Goal: Transaction & Acquisition: Purchase product/service

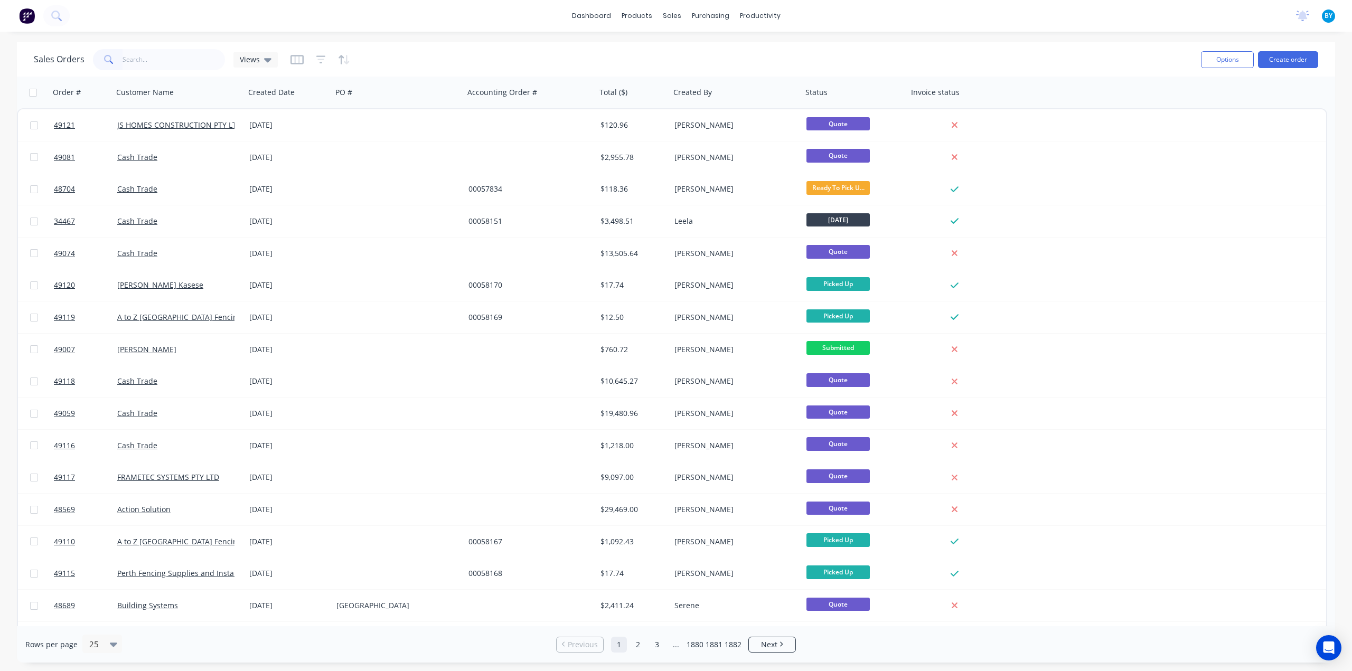
click at [170, 63] on input "text" at bounding box center [173, 59] width 103 height 21
click at [287, 42] on div "dashboard products sales purchasing productivity dashboard products Product Cat…" at bounding box center [676, 335] width 1352 height 671
click at [324, 33] on div "dashboard products sales purchasing productivity dashboard products Product Cat…" at bounding box center [676, 335] width 1352 height 671
click at [140, 54] on input "text" at bounding box center [173, 59] width 103 height 21
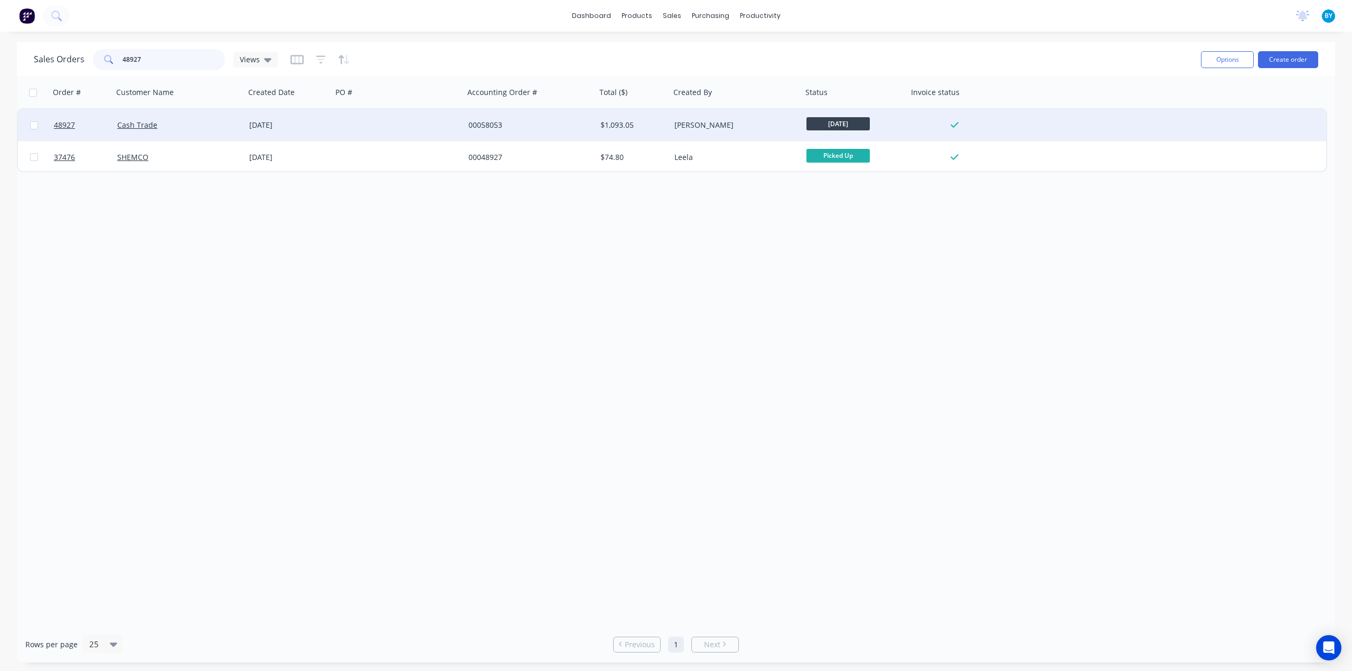
type input "48927"
click at [199, 124] on div "Cash Trade" at bounding box center [175, 125] width 117 height 11
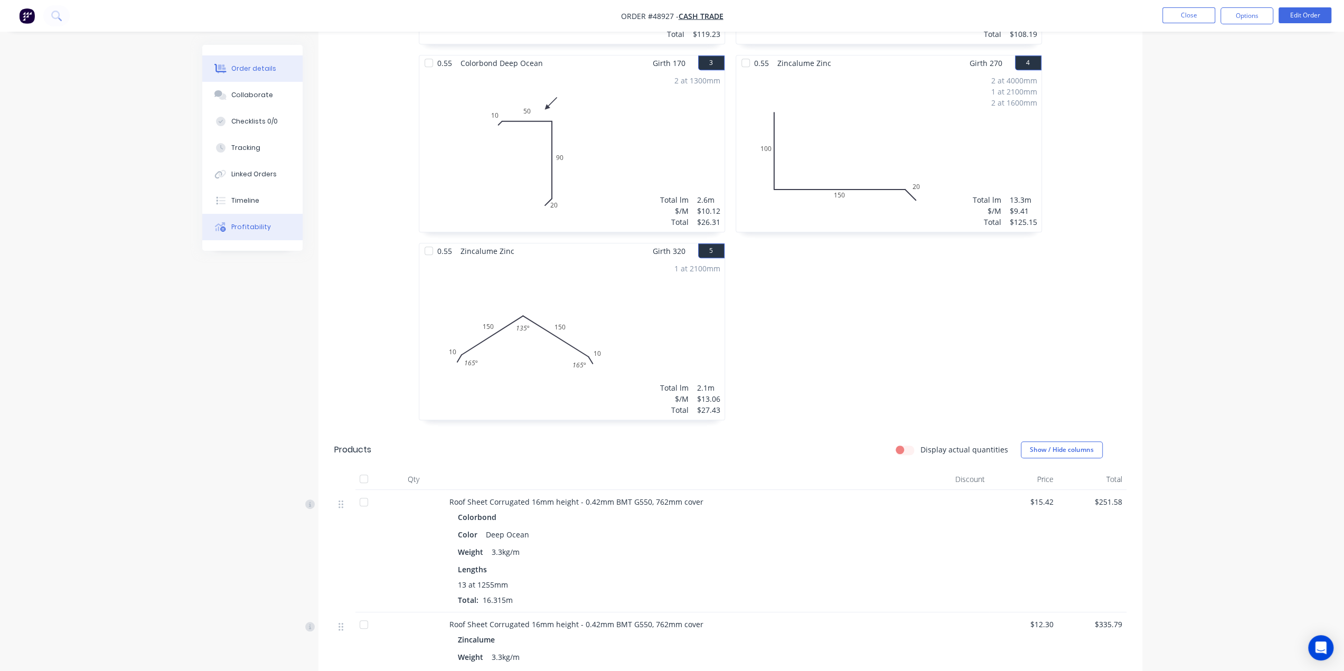
scroll to position [441, 0]
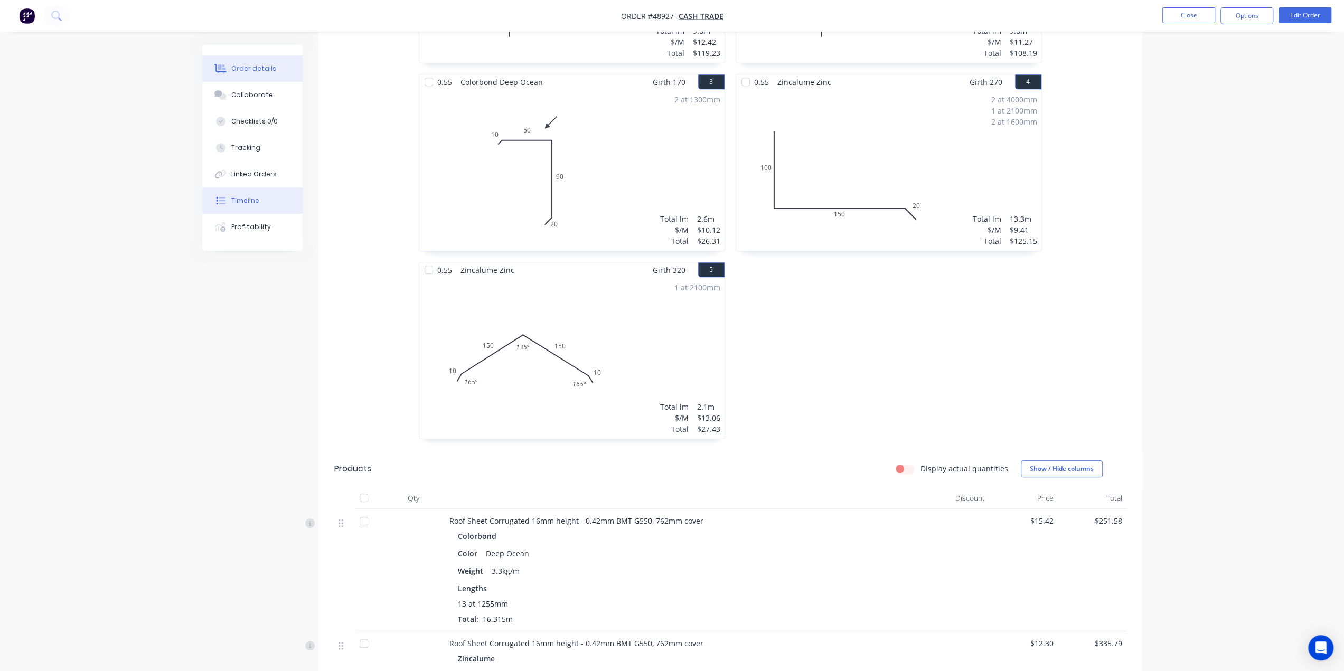
click at [235, 204] on div "Timeline" at bounding box center [245, 201] width 28 height 10
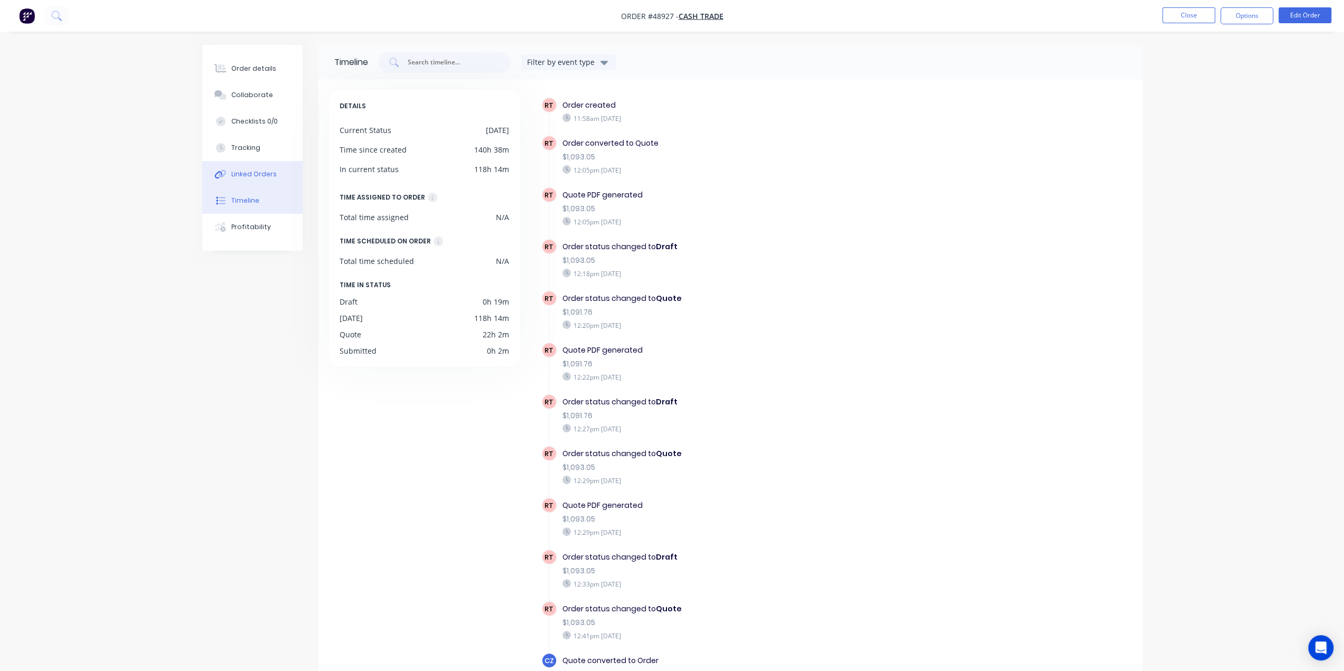
click at [263, 177] on div "Linked Orders" at bounding box center [253, 174] width 45 height 10
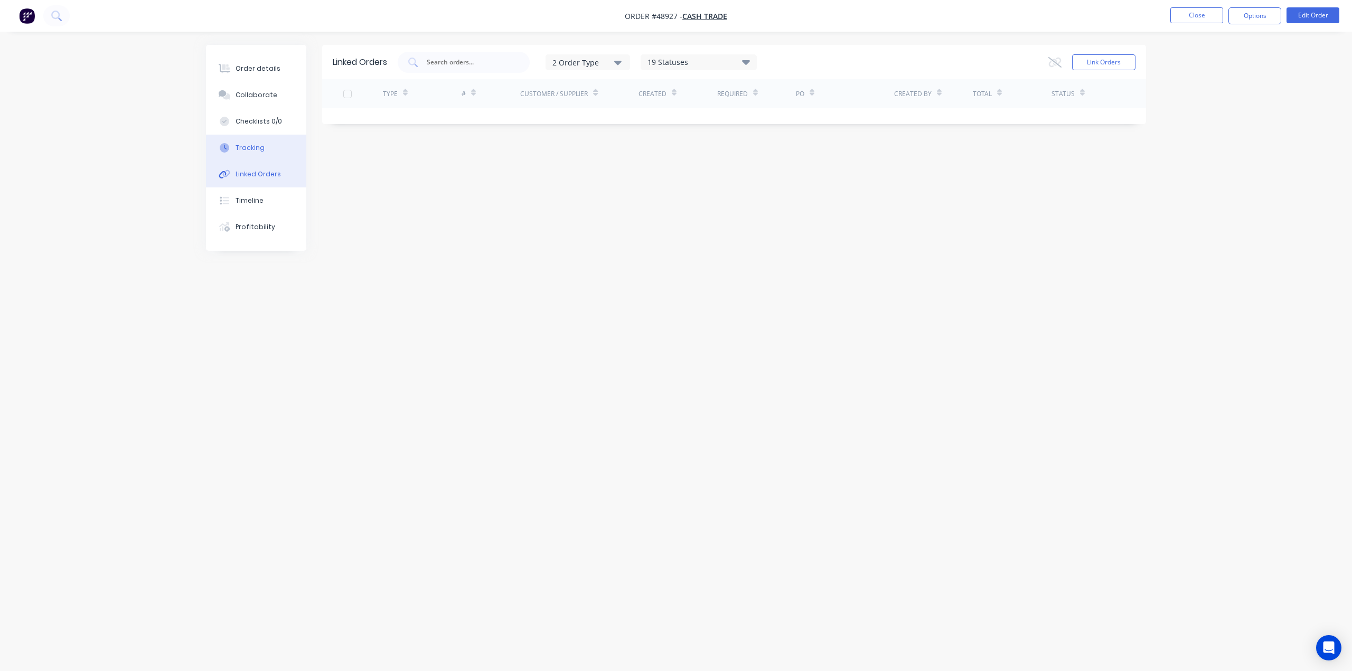
click at [260, 147] on div "Tracking" at bounding box center [249, 148] width 29 height 10
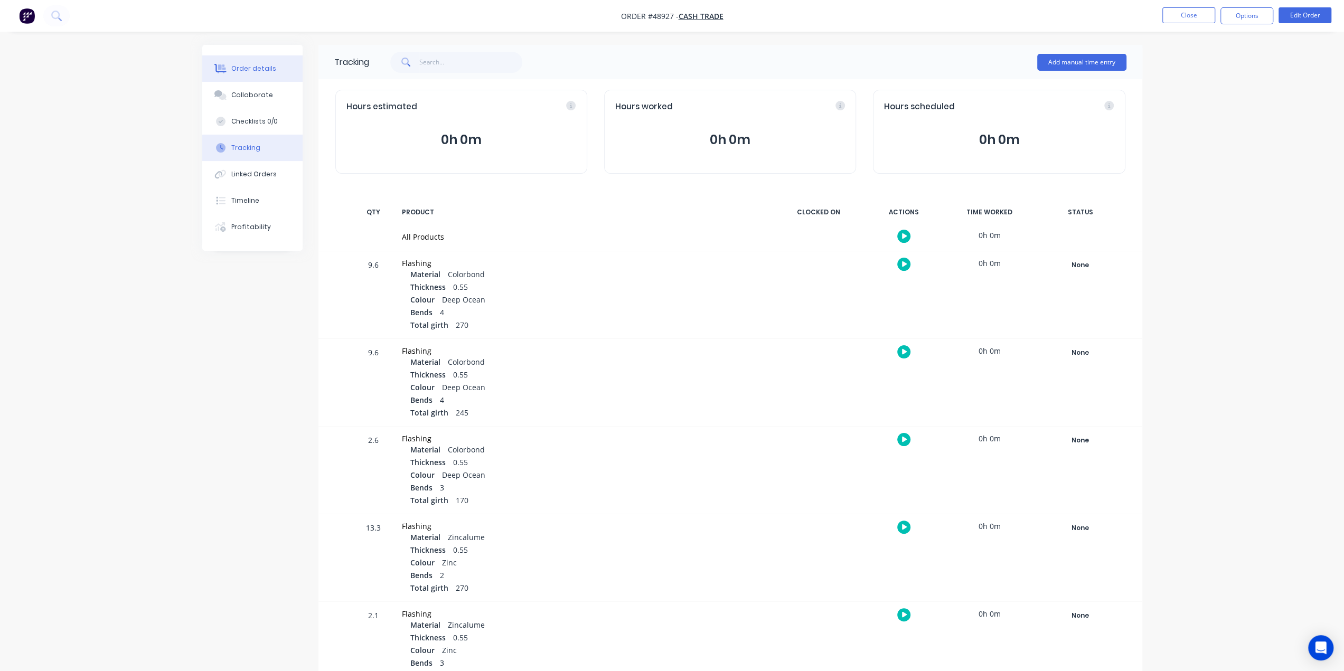
click at [241, 71] on div "Order details" at bounding box center [253, 69] width 45 height 10
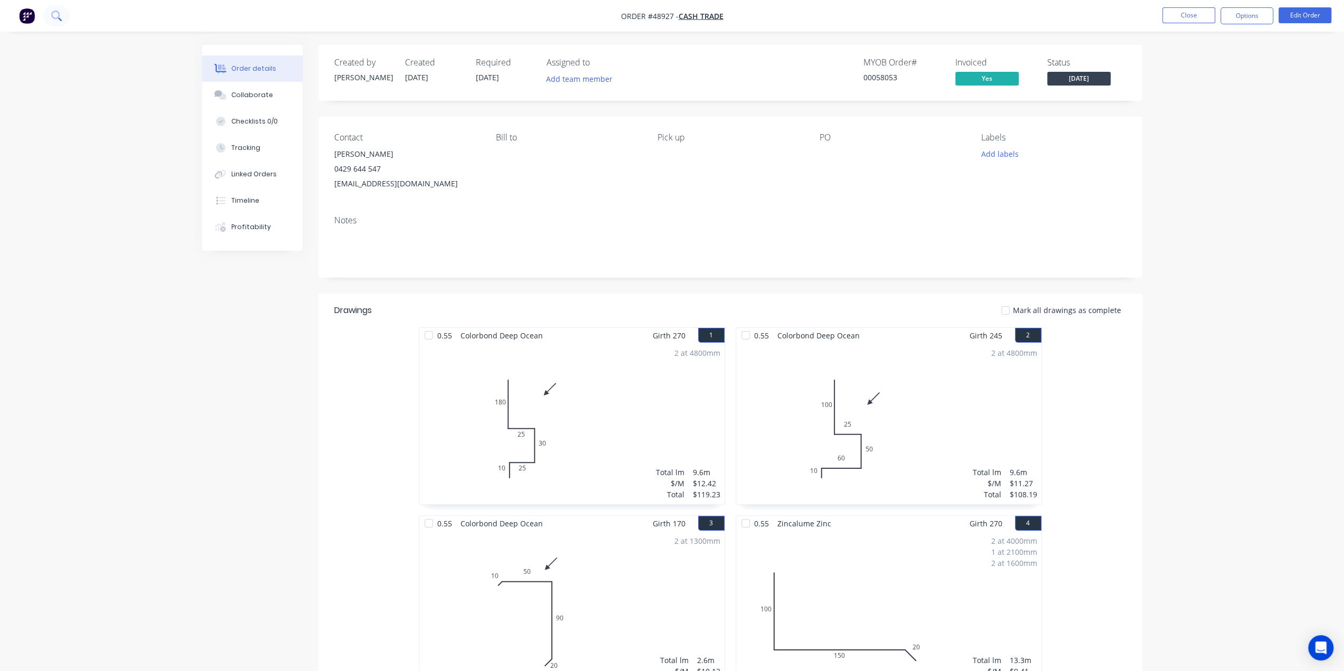
click at [54, 16] on icon at bounding box center [56, 16] width 10 height 10
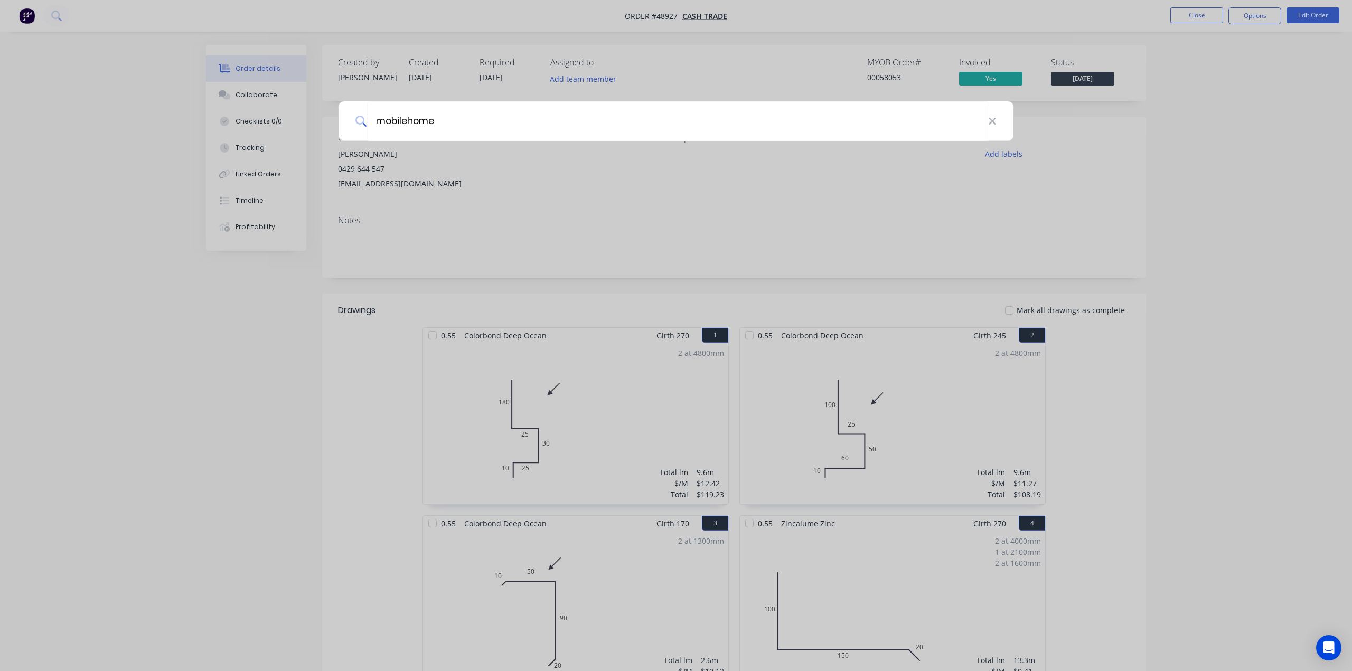
type input "mobilehome"
drag, startPoint x: 233, startPoint y: 192, endPoint x: 130, endPoint y: 17, distance: 202.5
click at [232, 184] on div "mobilehome" at bounding box center [676, 335] width 1352 height 671
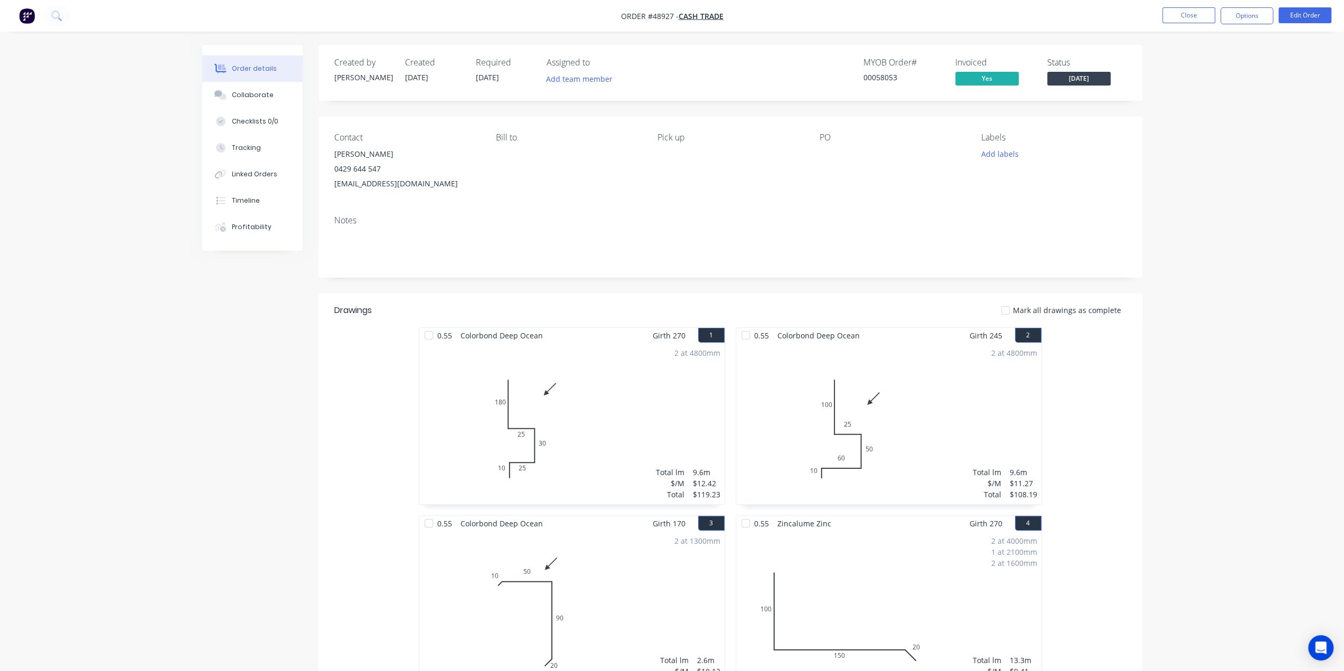
click at [23, 11] on img "button" at bounding box center [27, 16] width 16 height 16
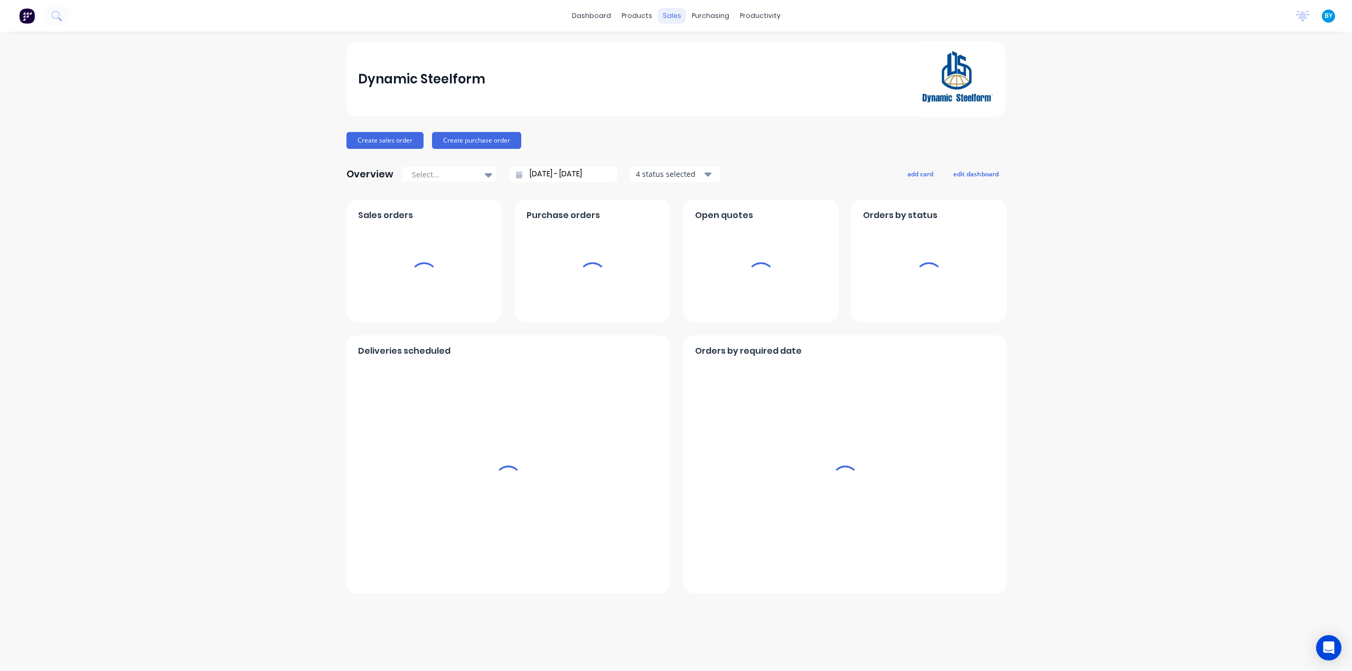
click at [669, 13] on div "sales" at bounding box center [671, 16] width 29 height 16
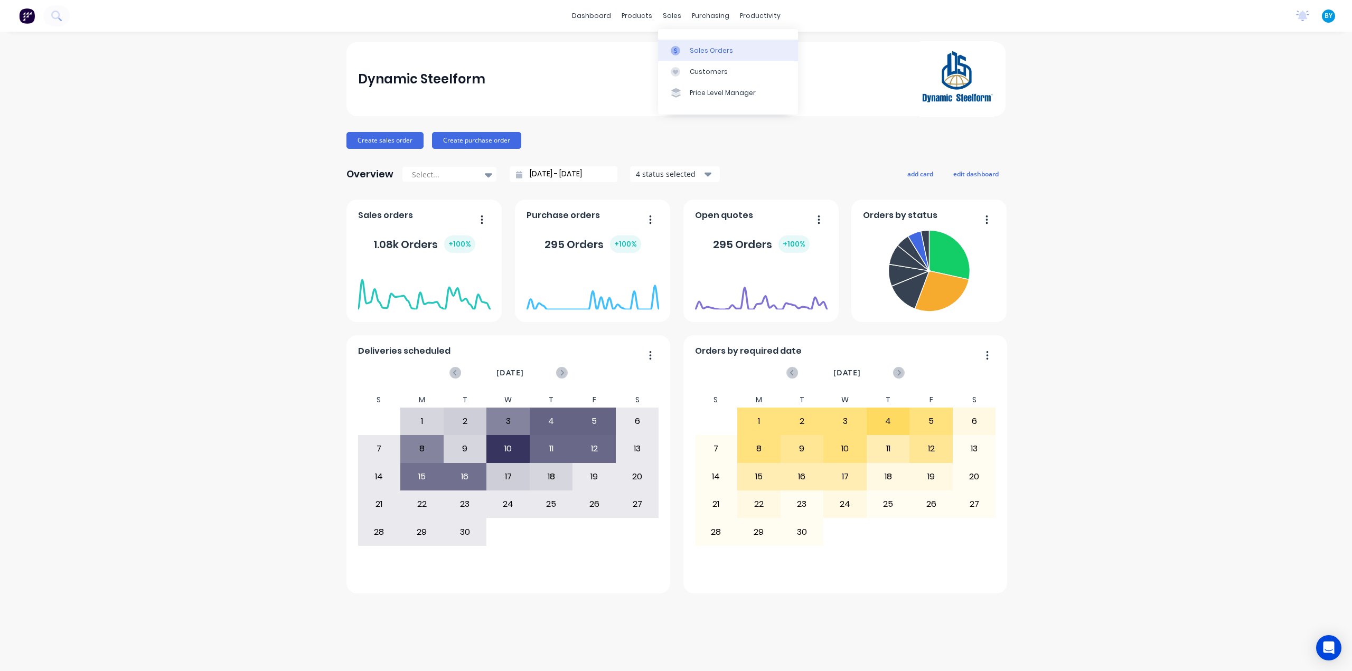
click at [691, 58] on link "Sales Orders" at bounding box center [728, 50] width 140 height 21
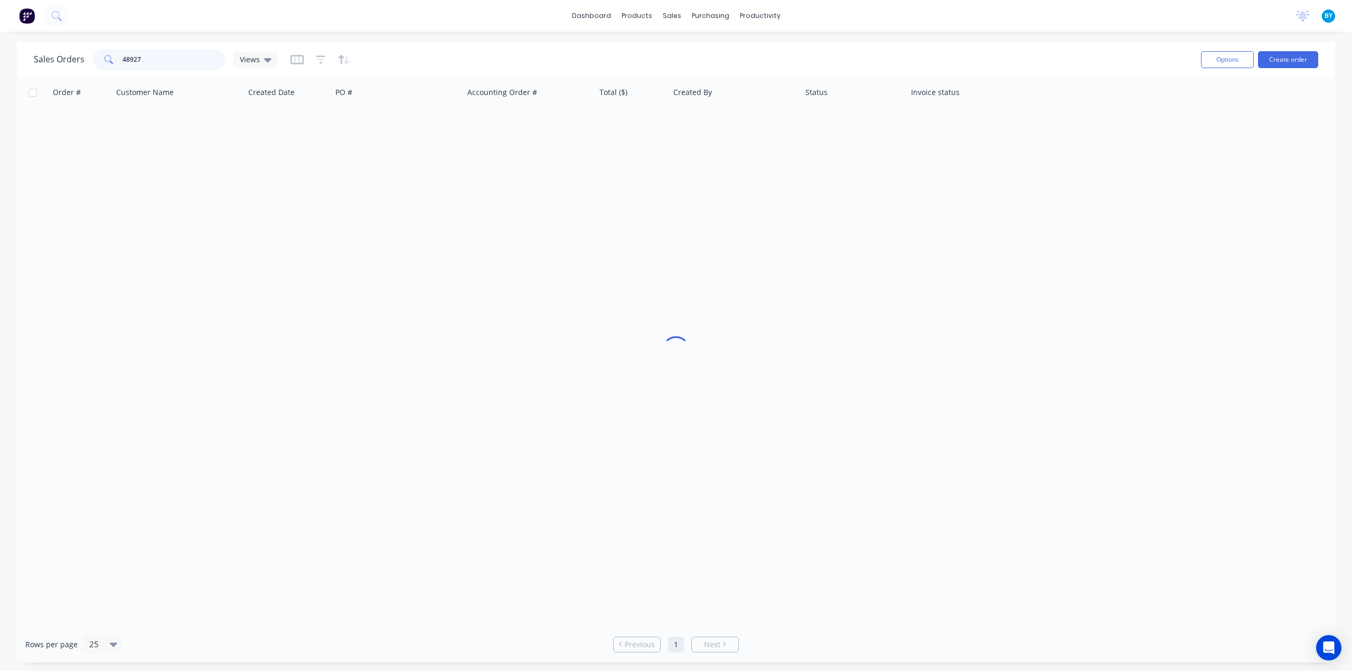
drag, startPoint x: 172, startPoint y: 66, endPoint x: 22, endPoint y: 50, distance: 151.3
click at [22, 50] on div "Sales Orders 48927 Views Options Create order" at bounding box center [676, 59] width 1318 height 34
drag, startPoint x: 173, startPoint y: 59, endPoint x: 477, endPoint y: 81, distance: 305.4
click at [365, 71] on div "Sales Orders mobile home Views" at bounding box center [613, 59] width 1158 height 26
type input "mobile"
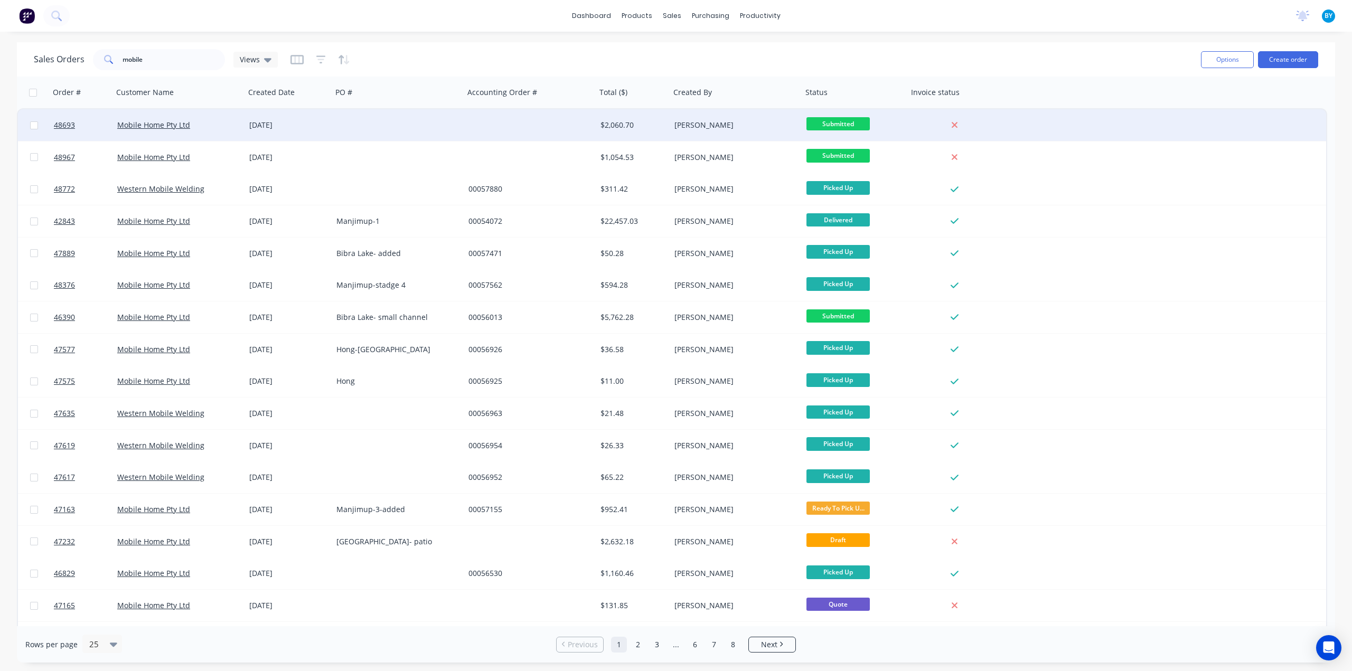
click at [141, 130] on div "Mobile Home Pty Ltd" at bounding box center [175, 125] width 117 height 11
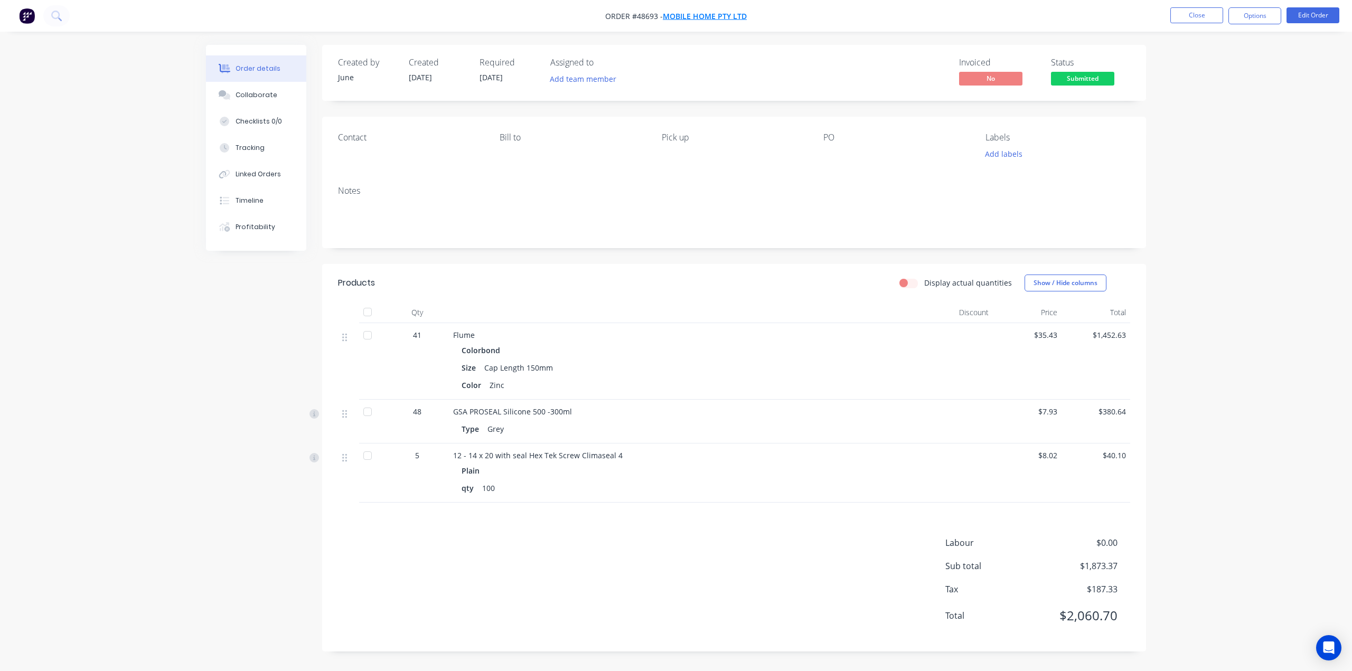
click at [690, 16] on span "Mobile Home Pty Ltd" at bounding box center [705, 16] width 84 height 10
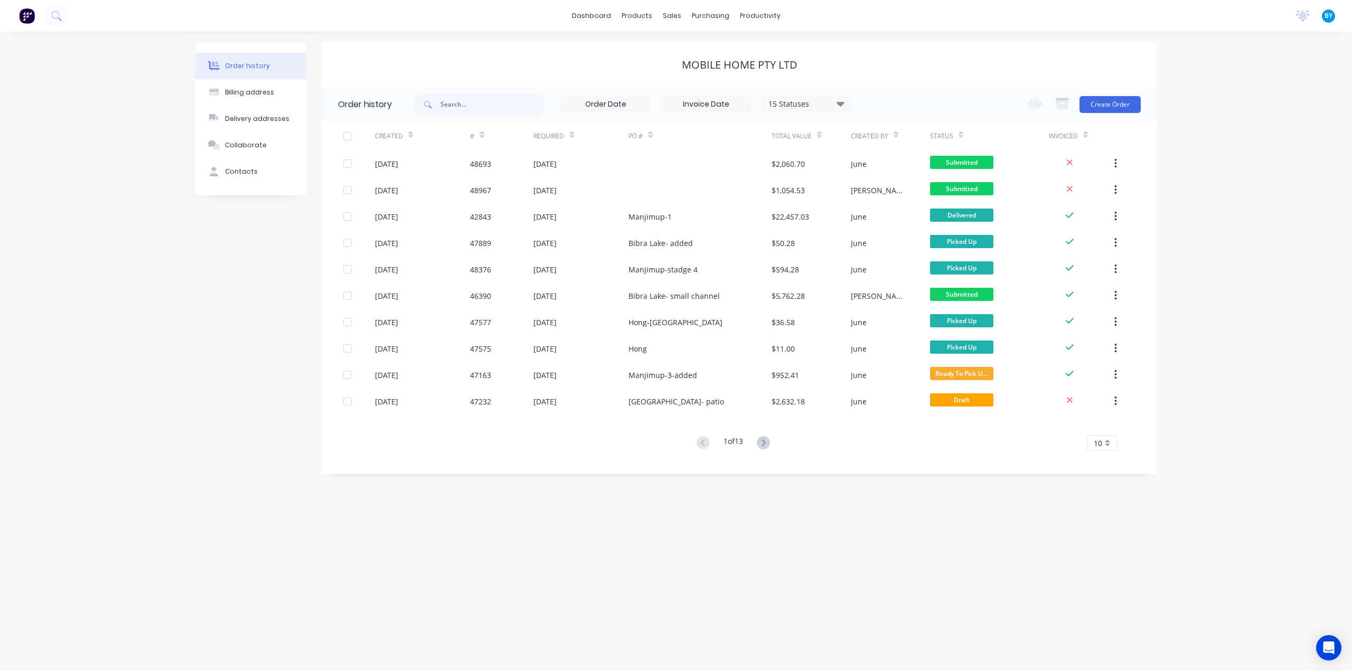
click at [1217, 308] on div "Order history Billing address Delivery addresses Collaborate Contacts Mobile Ho…" at bounding box center [676, 351] width 1352 height 639
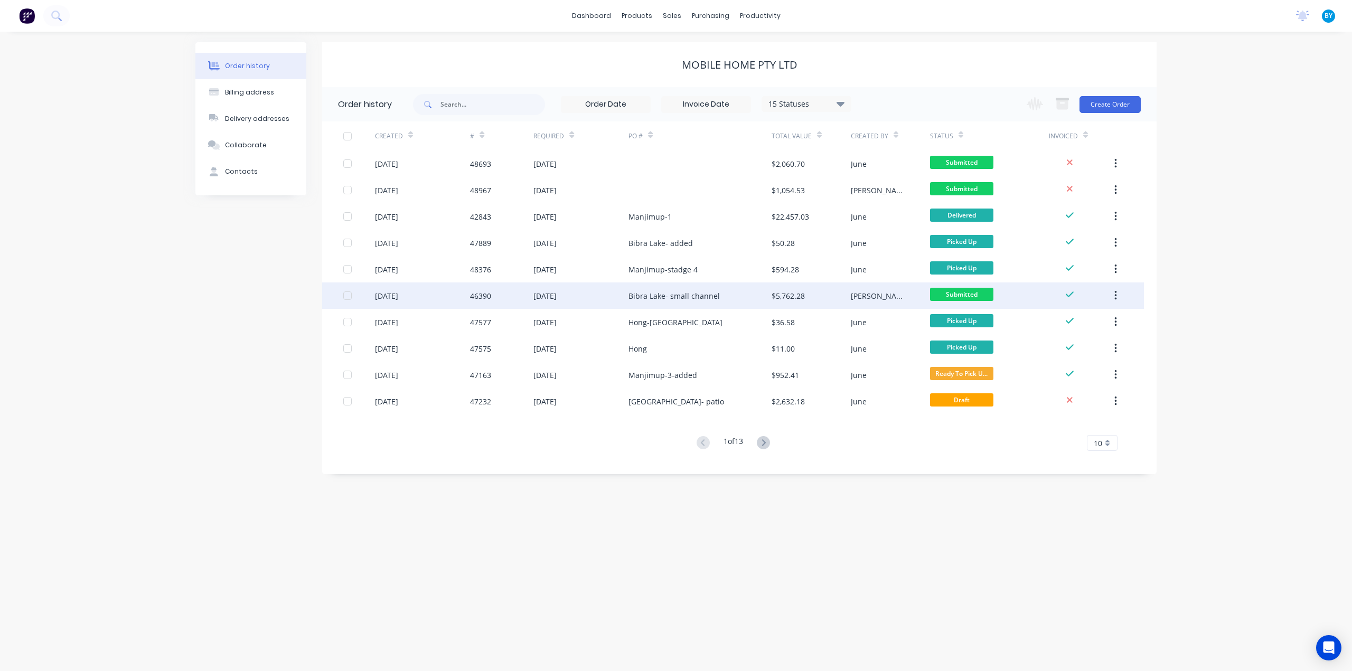
click at [725, 296] on div "Bibra Lake- small channel" at bounding box center [699, 295] width 143 height 26
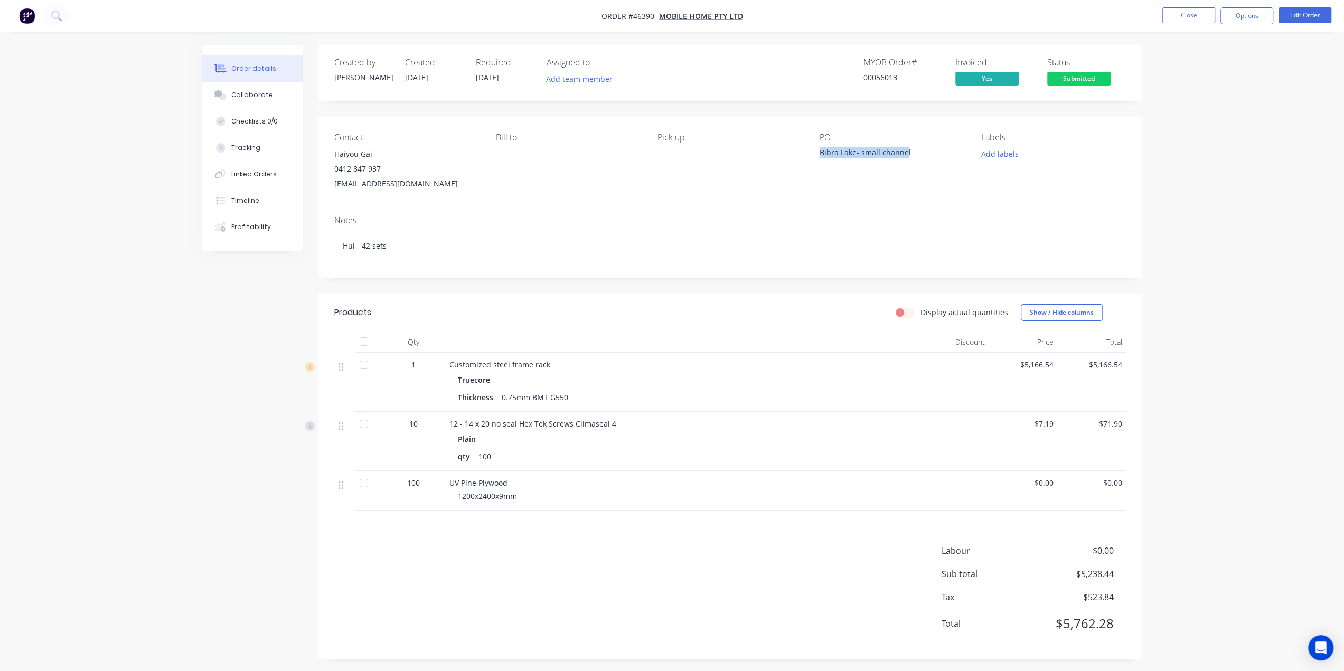
drag, startPoint x: 819, startPoint y: 153, endPoint x: 905, endPoint y: 159, distance: 86.3
click at [905, 159] on div "Bibra Lake- small channel" at bounding box center [885, 154] width 132 height 15
click at [901, 211] on div "Notes Hui - 42 sets" at bounding box center [730, 242] width 824 height 71
drag, startPoint x: 913, startPoint y: 154, endPoint x: 788, endPoint y: 148, distance: 125.8
click at [788, 145] on div "Contact Haiyou Gai 0412 847 937 mobilehomeau@hotmail.com Bill to Pick up PO Bib…" at bounding box center [730, 162] width 824 height 90
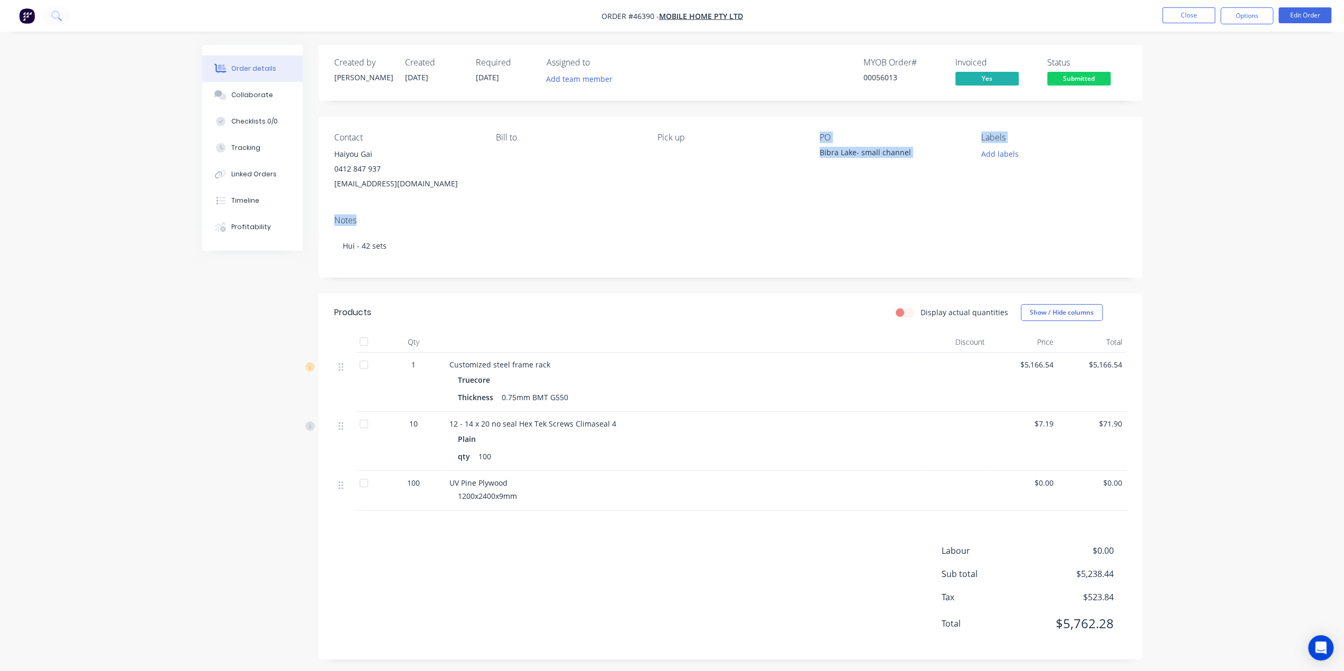
click at [809, 206] on div "Contact Haiyou Gai 0412 847 937 mobilehomeau@hotmail.com Bill to Pick up PO Bib…" at bounding box center [730, 197] width 824 height 161
click at [810, 198] on div "Contact Haiyou Gai 0412 847 937 mobilehomeau@hotmail.com Bill to Pick up PO Bib…" at bounding box center [730, 162] width 824 height 90
drag, startPoint x: 815, startPoint y: 169, endPoint x: 821, endPoint y: 169, distance: 6.3
click at [815, 169] on div "Contact Haiyou Gai 0412 847 937 mobilehomeau@hotmail.com Bill to Pick up PO Bib…" at bounding box center [730, 162] width 824 height 90
click at [832, 163] on div "PO Bibra Lake- small channel" at bounding box center [891, 162] width 145 height 59
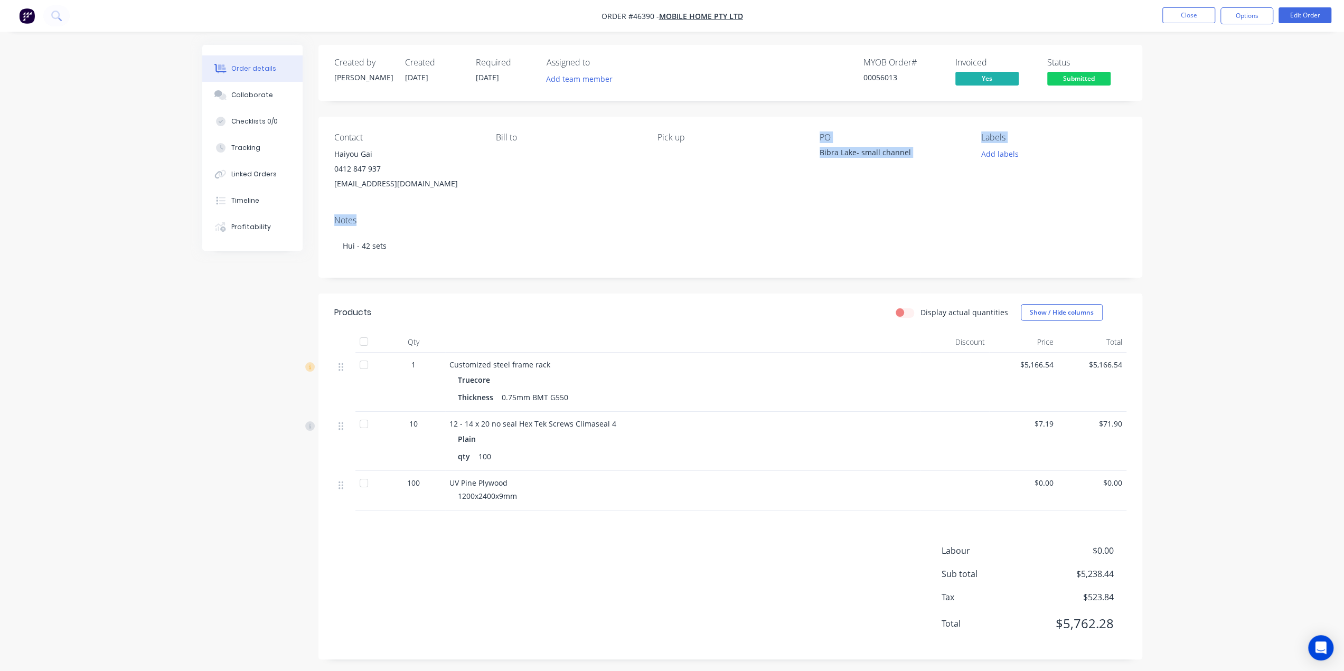
click at [836, 153] on div "Bibra Lake- small channel" at bounding box center [885, 154] width 132 height 15
click at [867, 158] on div "Bibra Lake- small channel" at bounding box center [885, 154] width 132 height 15
click at [852, 148] on div "Bibra Lake- small channel" at bounding box center [885, 154] width 132 height 15
drag, startPoint x: 820, startPoint y: 153, endPoint x: 849, endPoint y: 157, distance: 28.8
click at [853, 155] on div "Bibra Lake- small channel" at bounding box center [885, 154] width 132 height 15
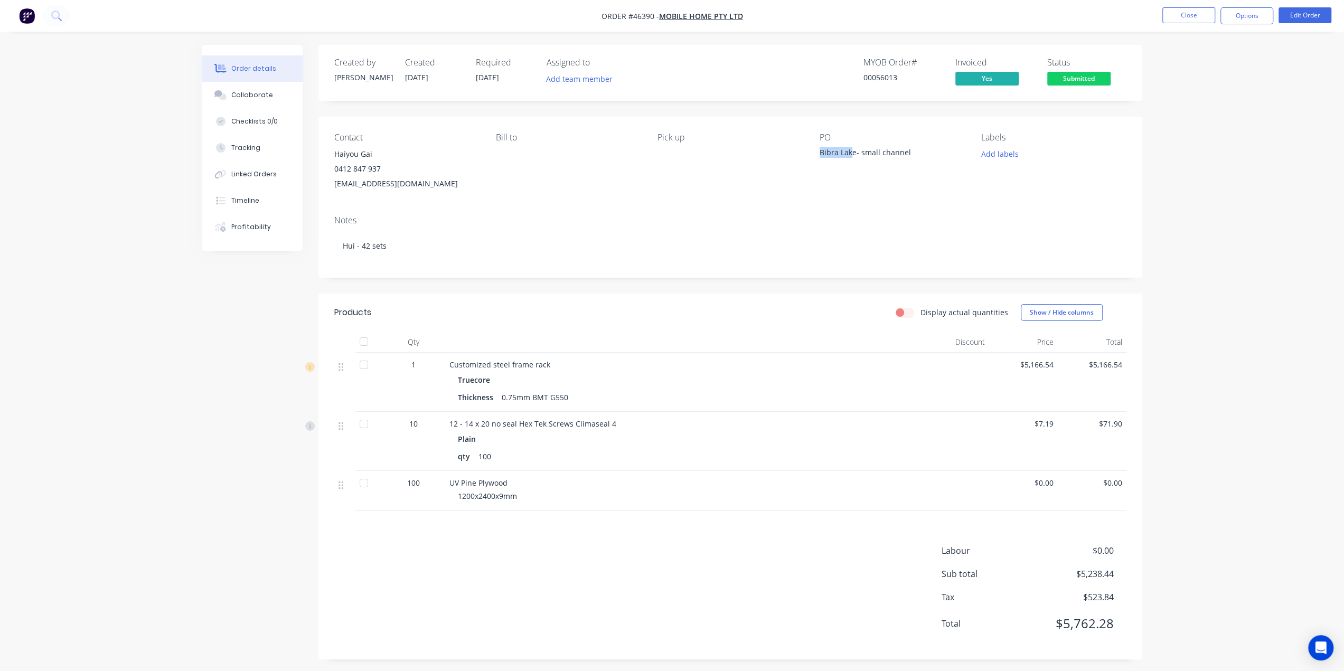
click at [842, 173] on div "PO Bibra Lake- small channel" at bounding box center [891, 162] width 145 height 59
click at [642, 186] on div "Contact Haiyou Gai 0412 847 937 mobilehomeau@hotmail.com Bill to Pick up PO Bib…" at bounding box center [730, 162] width 824 height 90
drag, startPoint x: 168, startPoint y: 401, endPoint x: 176, endPoint y: 233, distance: 168.0
click at [168, 401] on div "Order details Collaborate Checklists 0/0 Tracking Linked Orders Timeline Profit…" at bounding box center [672, 337] width 1344 height 675
drag, startPoint x: 1196, startPoint y: 143, endPoint x: 1179, endPoint y: 136, distance: 18.2
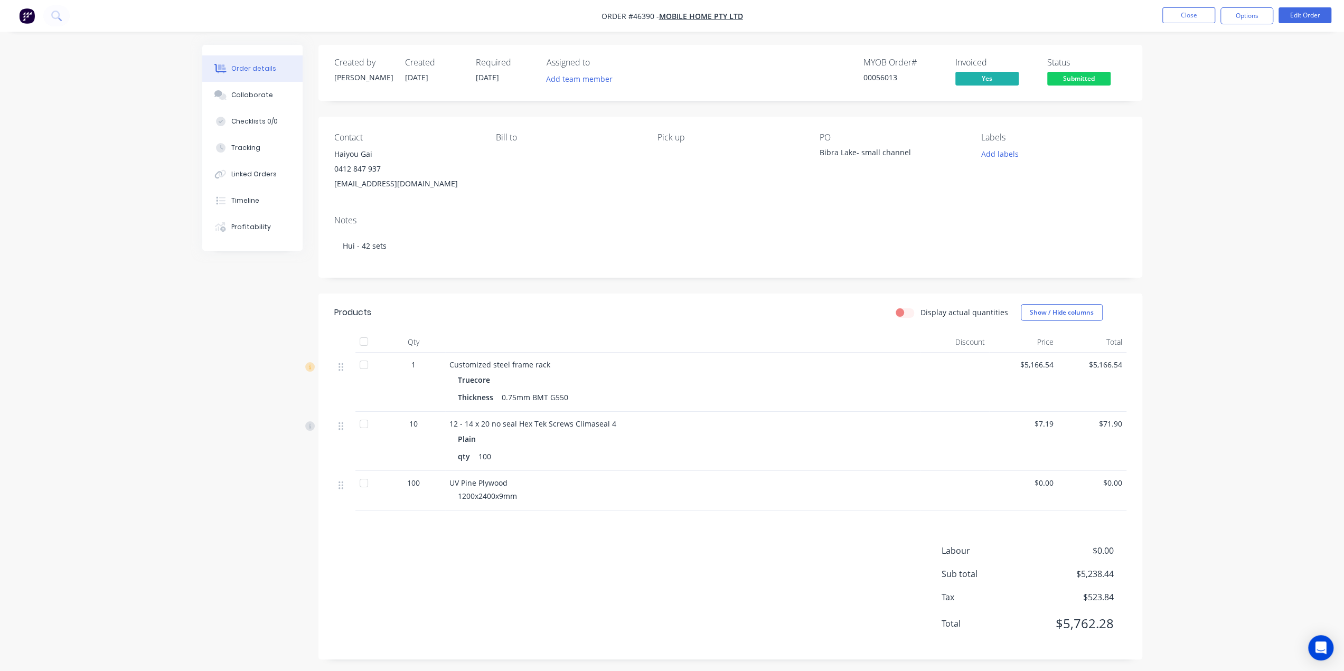
click at [1196, 143] on div "Order details Collaborate Checklists 0/0 Tracking Linked Orders Timeline Profit…" at bounding box center [672, 337] width 1344 height 675
click at [24, 11] on img "button" at bounding box center [27, 16] width 16 height 16
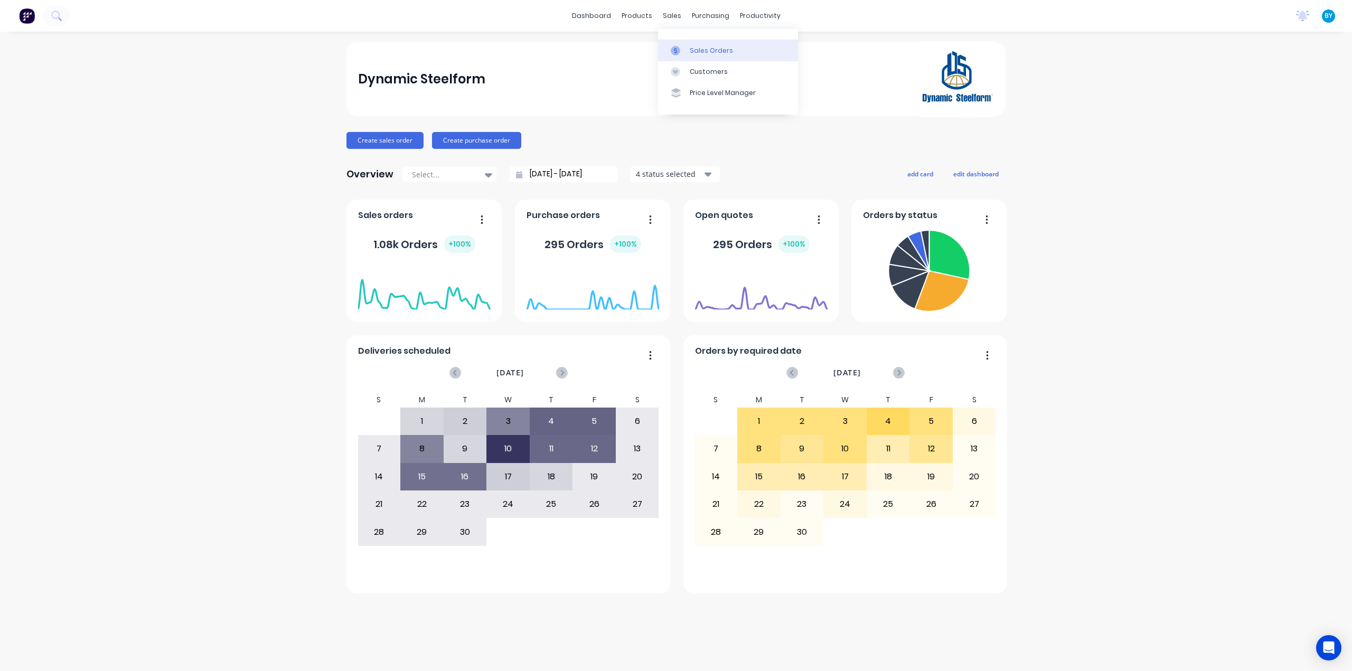
click at [687, 49] on link "Sales Orders" at bounding box center [728, 50] width 140 height 21
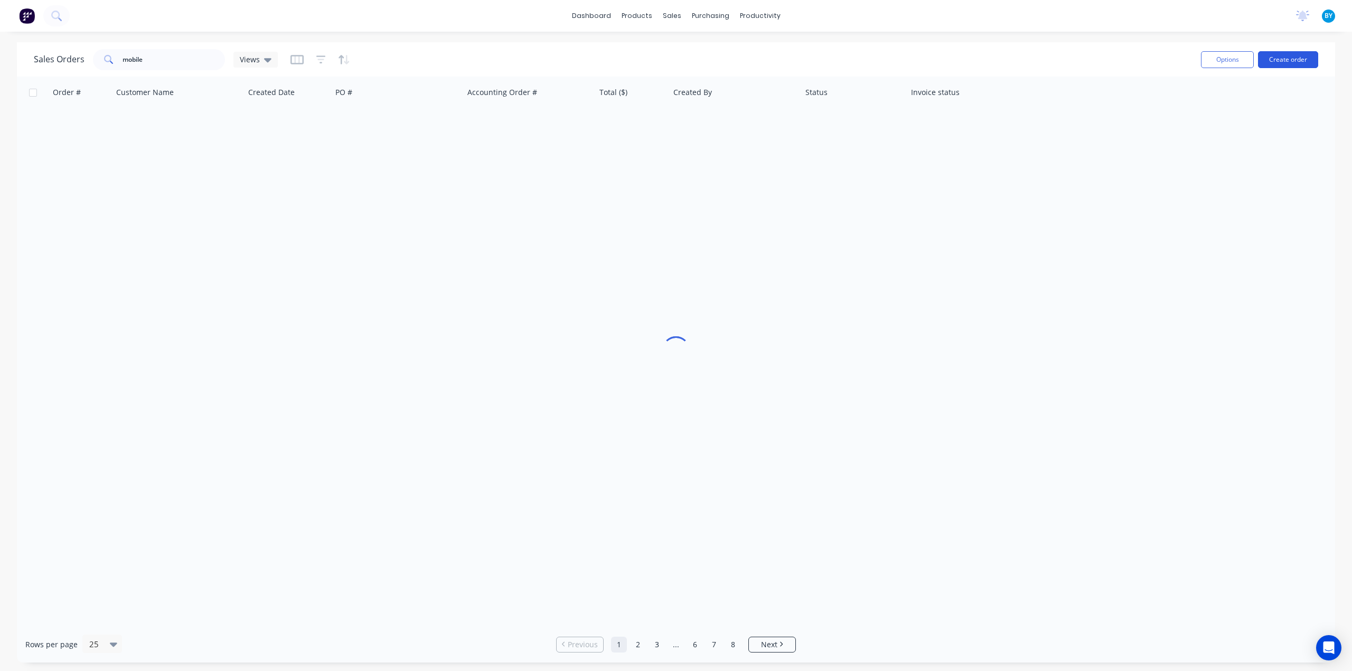
click at [1290, 58] on button "Create order" at bounding box center [1288, 59] width 60 height 17
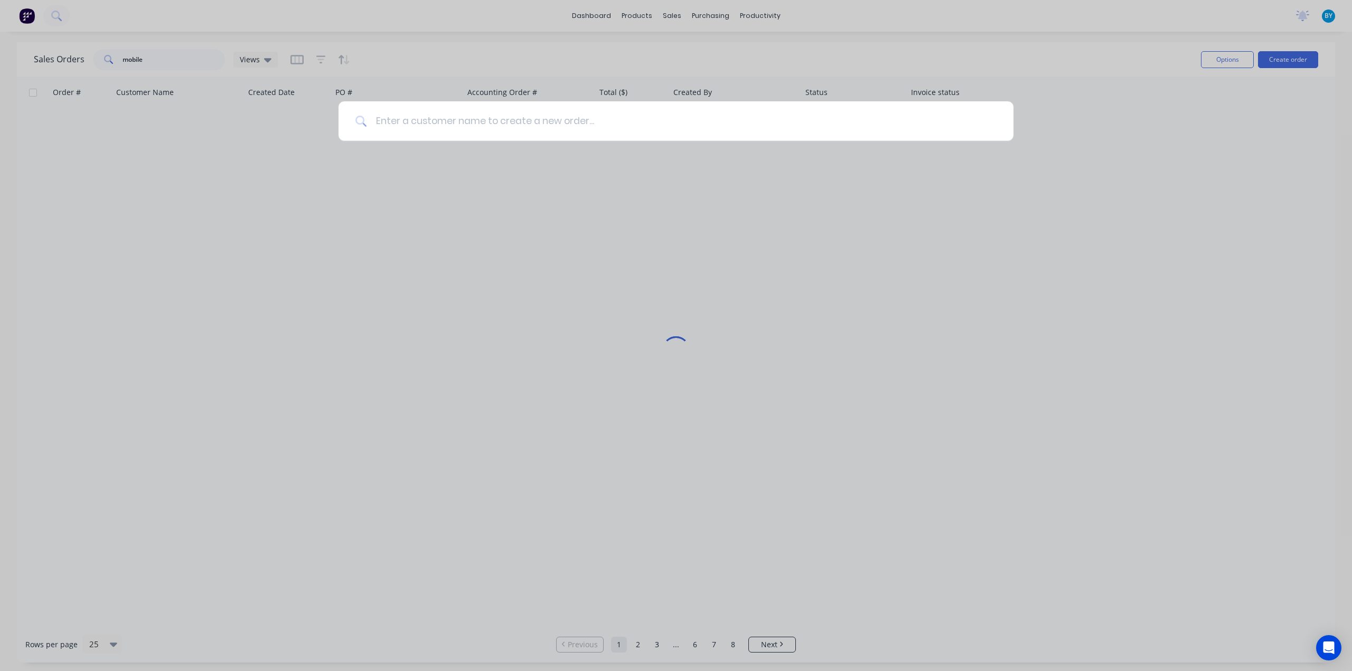
click at [503, 124] on input at bounding box center [681, 121] width 629 height 40
type input "s"
type input "c"
type input "，"
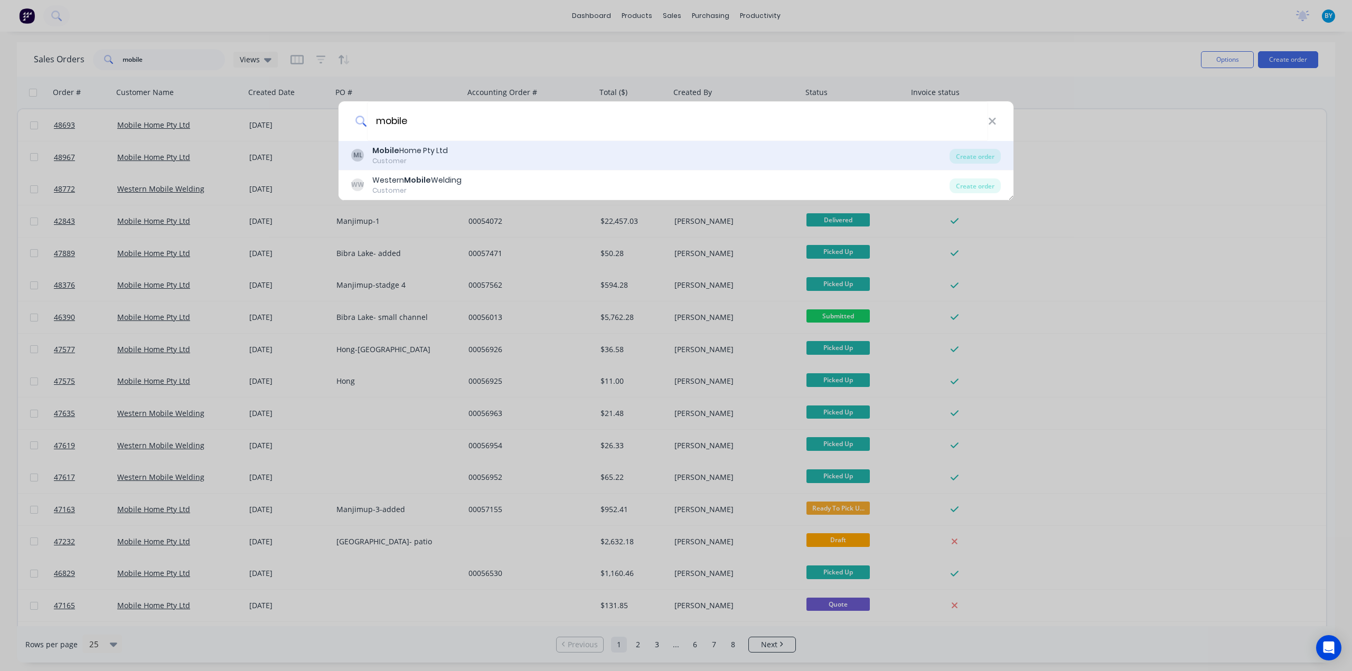
type input "mobile"
click at [474, 148] on div "ML Mobile Home Pty Ltd Customer" at bounding box center [650, 155] width 598 height 21
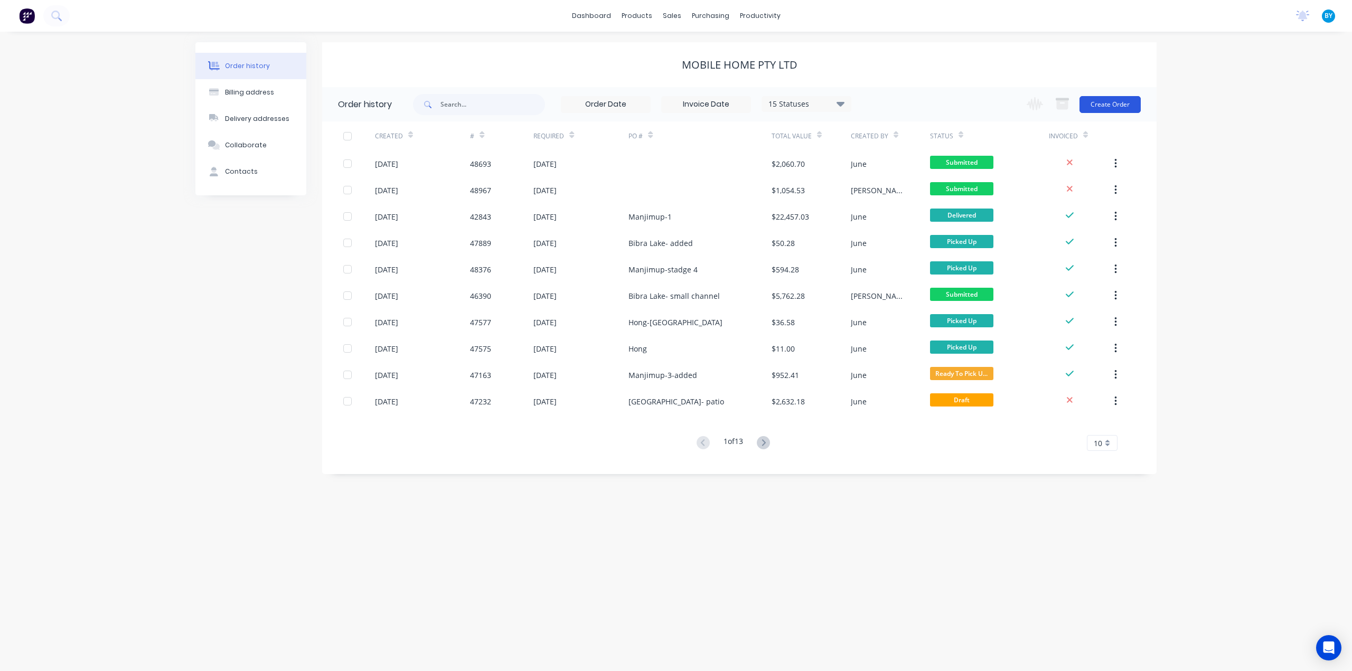
click at [1112, 98] on button "Create Order" at bounding box center [1109, 104] width 61 height 17
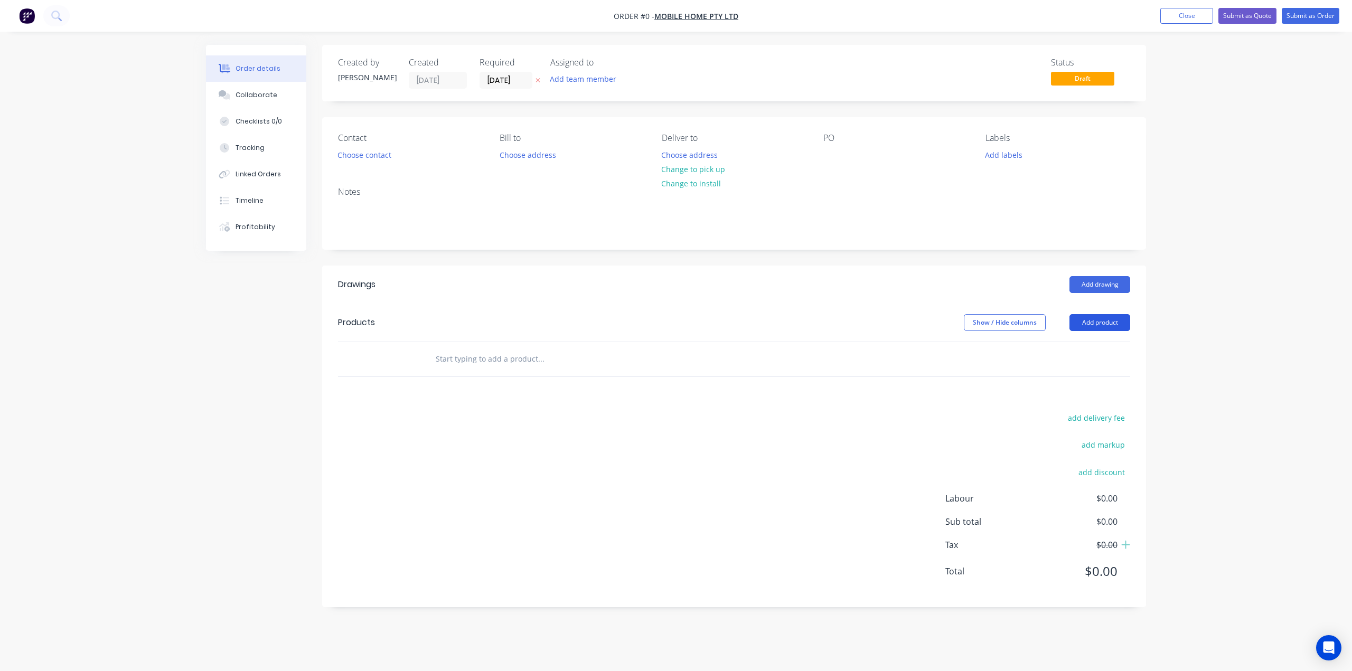
click at [1091, 316] on button "Add product" at bounding box center [1099, 322] width 61 height 17
click at [418, 171] on div "Contact Choose contact Bill to Choose address Deliver to Choose address Change …" at bounding box center [734, 147] width 824 height 61
click at [379, 155] on button "Choose contact" at bounding box center [364, 154] width 65 height 14
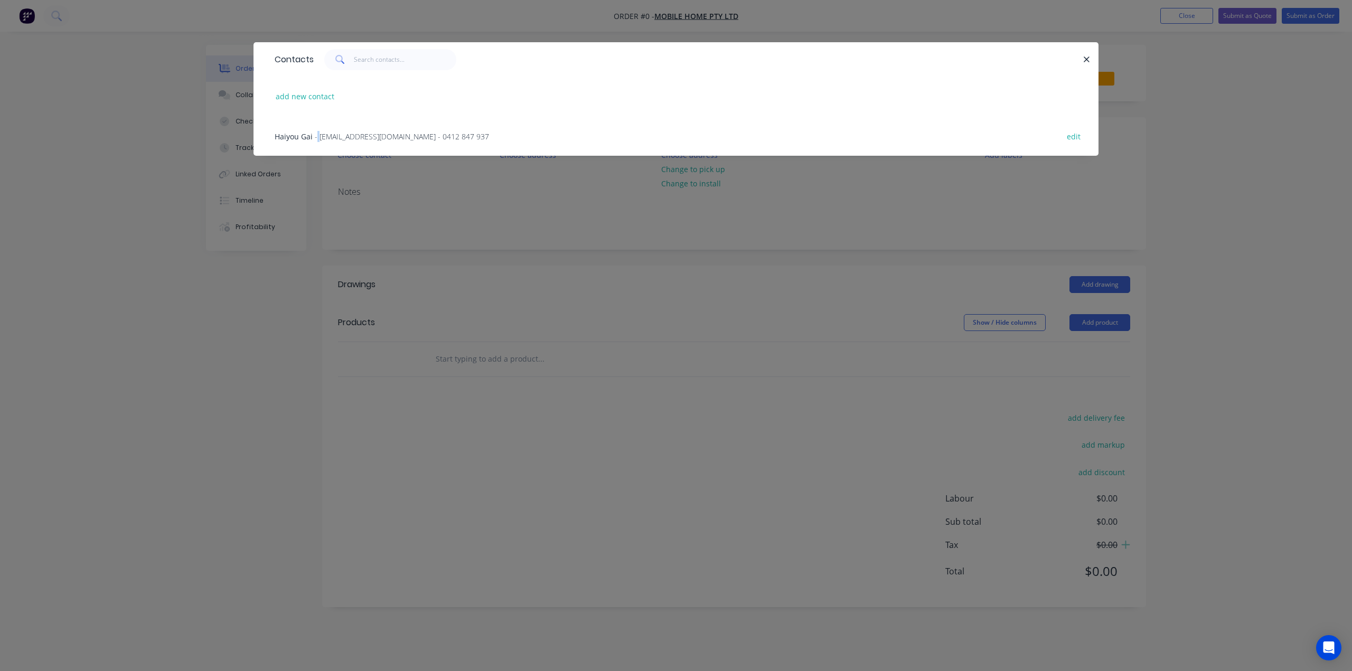
click at [317, 138] on span "- mobilehomeau@hotmail.com - 0412 847 937" at bounding box center [402, 136] width 174 height 10
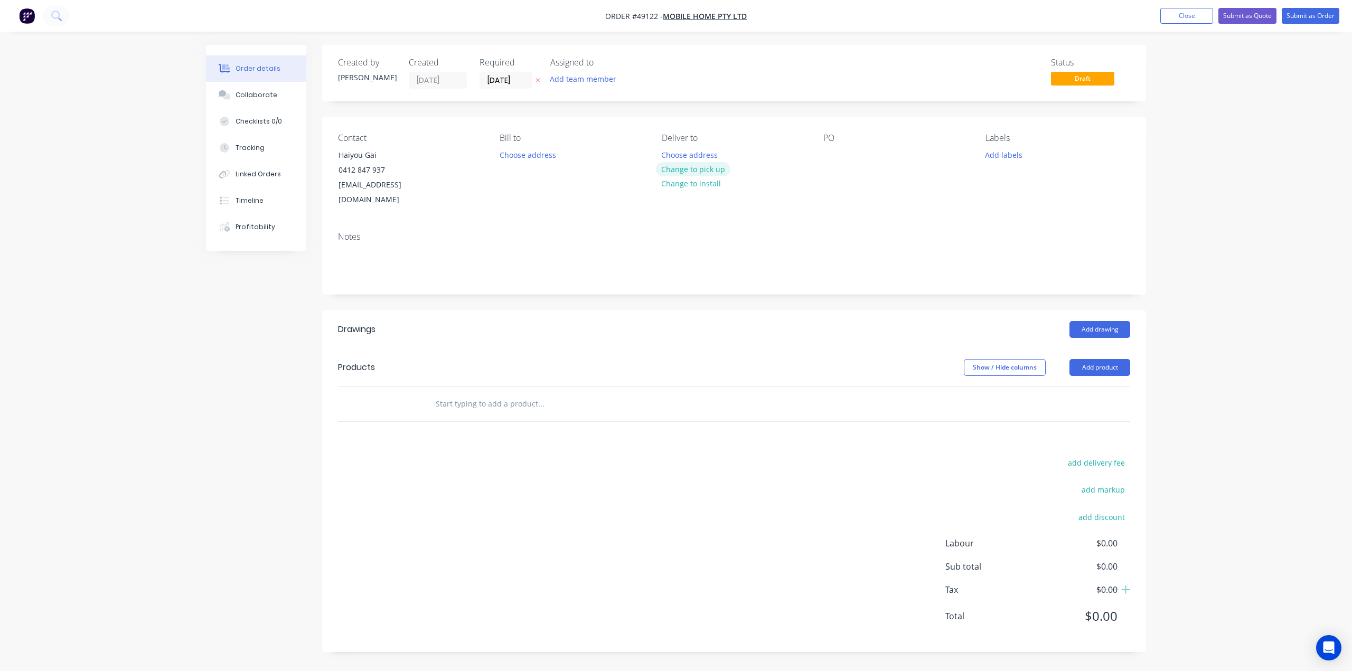
click at [704, 167] on button "Change to pick up" at bounding box center [693, 169] width 75 height 14
drag, startPoint x: 820, startPoint y: 152, endPoint x: 833, endPoint y: 158, distance: 14.4
click at [820, 152] on div "Contact Haiyou Gai 0412 847 937 mobilehomeau@hotmail.com Bill to Choose address…" at bounding box center [734, 170] width 824 height 106
click at [833, 158] on div at bounding box center [831, 154] width 17 height 15
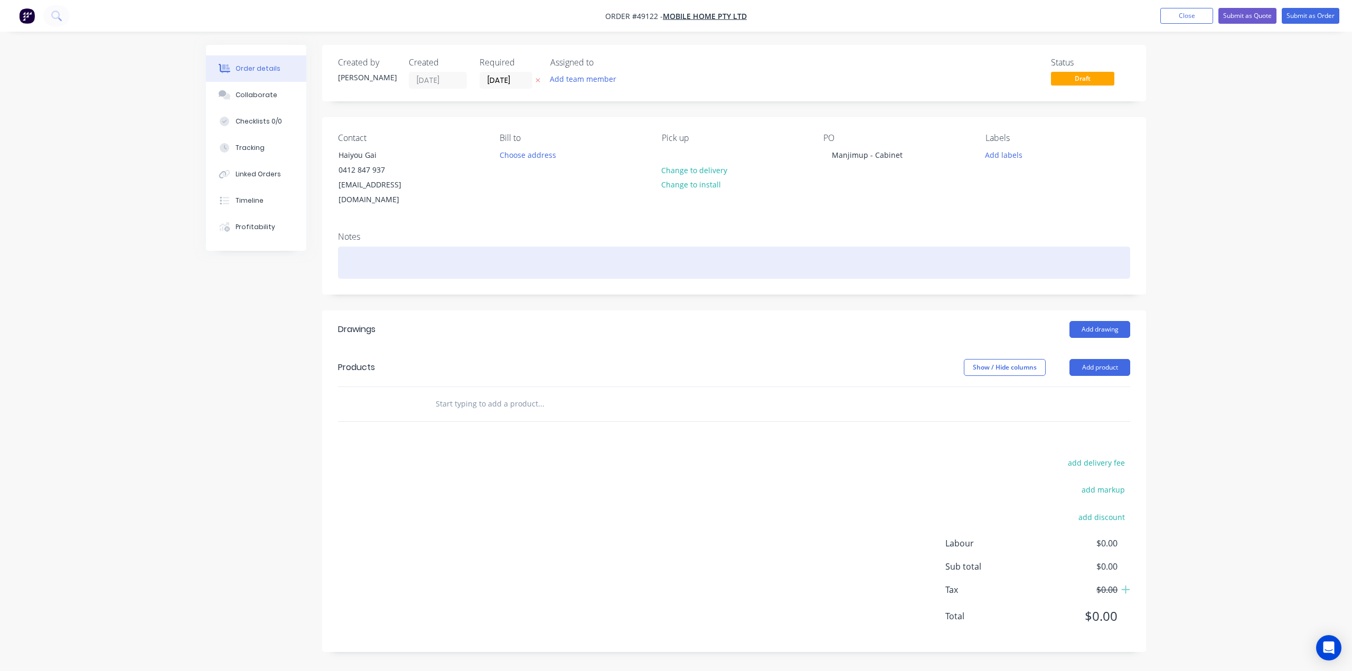
drag, startPoint x: 828, startPoint y: 253, endPoint x: 810, endPoint y: 266, distance: 22.0
click at [828, 253] on div at bounding box center [734, 263] width 792 height 32
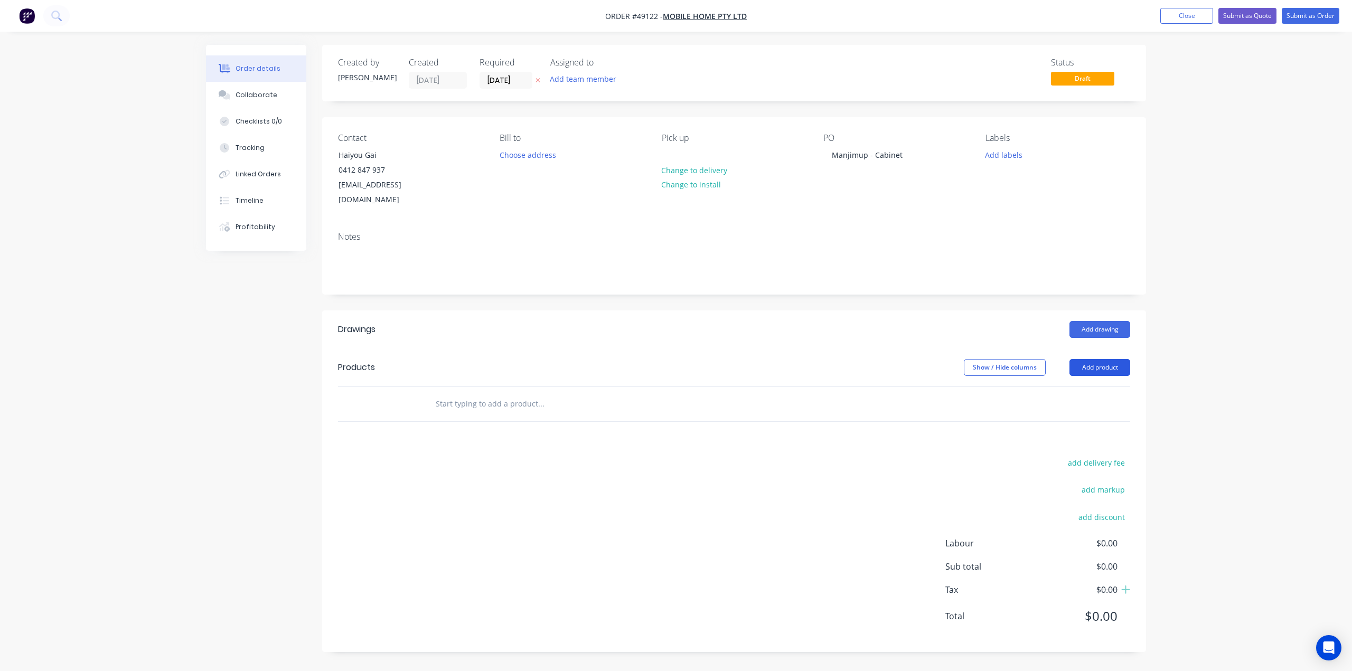
click at [1109, 359] on button "Add product" at bounding box center [1099, 367] width 61 height 17
click at [1086, 386] on div "Product catalogue" at bounding box center [1079, 393] width 81 height 15
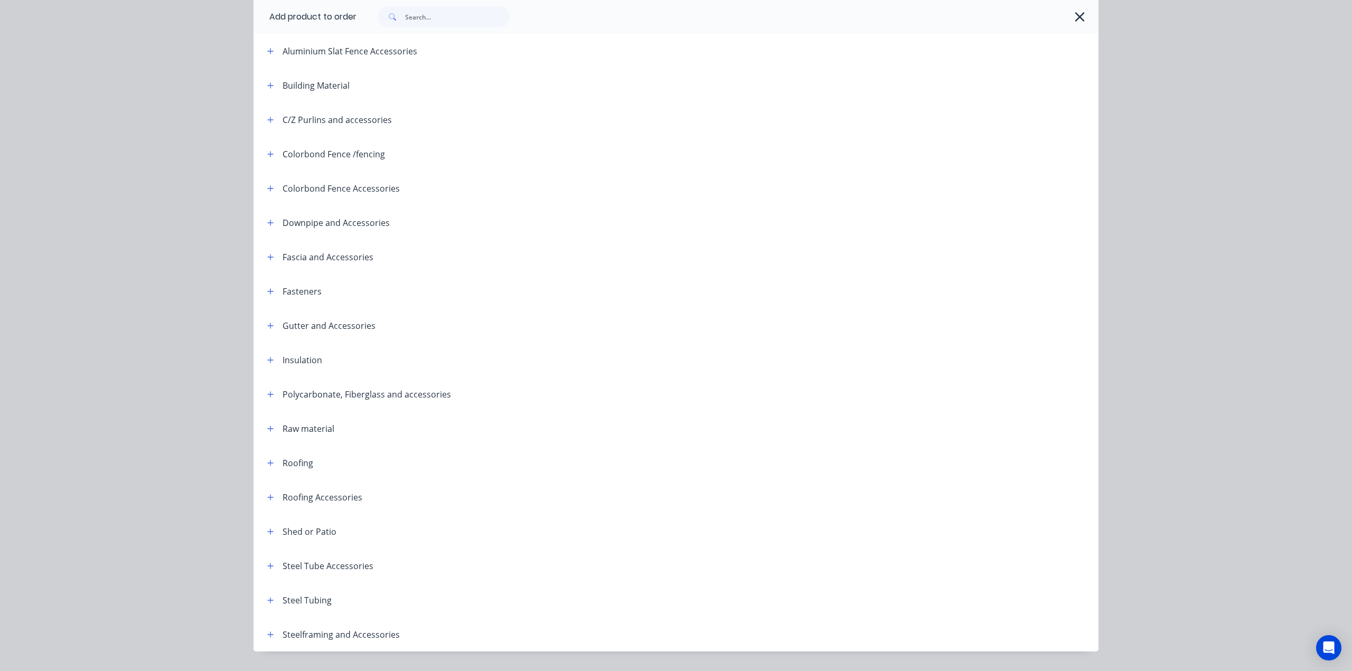
scroll to position [143, 0]
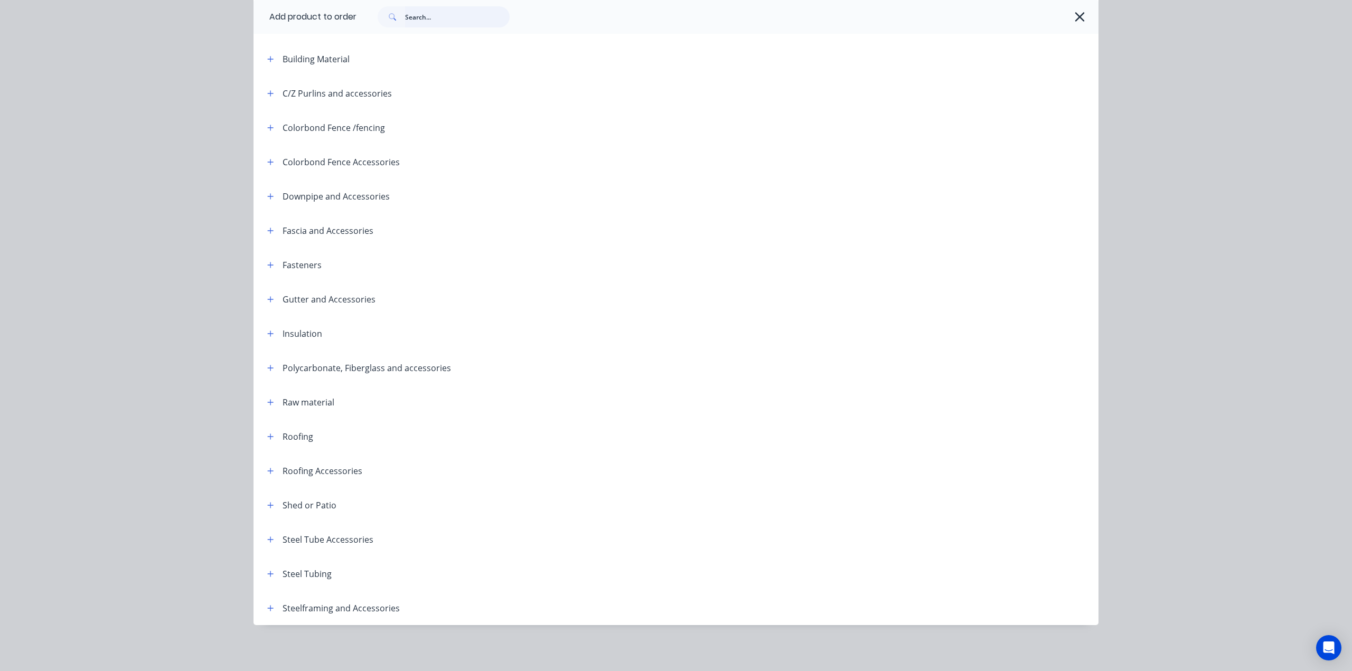
click at [411, 20] on input "text" at bounding box center [457, 16] width 105 height 21
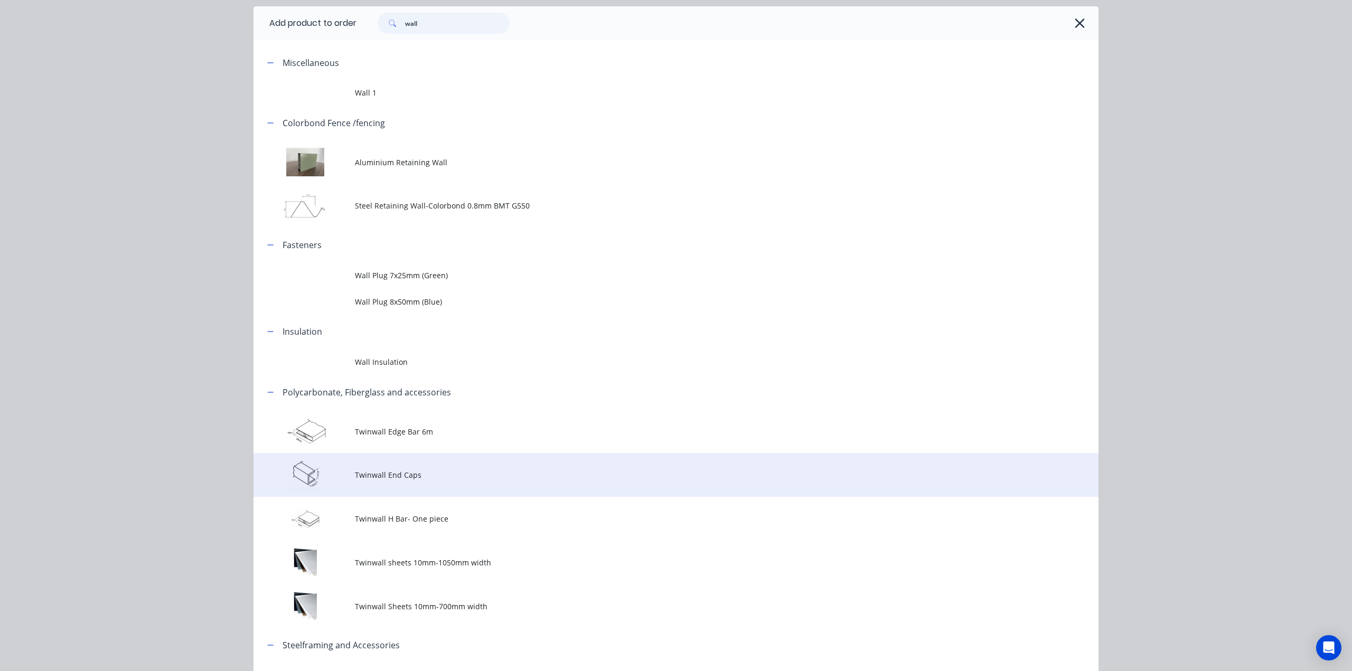
scroll to position [152, 0]
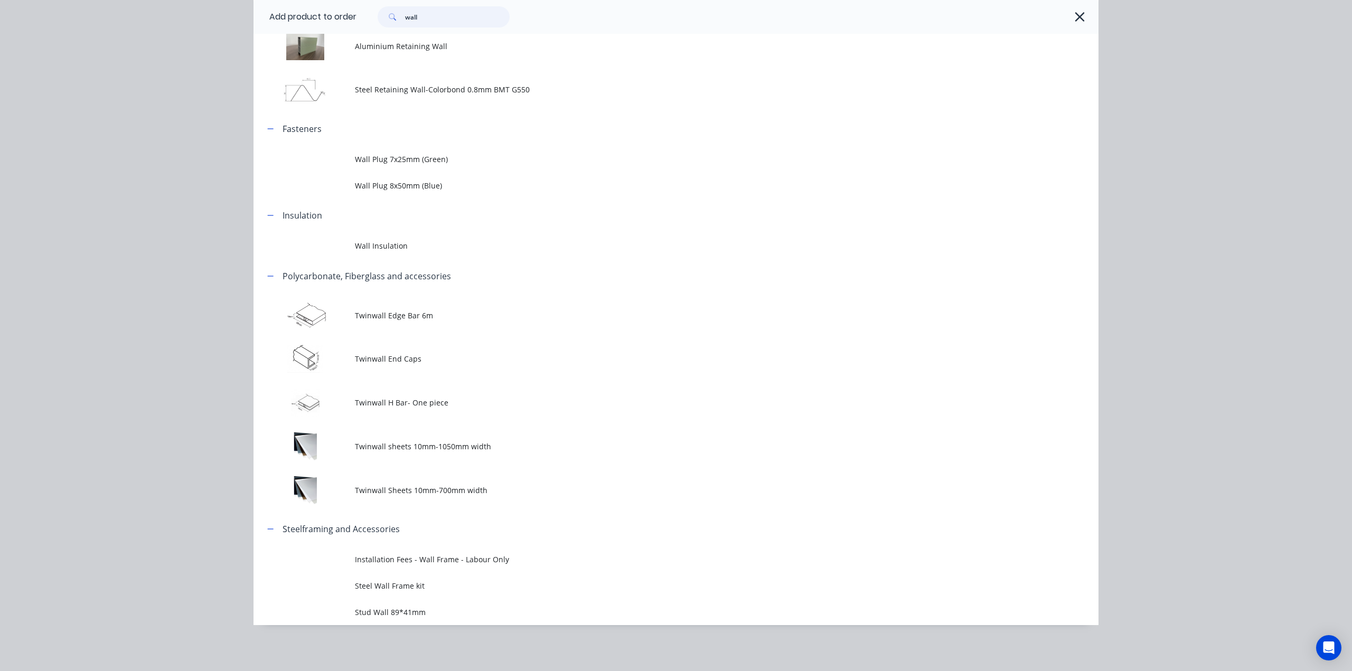
type input "wall"
click at [480, 611] on span "Stud Wall 89*41mm" at bounding box center [652, 612] width 594 height 11
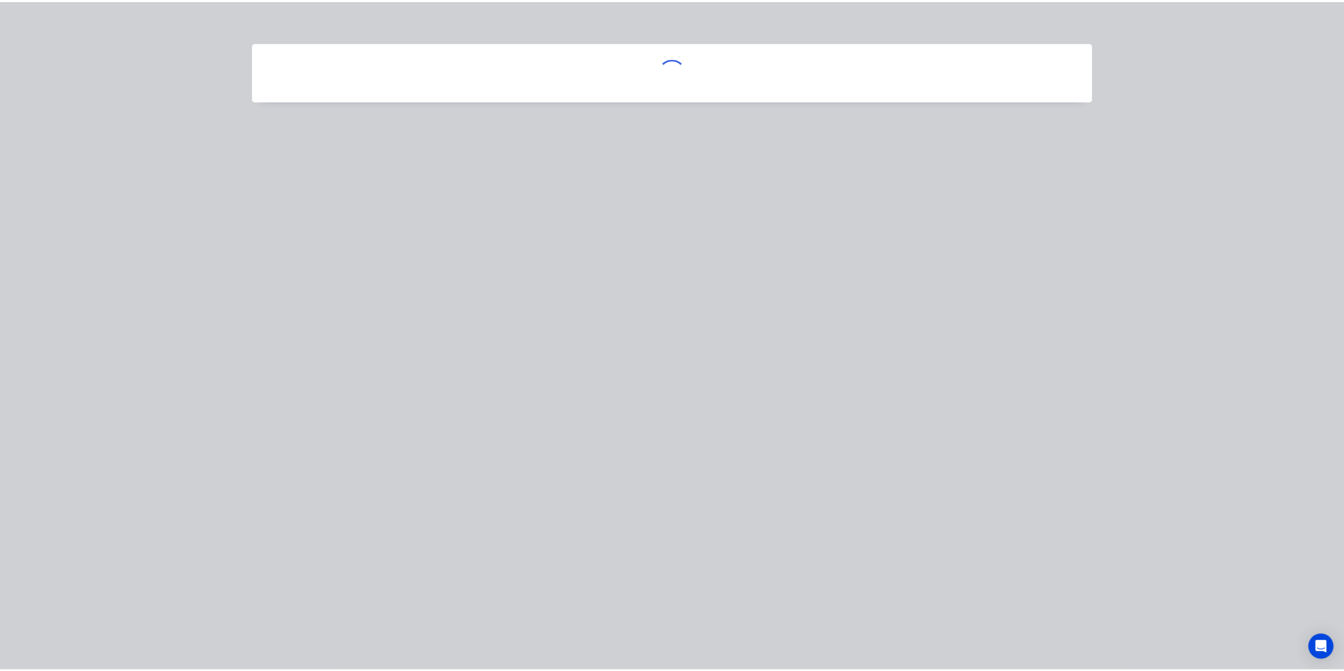
scroll to position [0, 0]
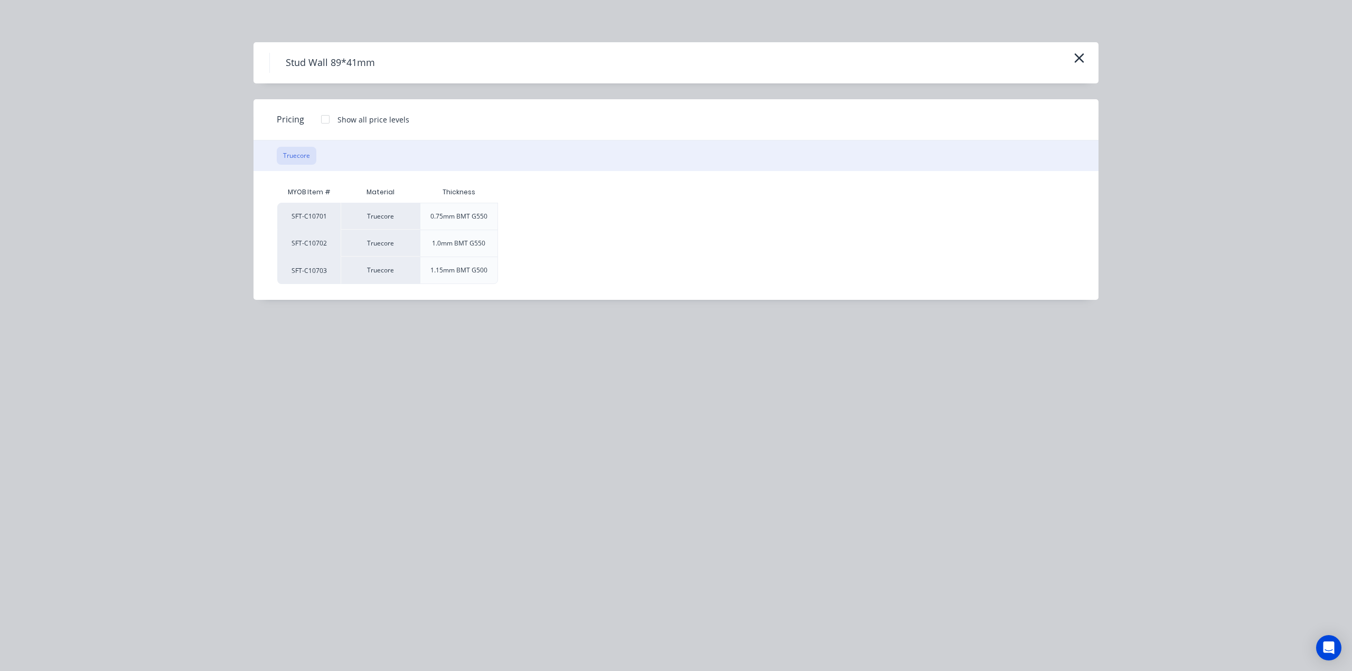
click at [330, 121] on div at bounding box center [325, 119] width 21 height 21
click at [536, 217] on div "$0.00" at bounding box center [526, 216] width 57 height 26
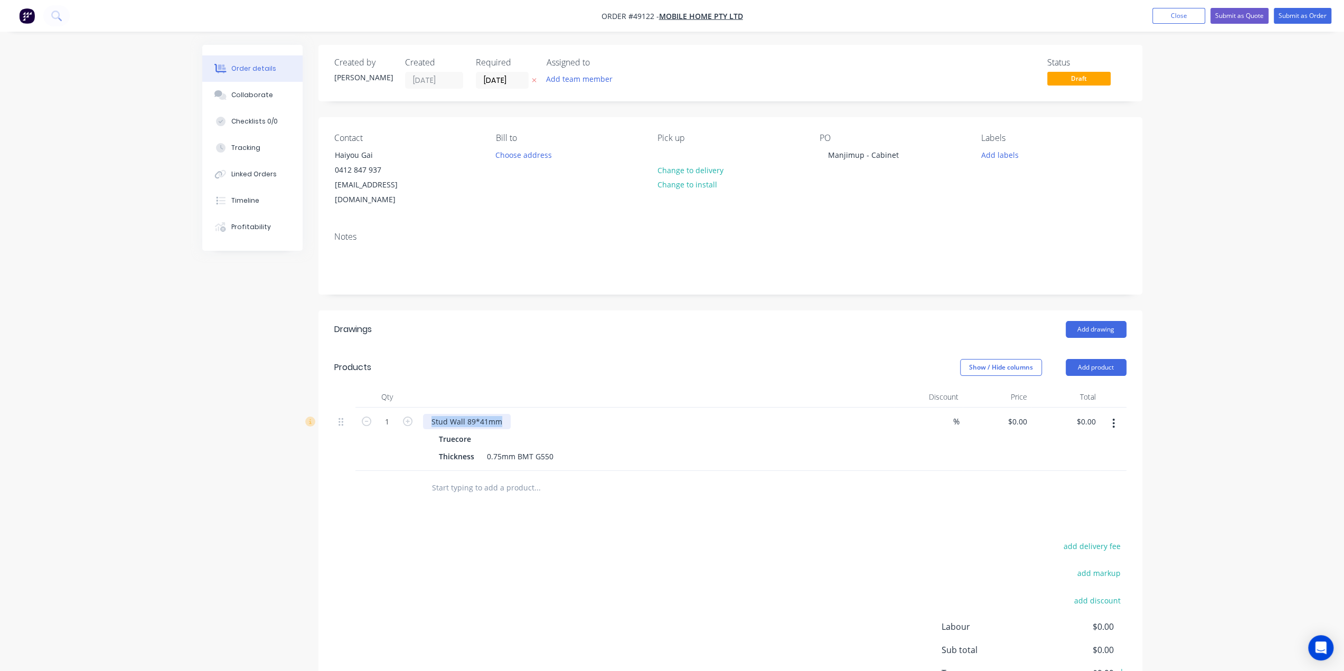
drag, startPoint x: 502, startPoint y: 409, endPoint x: 327, endPoint y: 400, distance: 175.5
click at [327, 400] on div "Qty Discount Price Total 1 Stud Wall 89*41mm Truecore Thickness 0.75mm BMT G550…" at bounding box center [730, 445] width 824 height 119
click at [615, 539] on div "add delivery fee add markup add discount Labour $0.00 Sub total $0.00 Tax $0.00…" at bounding box center [730, 629] width 792 height 181
click at [1085, 414] on input "0.00" at bounding box center [1087, 421] width 24 height 15
type input "984.16"
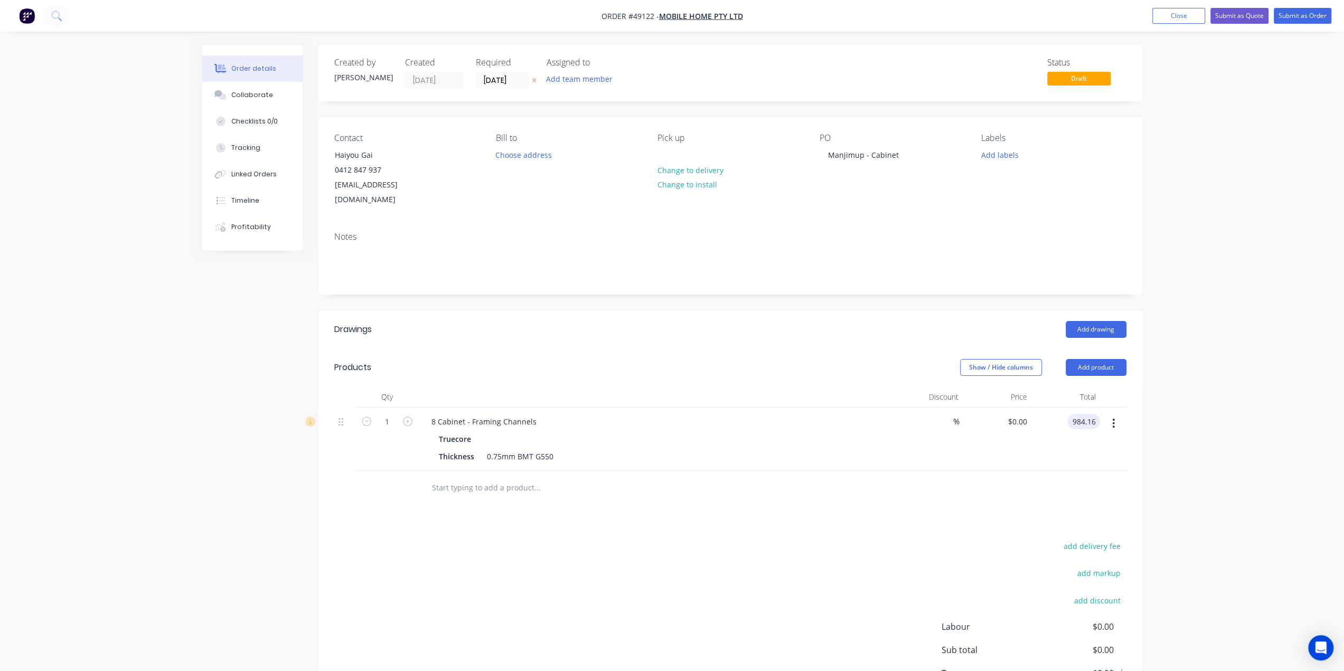
type input "$984.16"
click at [1187, 422] on div "Order details Collaborate Checklists 0/0 Tracking Linked Orders Timeline Profit…" at bounding box center [672, 375] width 1344 height 751
click at [1247, 15] on button "Submit as Quote" at bounding box center [1239, 16] width 58 height 16
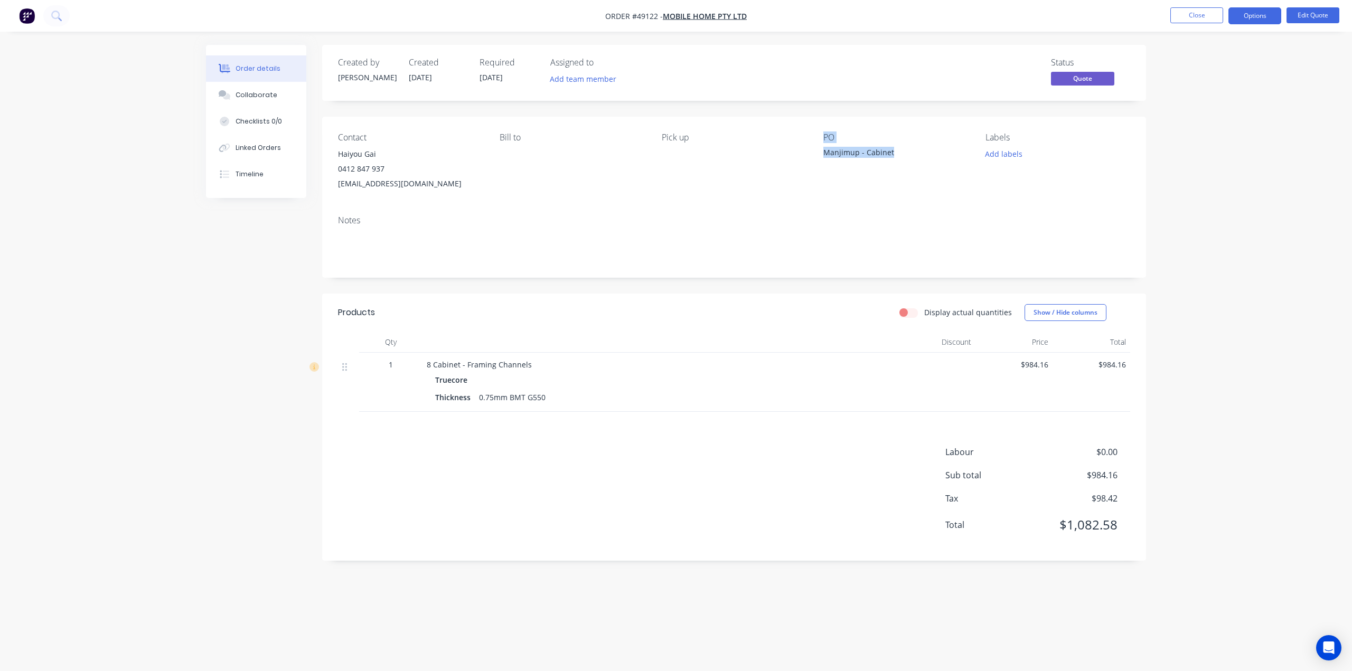
drag, startPoint x: 899, startPoint y: 153, endPoint x: 802, endPoint y: 152, distance: 96.6
click at [802, 151] on div "Contact Haiyou Gai 0412 847 937 mobilehomeau@hotmail.com Bill to Pick up PO Man…" at bounding box center [734, 162] width 824 height 90
click at [861, 186] on div "PO Manjimup - Cabinet" at bounding box center [895, 162] width 145 height 59
click at [828, 147] on div "Manjimup - Cabinet" at bounding box center [889, 154] width 132 height 15
drag, startPoint x: 824, startPoint y: 154, endPoint x: 900, endPoint y: 156, distance: 76.6
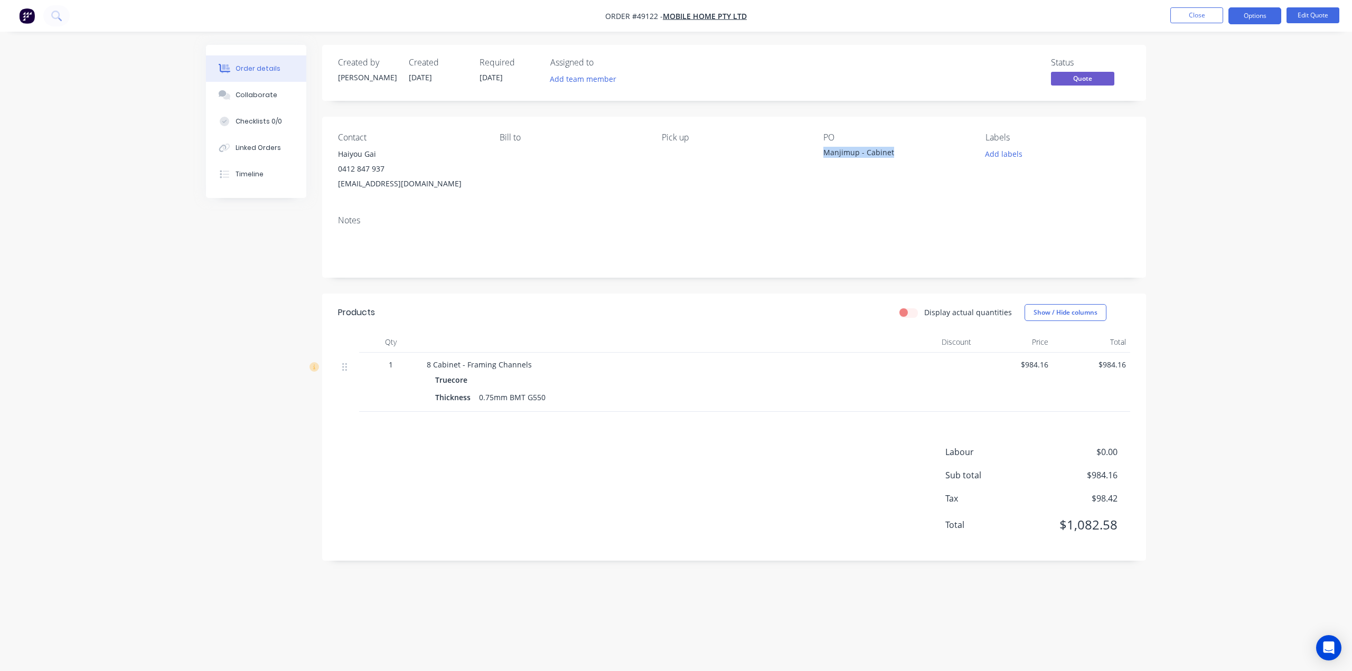
click at [900, 156] on div "Manjimup - Cabinet" at bounding box center [889, 154] width 132 height 15
copy div "Manjimup - Cabinet"
click at [1261, 14] on button "Options" at bounding box center [1254, 15] width 53 height 17
click at [1312, 178] on div "Order details Collaborate Checklists 0/0 Linked Orders Timeline Order details C…" at bounding box center [676, 335] width 1352 height 671
click at [1256, 16] on button "Options" at bounding box center [1254, 15] width 53 height 17
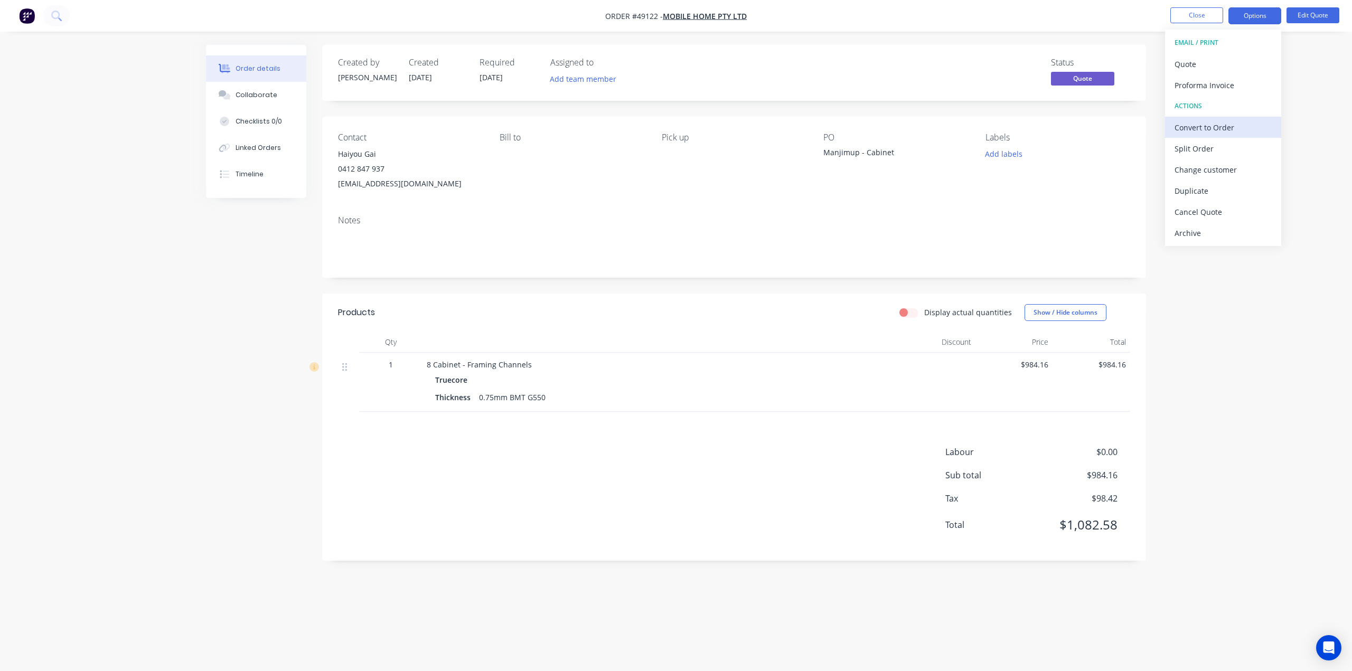
click at [1227, 126] on div "Convert to Order" at bounding box center [1222, 127] width 97 height 15
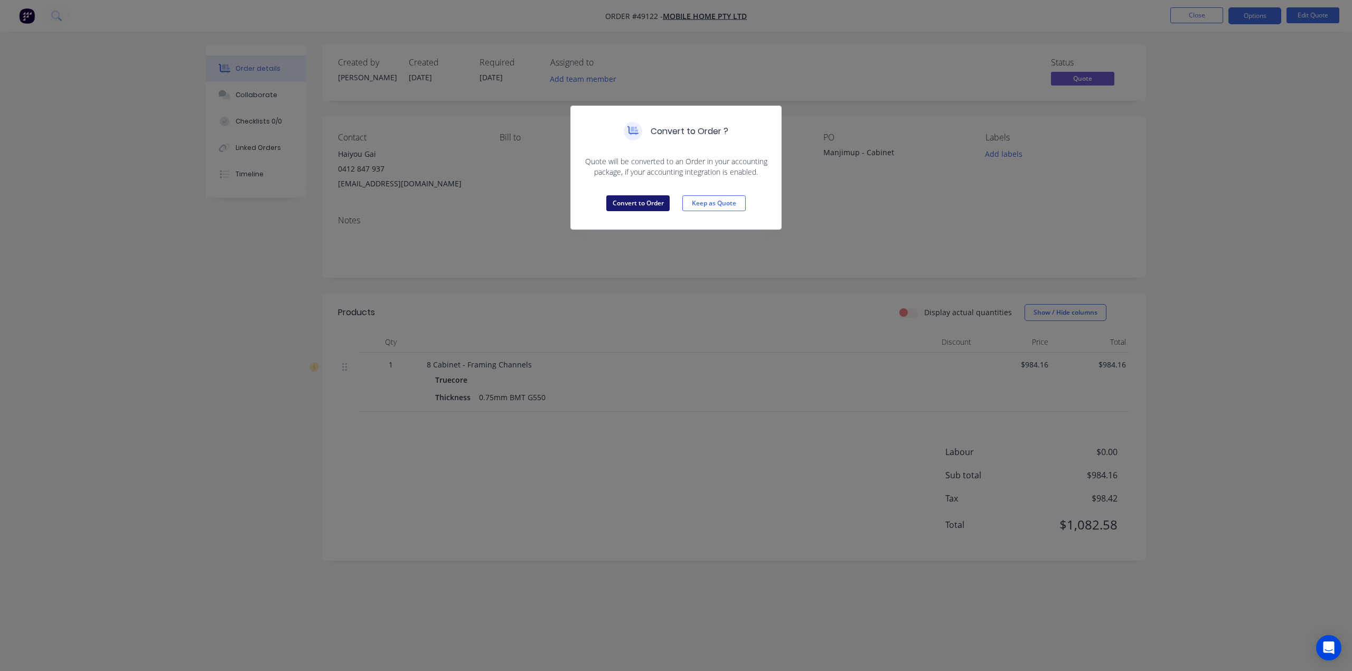
click at [620, 200] on button "Convert to Order" at bounding box center [637, 203] width 63 height 16
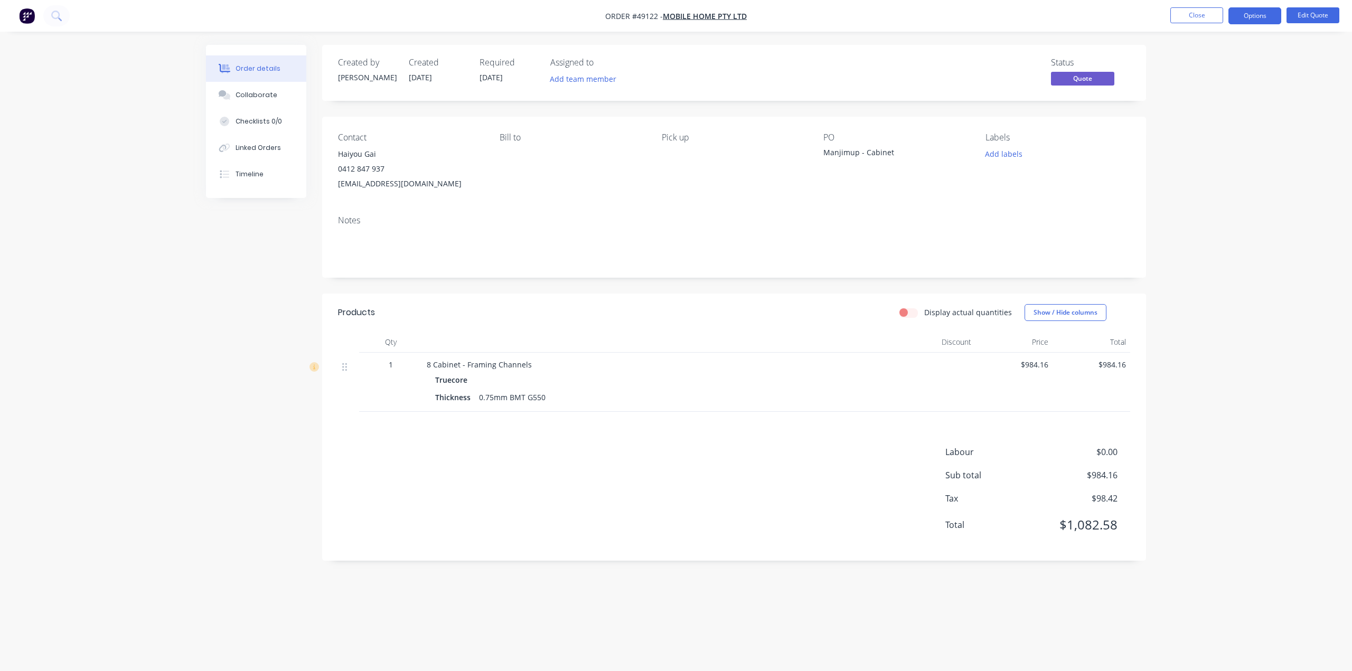
click at [699, 16] on span "Mobile Home Pty Ltd" at bounding box center [705, 16] width 84 height 10
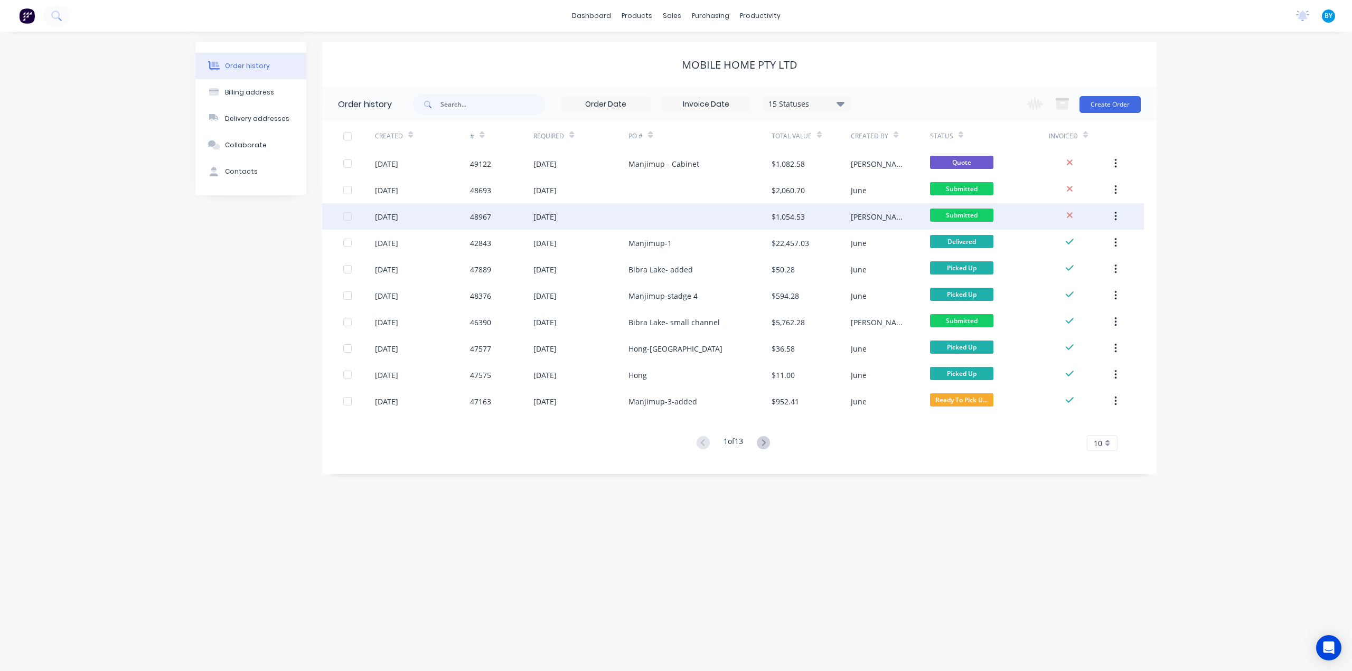
click at [894, 214] on div "[PERSON_NAME]" at bounding box center [889, 216] width 79 height 26
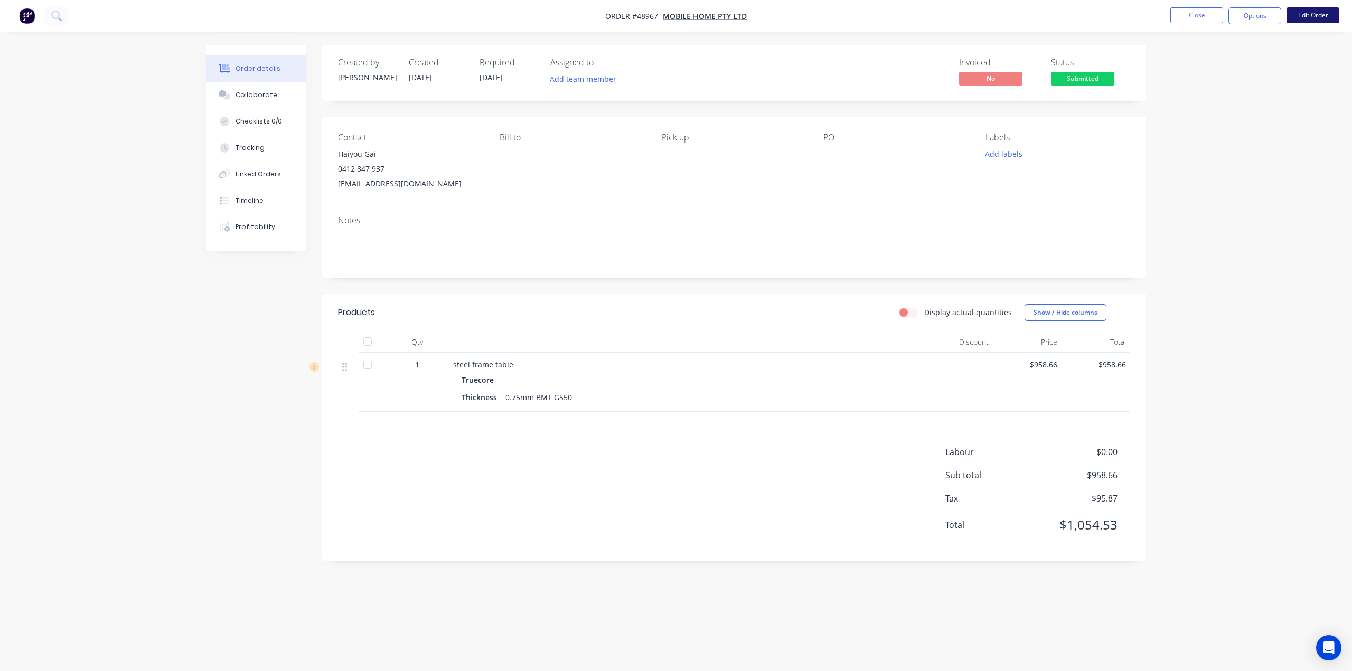
click at [1327, 14] on button "Edit Order" at bounding box center [1312, 15] width 53 height 16
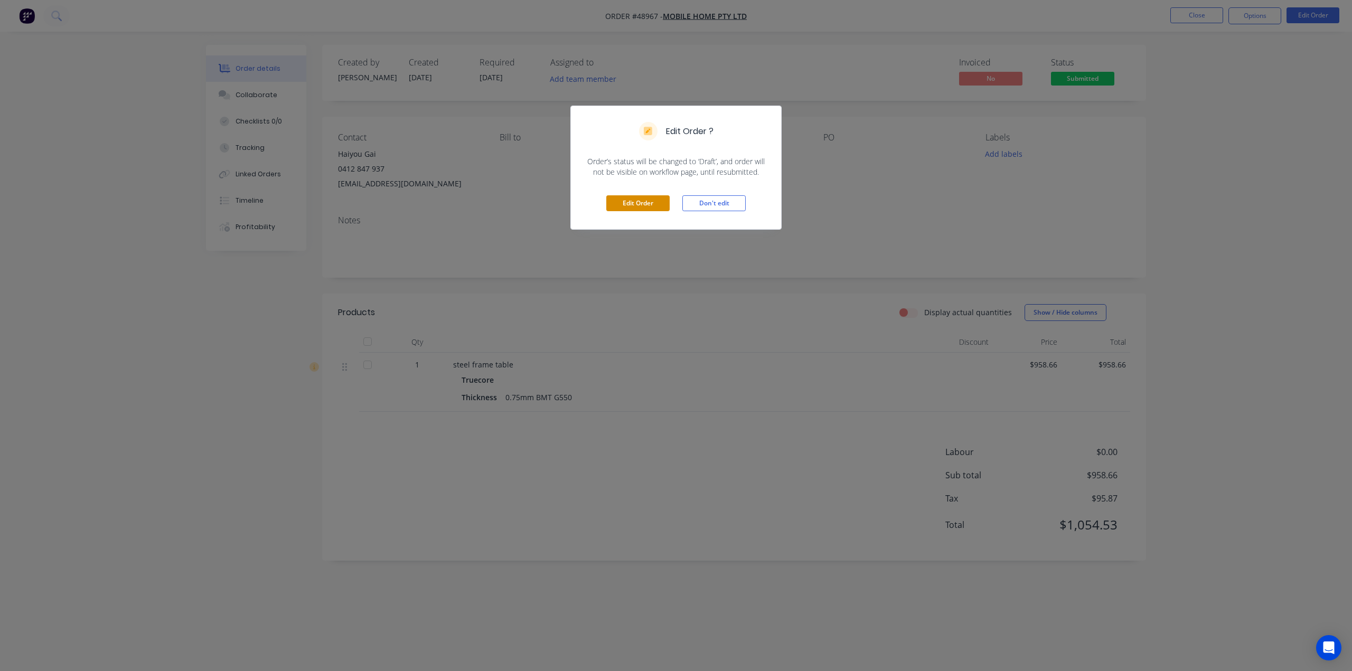
drag, startPoint x: 651, startPoint y: 194, endPoint x: 648, endPoint y: 207, distance: 12.9
click at [651, 195] on div "Edit Order Don't edit" at bounding box center [676, 203] width 210 height 52
click at [648, 207] on button "Edit Order" at bounding box center [637, 203] width 63 height 16
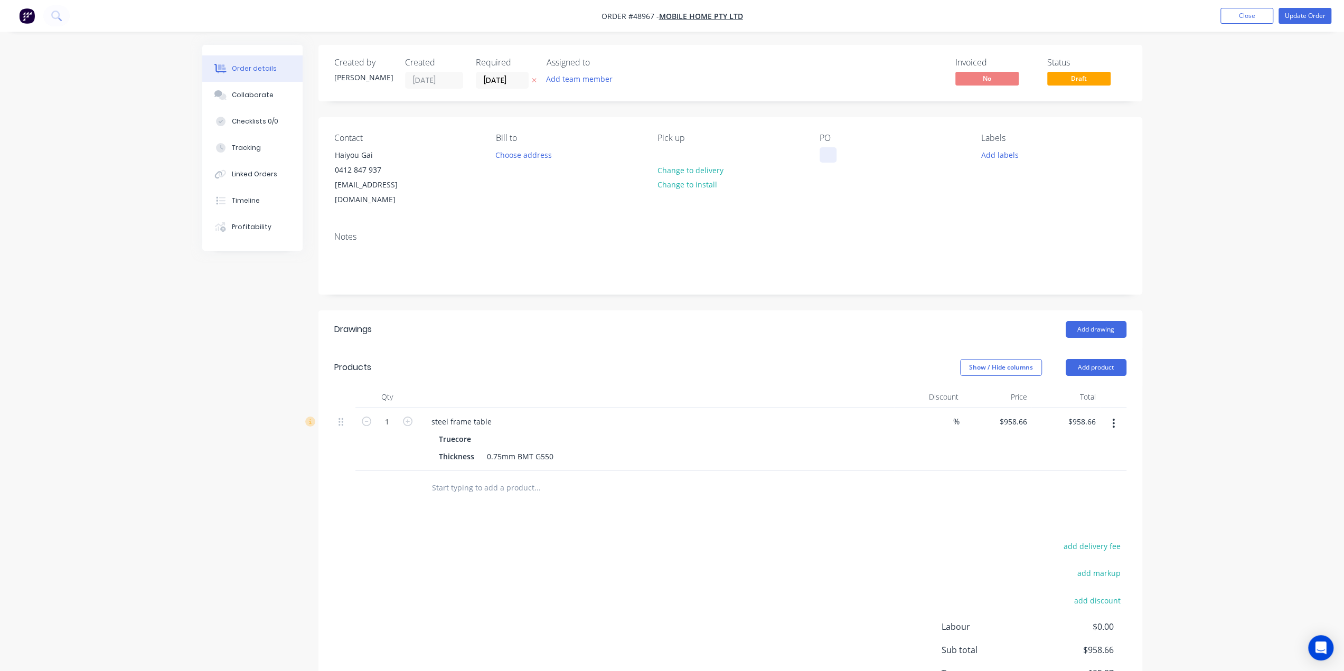
click at [833, 156] on div at bounding box center [827, 154] width 17 height 15
drag, startPoint x: 822, startPoint y: 149, endPoint x: 823, endPoint y: 157, distance: 7.4
click at [821, 149] on div at bounding box center [827, 154] width 17 height 15
paste div
click at [834, 223] on div "Notes" at bounding box center [730, 258] width 824 height 71
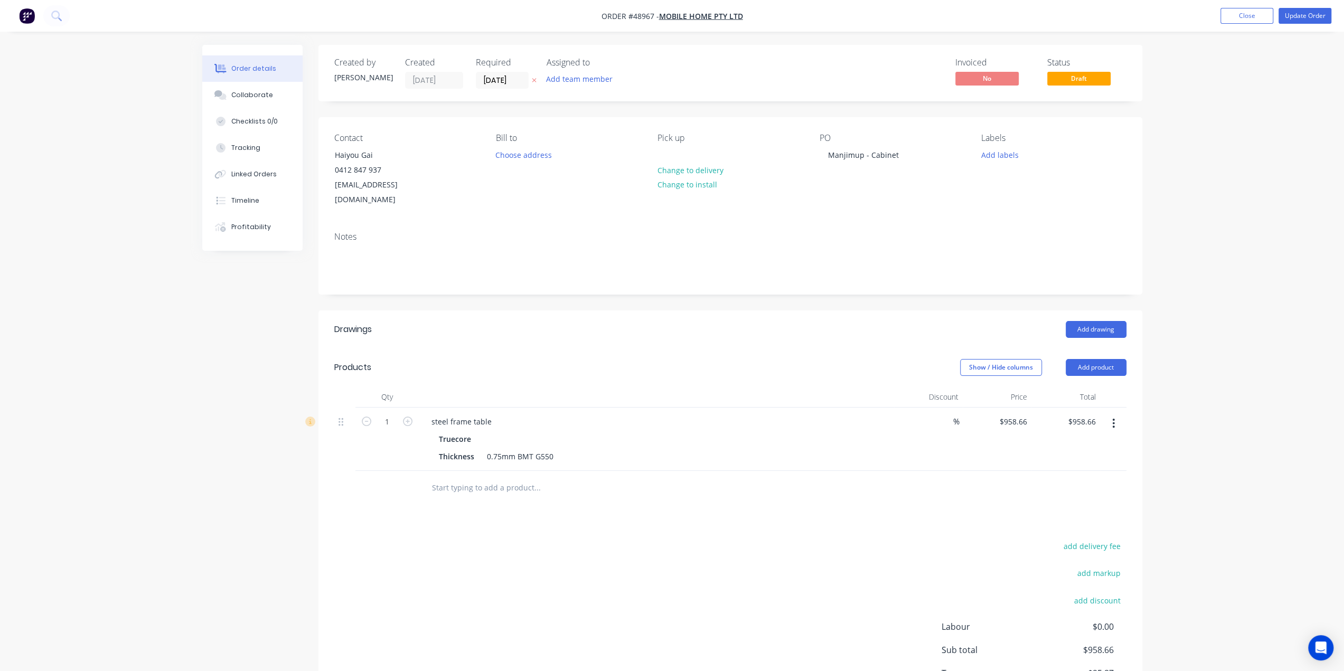
click at [838, 187] on div "PO Manjimup - Cabinet" at bounding box center [891, 170] width 145 height 74
click at [894, 163] on div "PO Manjimup - Cabinet" at bounding box center [891, 170] width 145 height 74
drag, startPoint x: 869, startPoint y: 156, endPoint x: 1000, endPoint y: 156, distance: 131.5
click at [1000, 156] on div "Contact Haiyou Gai 0412 847 937 mobilehomeau@hotmail.com Bill to Choose address…" at bounding box center [730, 170] width 824 height 106
click at [934, 232] on div "Notes" at bounding box center [730, 237] width 792 height 10
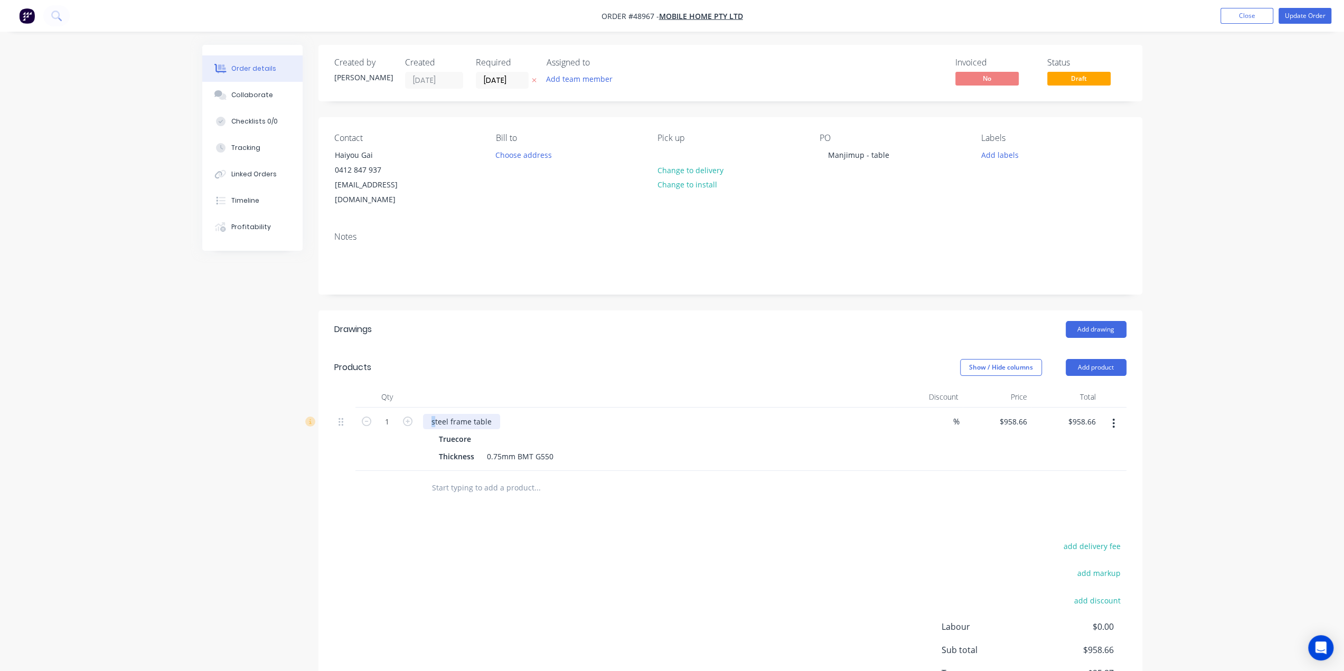
drag, startPoint x: 434, startPoint y: 403, endPoint x: 422, endPoint y: 402, distance: 11.7
click at [423, 414] on div "steel frame table" at bounding box center [461, 421] width 77 height 15
click at [761, 449] on div "Thickness 0.75mm BMT G550" at bounding box center [653, 456] width 439 height 15
drag, startPoint x: 469, startPoint y: 403, endPoint x: 450, endPoint y: 403, distance: 18.5
click at [450, 414] on div "Steel frame table" at bounding box center [462, 421] width 78 height 15
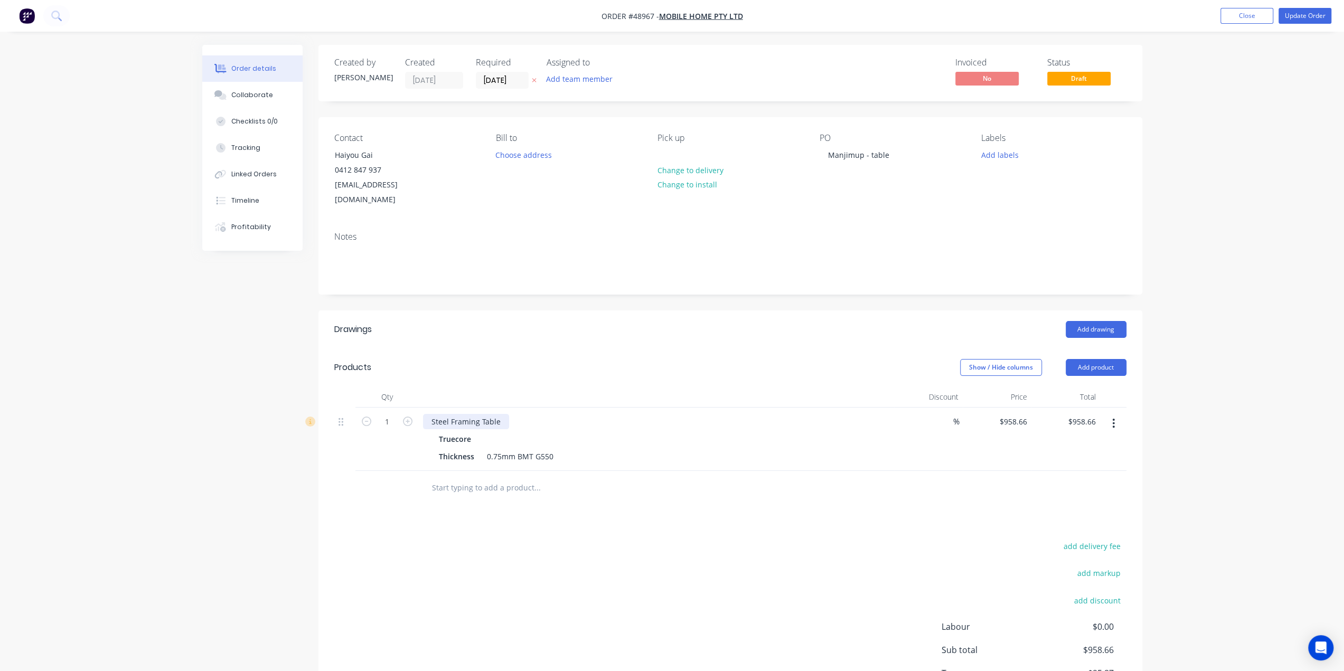
click at [501, 414] on div "Steel Framing Table" at bounding box center [466, 421] width 86 height 15
click at [691, 477] on div at bounding box center [581, 487] width 317 height 21
click at [504, 414] on div "Steel Framing Table" at bounding box center [466, 421] width 86 height 15
drag, startPoint x: 731, startPoint y: 394, endPoint x: 735, endPoint y: 385, distance: 9.7
click at [730, 408] on div "Steel Framing Table Truecore Thickness 0.75mm BMT G550" at bounding box center [656, 439] width 475 height 63
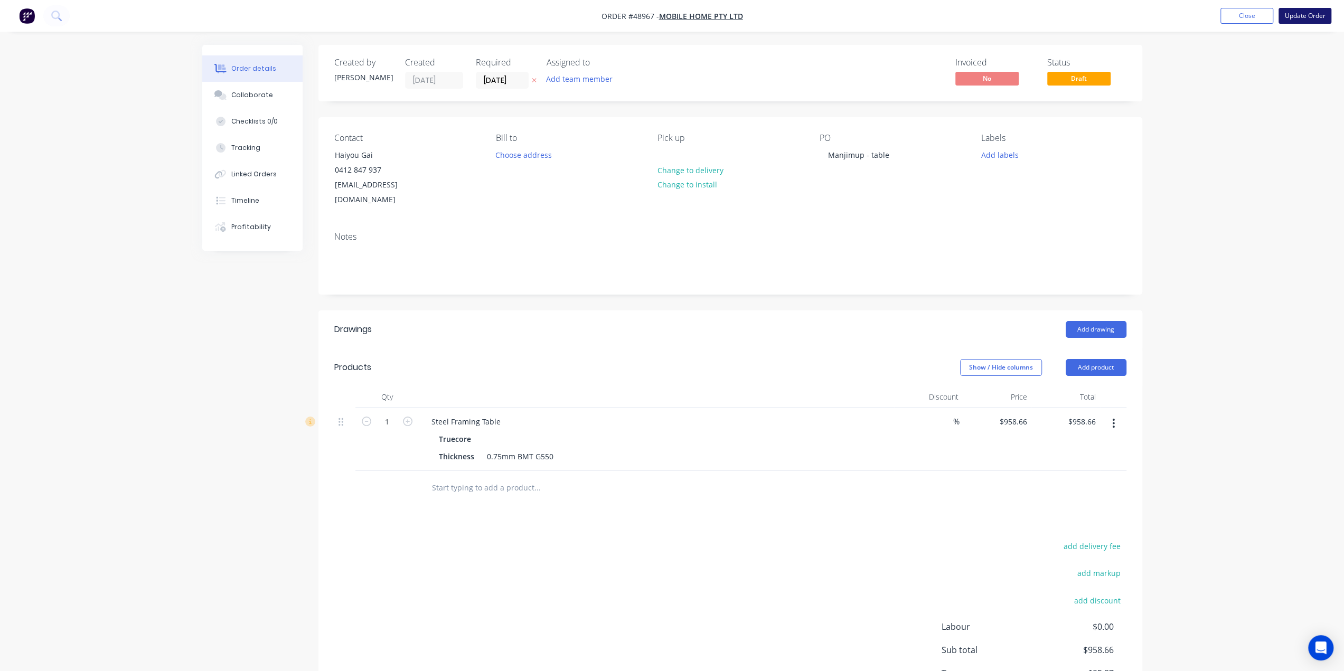
click at [1294, 13] on button "Update Order" at bounding box center [1304, 16] width 53 height 16
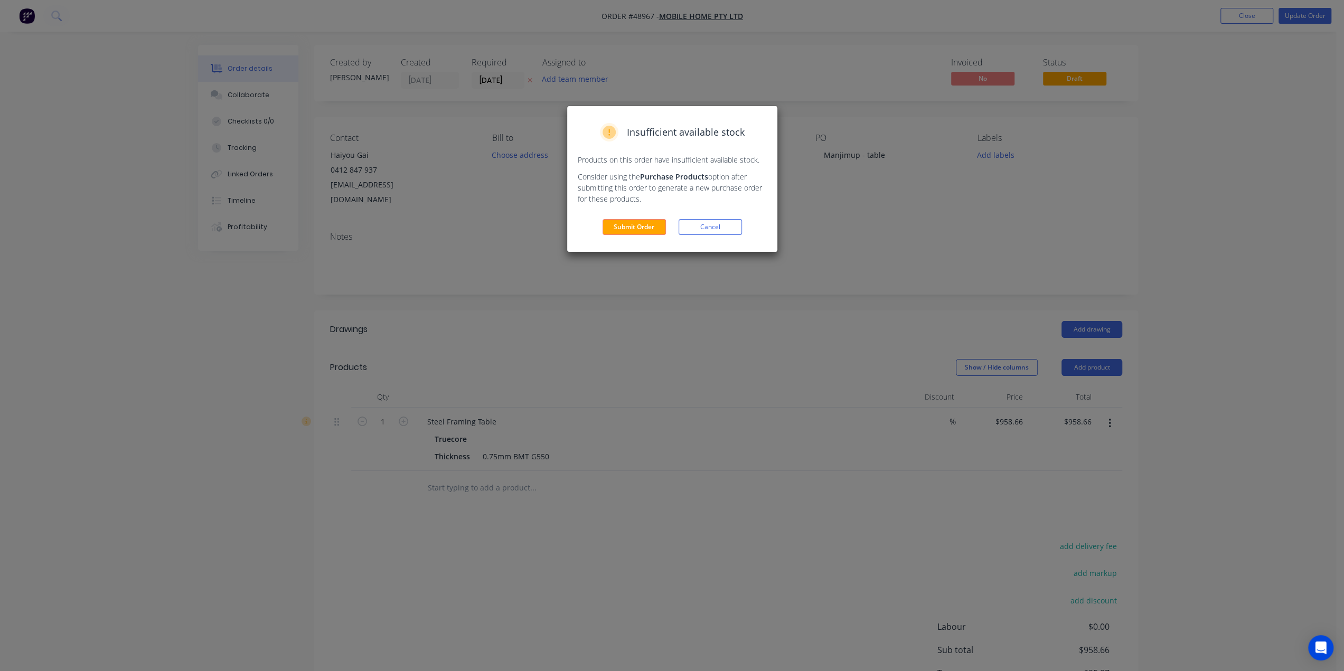
drag, startPoint x: 610, startPoint y: 227, endPoint x: 623, endPoint y: 211, distance: 21.4
click at [610, 227] on button "Submit Order" at bounding box center [633, 227] width 63 height 16
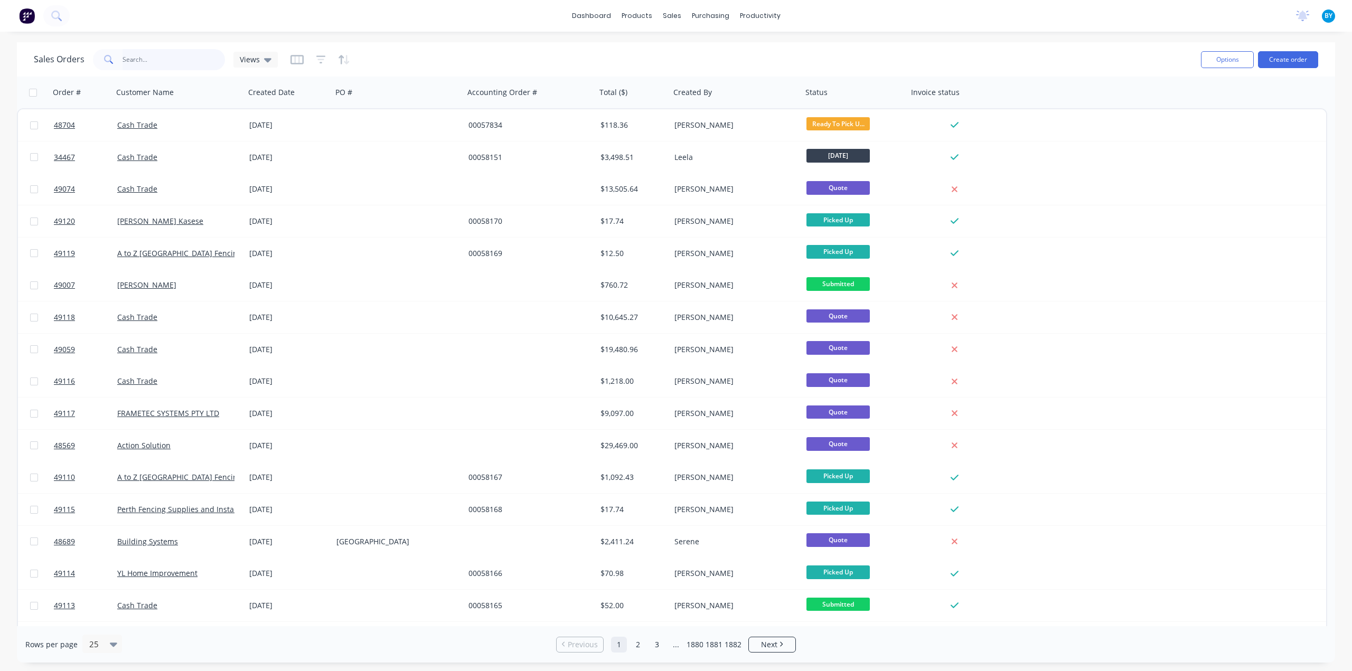
click at [144, 58] on input "text" at bounding box center [173, 59] width 103 height 21
type input "qingtao"
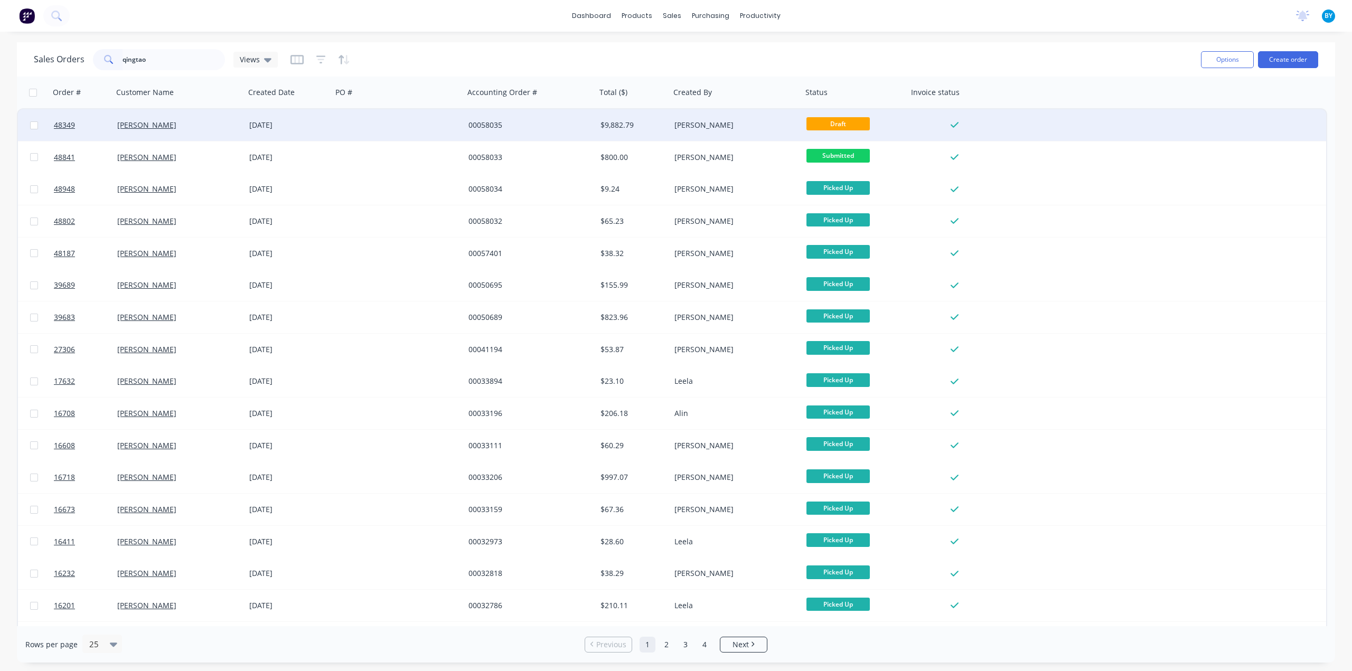
click at [216, 128] on div "[PERSON_NAME]" at bounding box center [175, 125] width 117 height 11
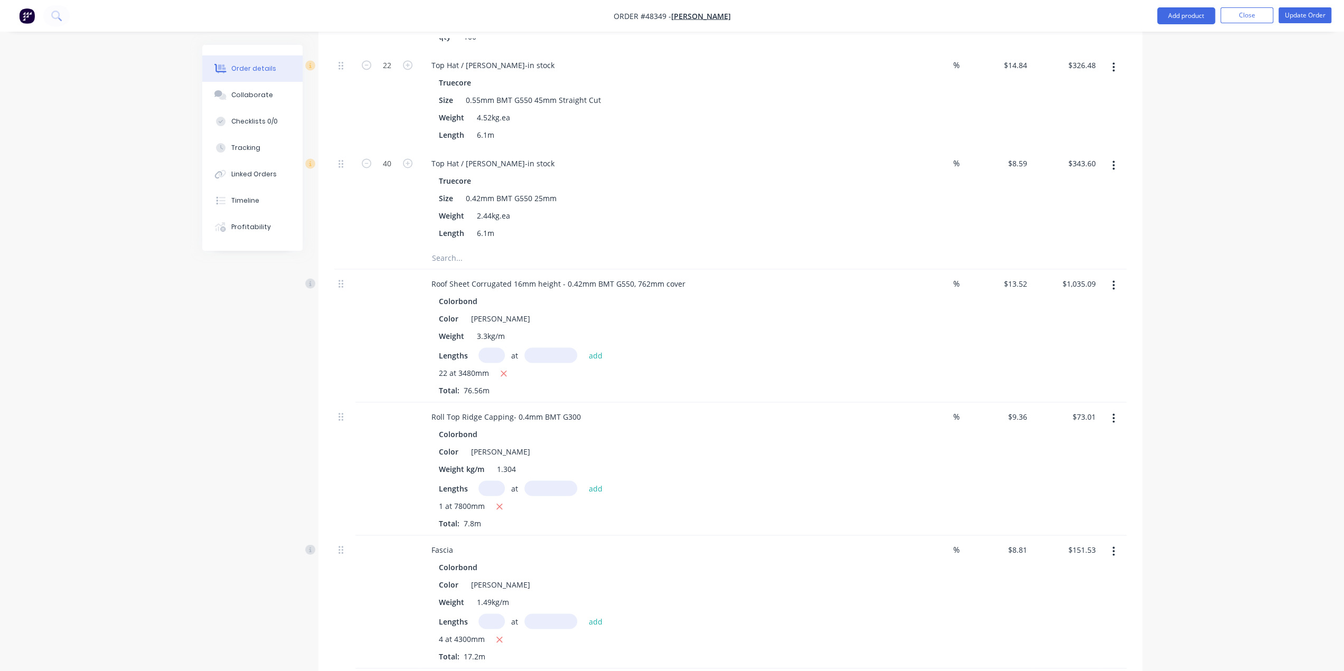
scroll to position [1738, 0]
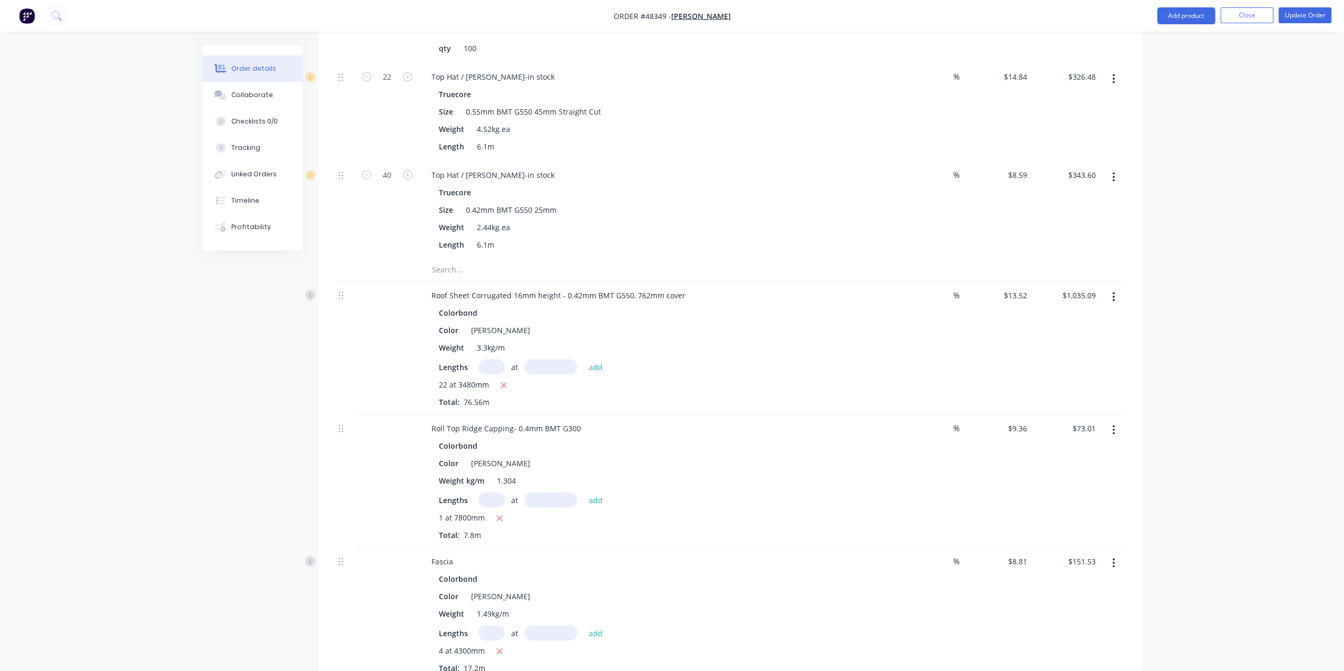
click at [498, 492] on input "text" at bounding box center [491, 499] width 26 height 15
type input "2"
click at [533, 492] on input "text" at bounding box center [550, 499] width 53 height 15
type input "4100mm"
click at [500, 515] on icon "button" at bounding box center [500, 518] width 6 height 6
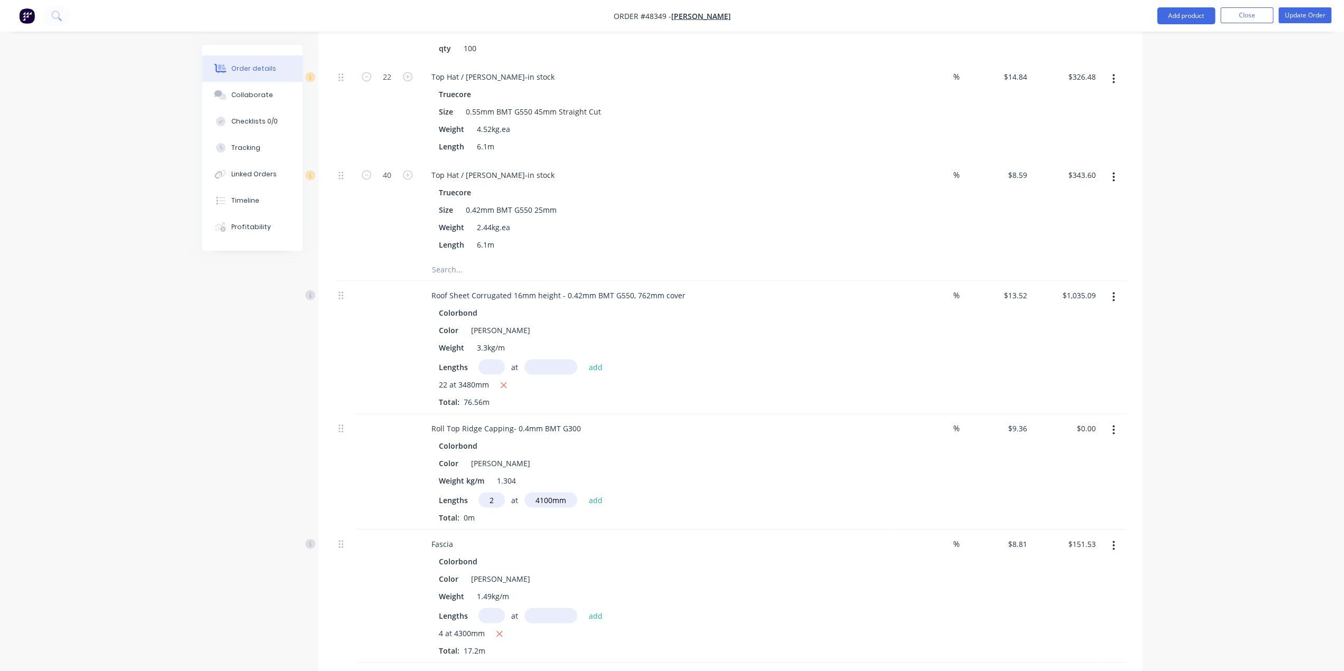
type input "$0.00"
click at [587, 492] on button "add" at bounding box center [595, 499] width 25 height 14
type input "$76.75"
click at [680, 492] on div "Lengths at add 2 at 4100mm Total: 8.2m" at bounding box center [656, 516] width 435 height 48
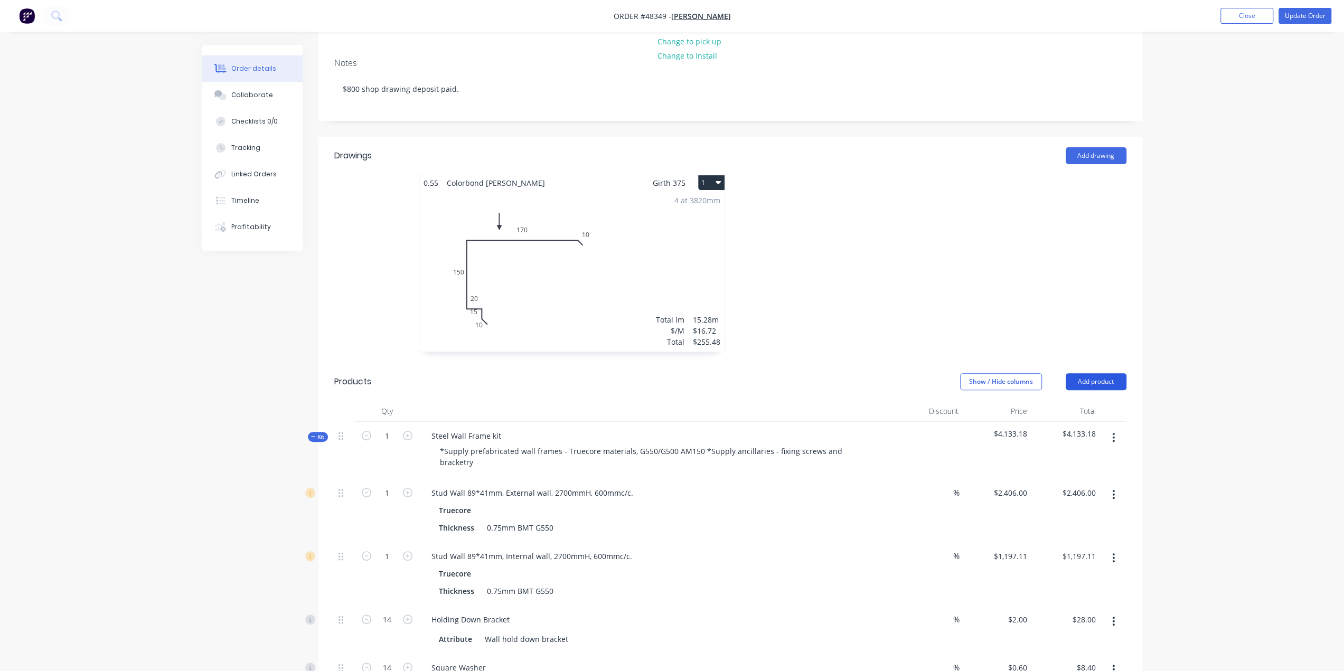
scroll to position [260, 0]
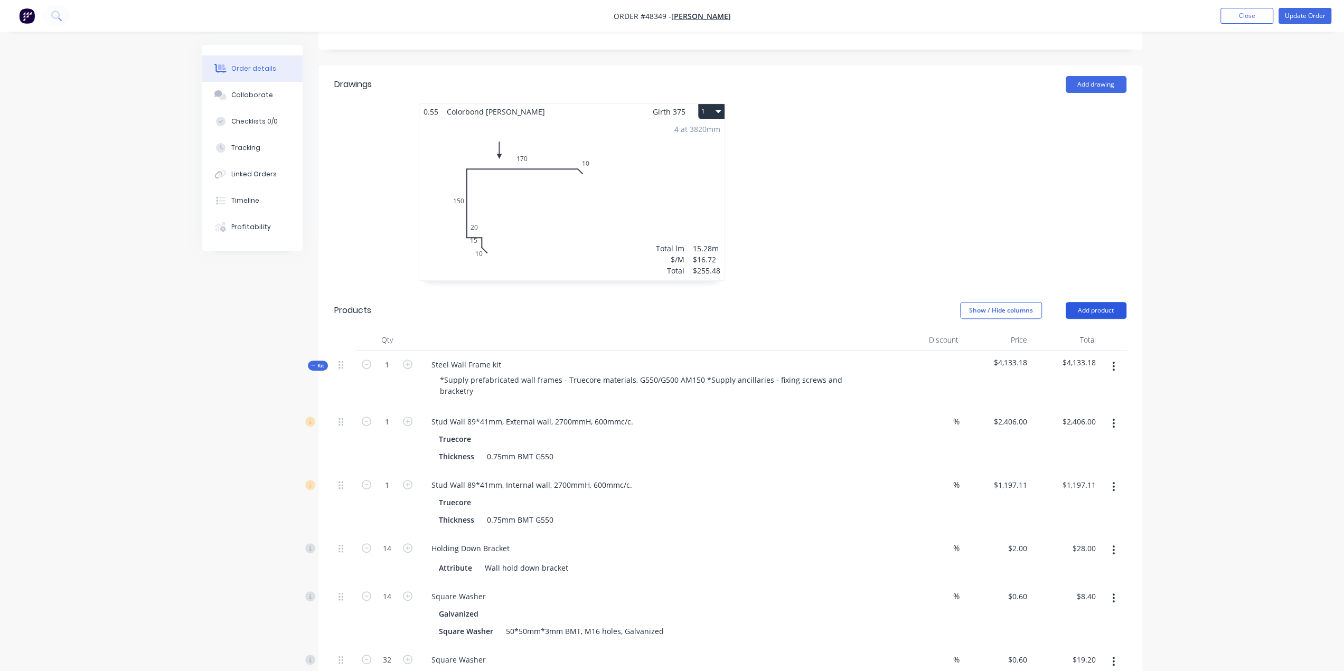
click at [1101, 302] on button "Add product" at bounding box center [1095, 310] width 61 height 17
click at [1056, 329] on div "Product catalogue" at bounding box center [1075, 336] width 81 height 15
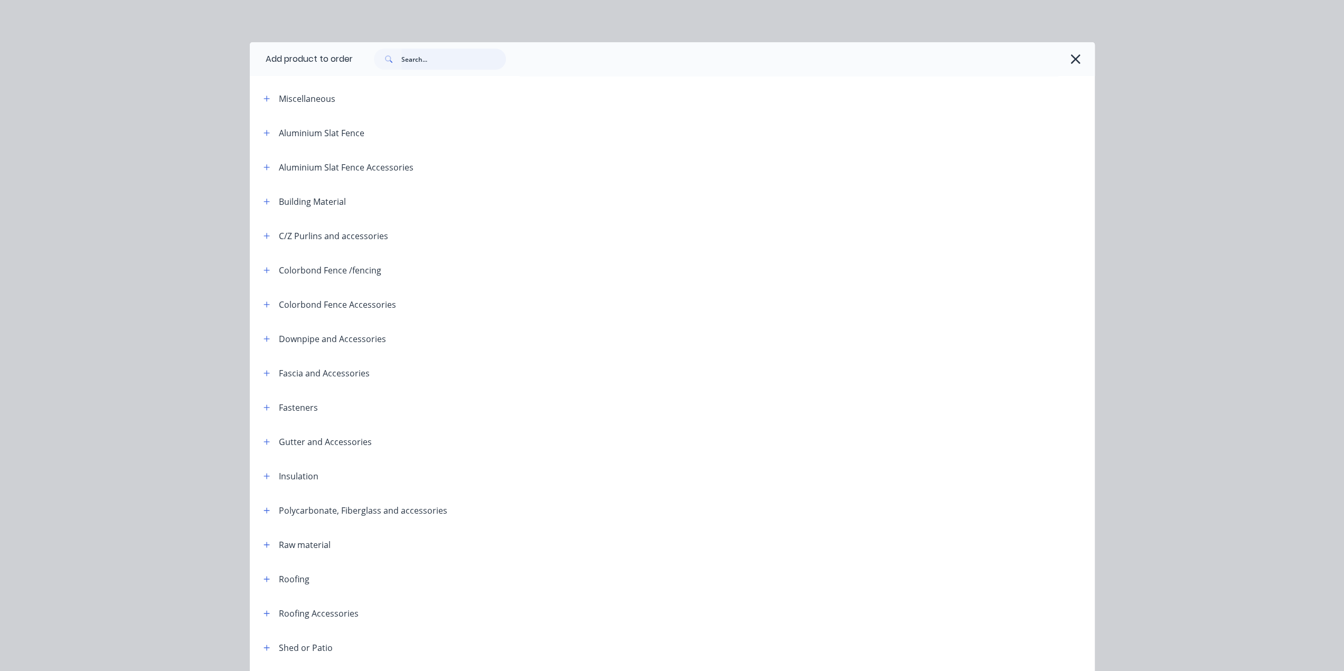
click at [430, 58] on input "text" at bounding box center [453, 59] width 105 height 21
type input "s"
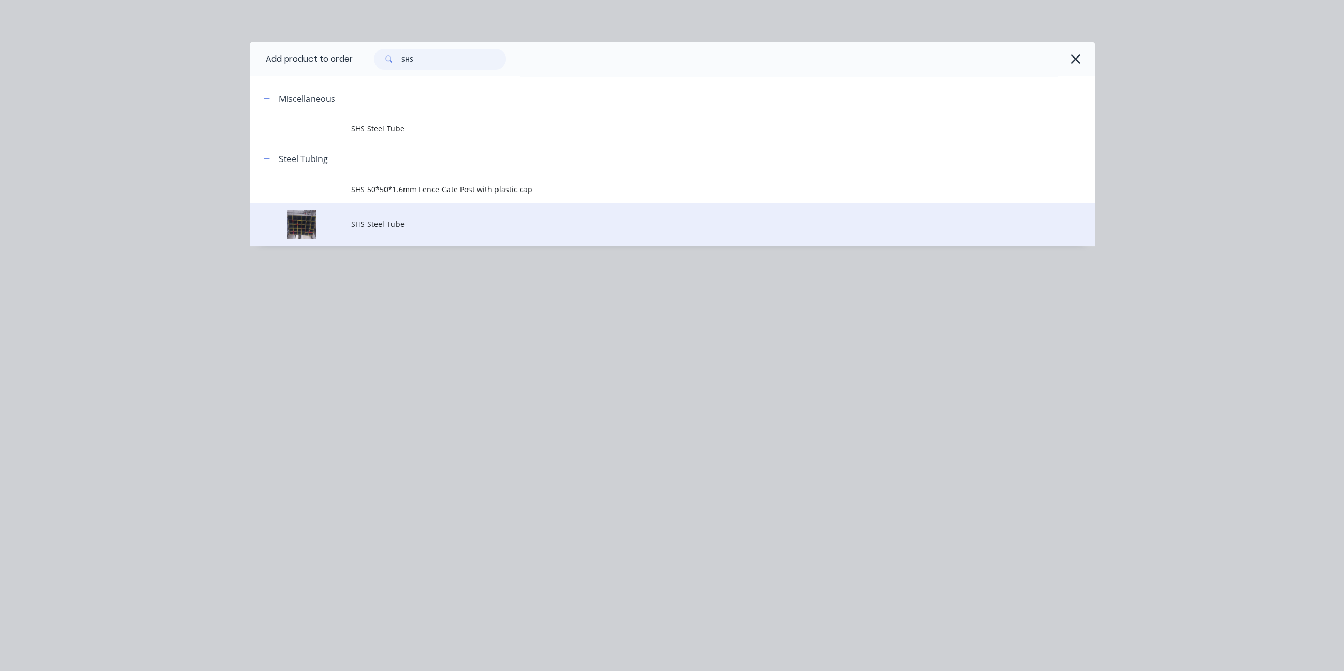
type input "SHS"
click at [398, 232] on td "SHS Steel Tube" at bounding box center [722, 225] width 743 height 44
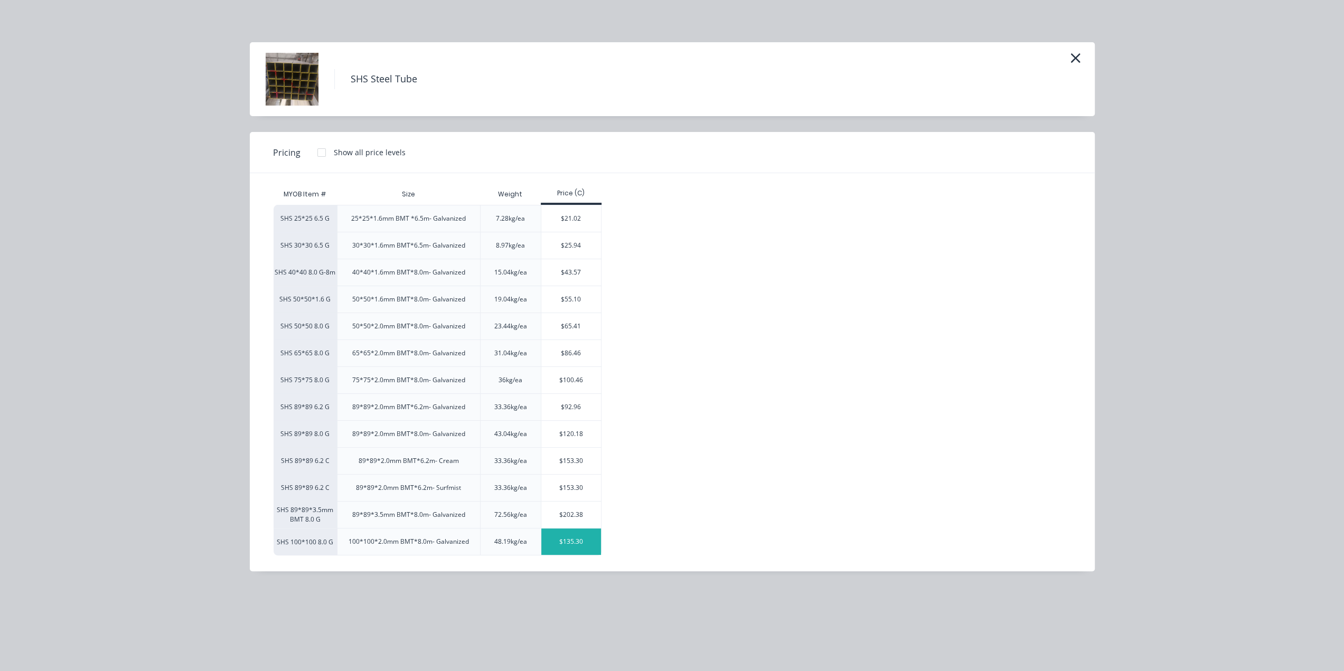
click at [565, 540] on div "$135.30" at bounding box center [571, 541] width 60 height 26
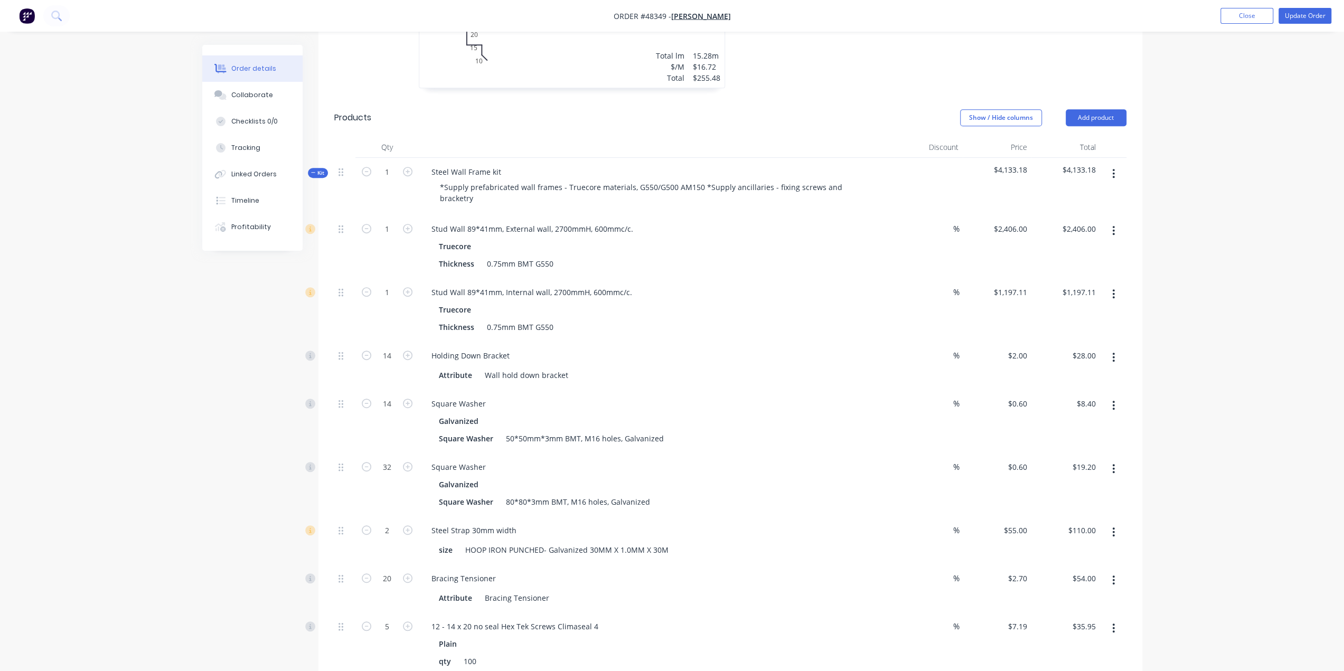
scroll to position [365, 0]
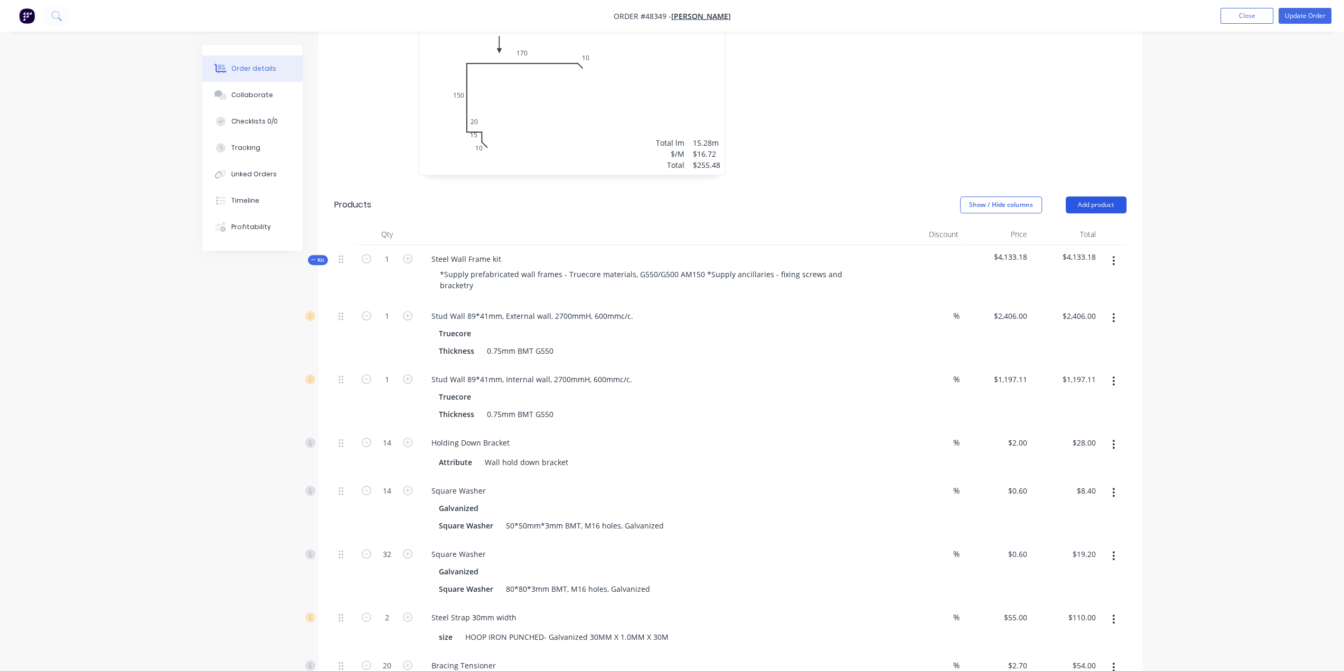
click at [1103, 196] on button "Add product" at bounding box center [1095, 204] width 61 height 17
click at [1101, 224] on div "Product catalogue" at bounding box center [1075, 231] width 81 height 15
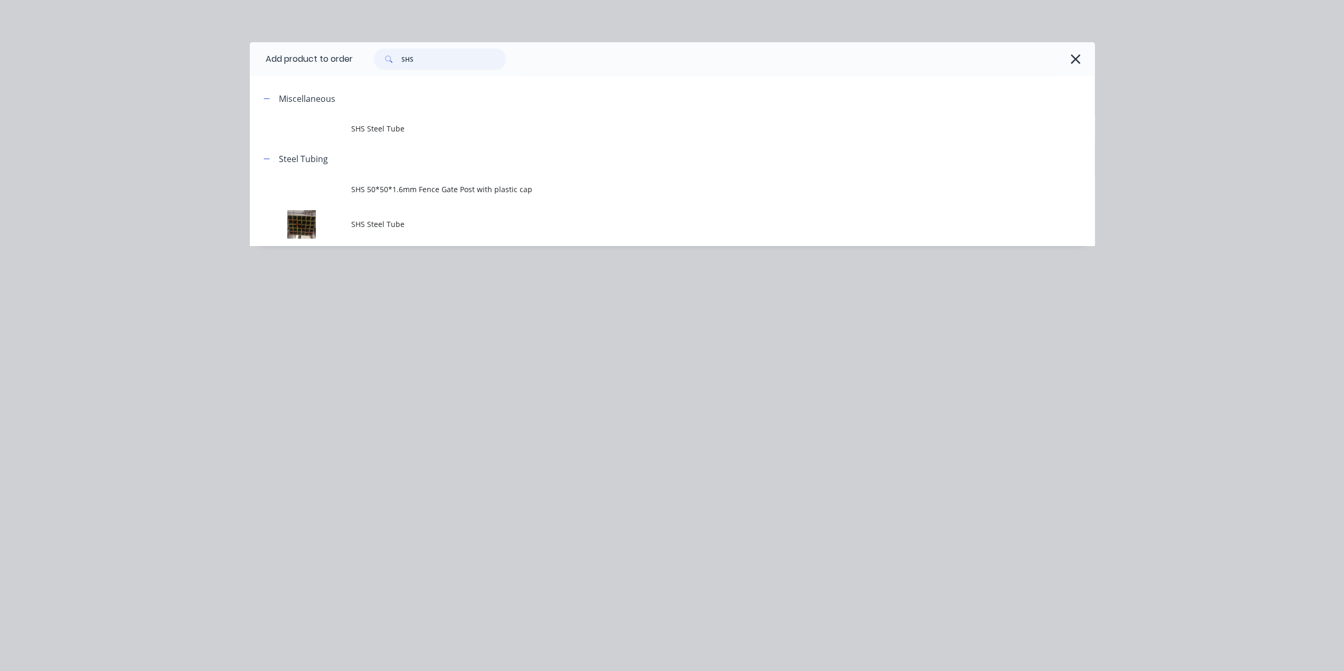
drag, startPoint x: 433, startPoint y: 64, endPoint x: 317, endPoint y: 56, distance: 116.9
click at [318, 57] on header "Add product to order SHS" at bounding box center [672, 59] width 845 height 34
type input "r"
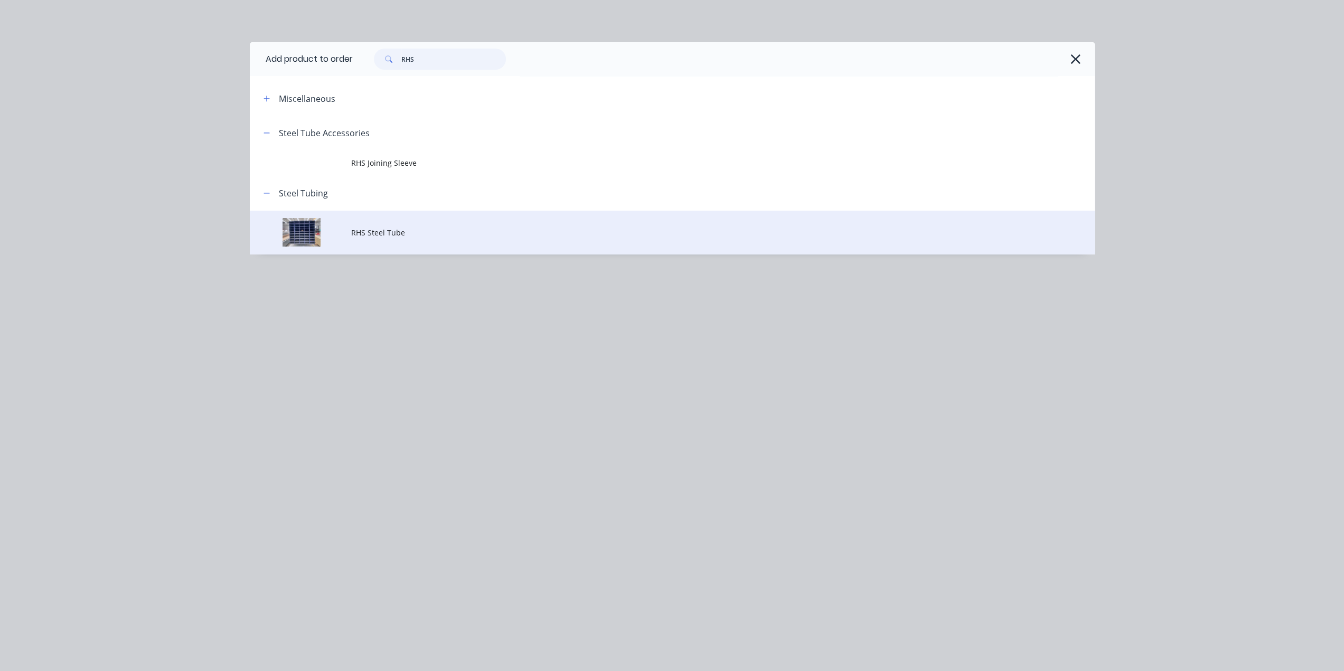
type input "RHS"
click at [392, 235] on span "RHS Steel Tube" at bounding box center [648, 232] width 594 height 11
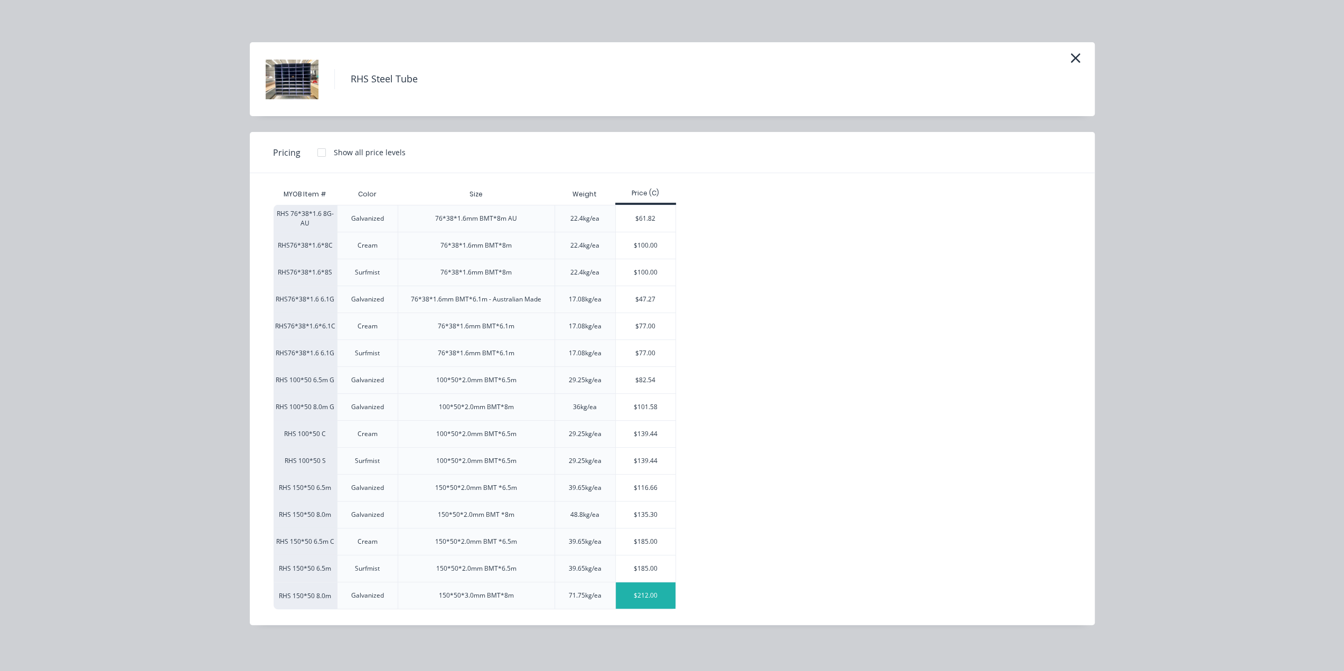
click at [640, 592] on div "$212.00" at bounding box center [646, 595] width 60 height 26
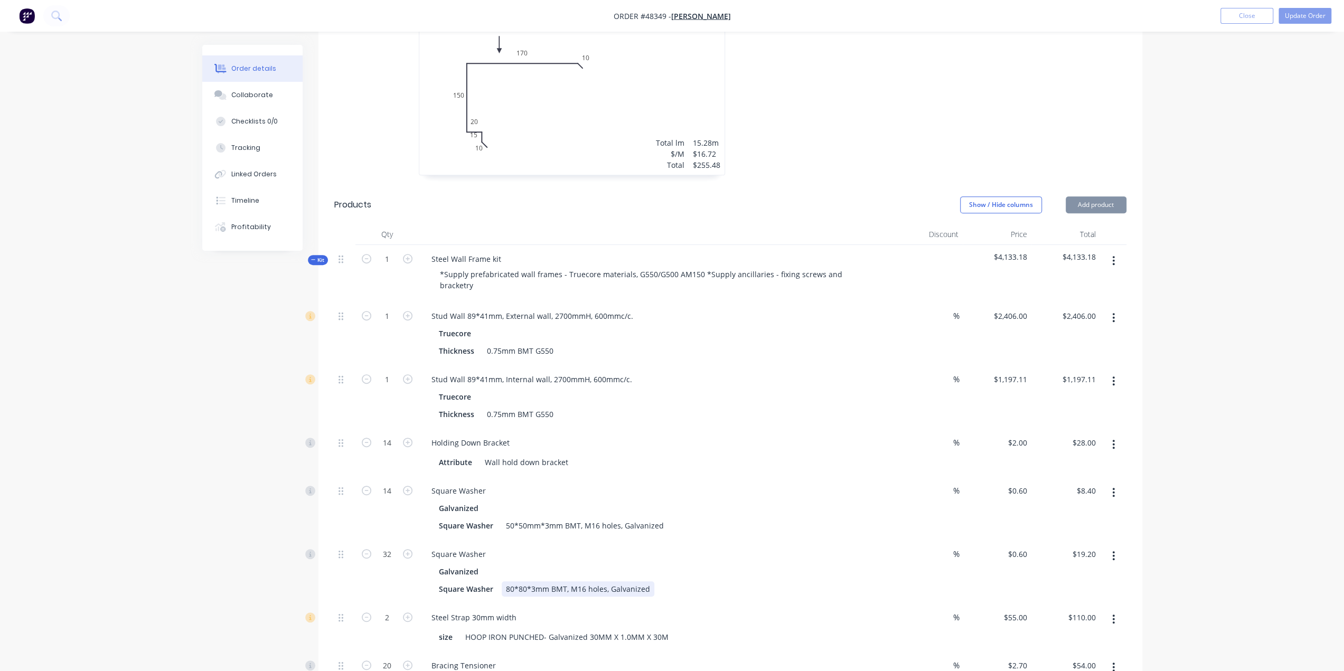
click at [777, 553] on div "Square Washer Galvanized Square Washer 80*80*3mm BMT, M16 holes, Galvanized" at bounding box center [656, 571] width 475 height 63
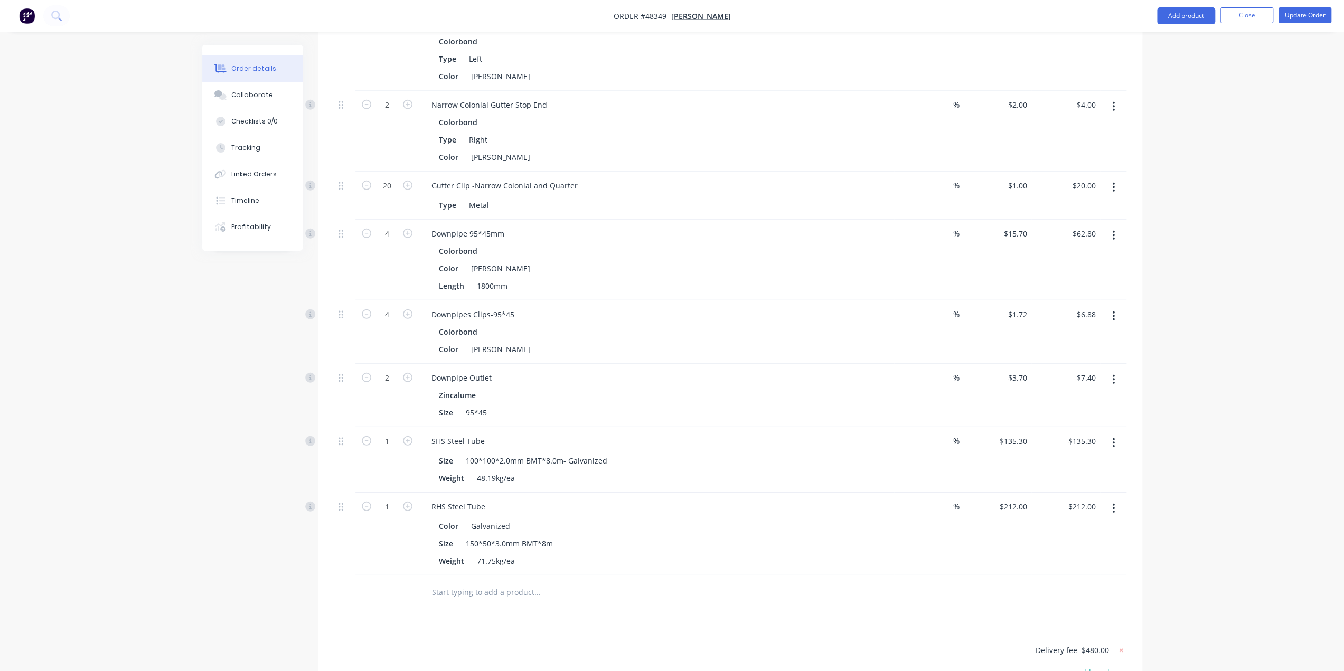
scroll to position [2976, 0]
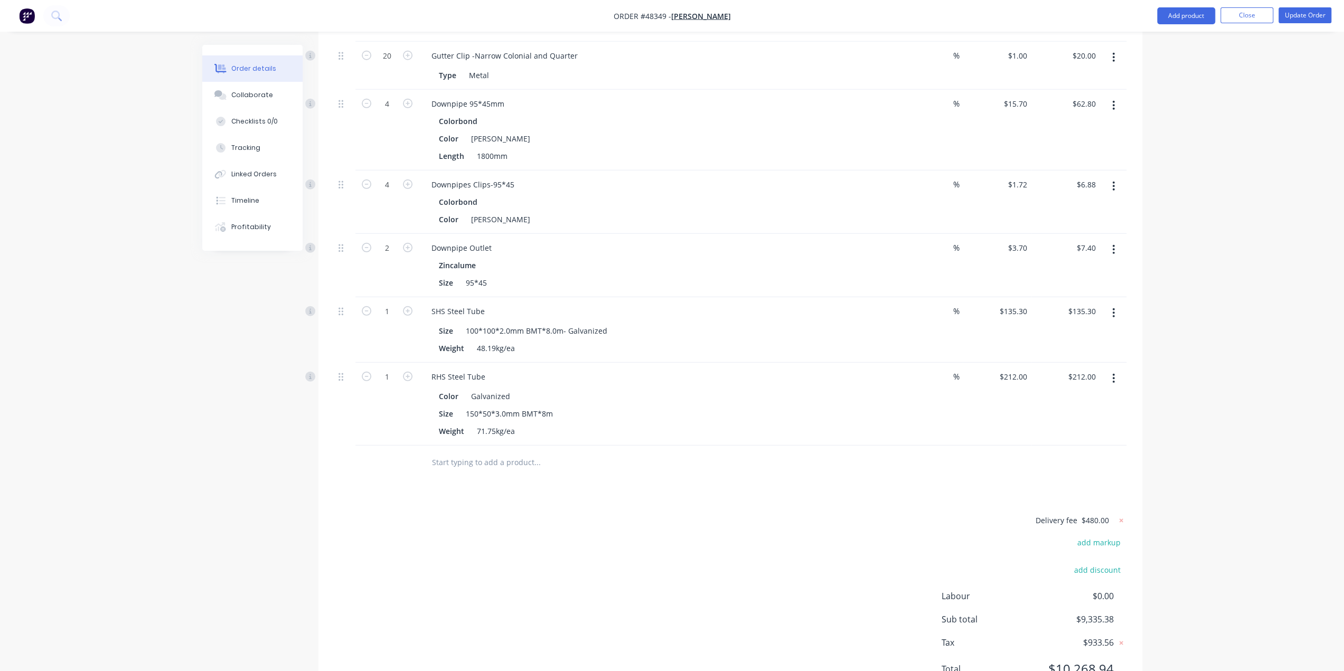
click at [1110, 369] on button "button" at bounding box center [1113, 378] width 25 height 19
click at [1105, 395] on button "Edit" at bounding box center [1076, 405] width 100 height 21
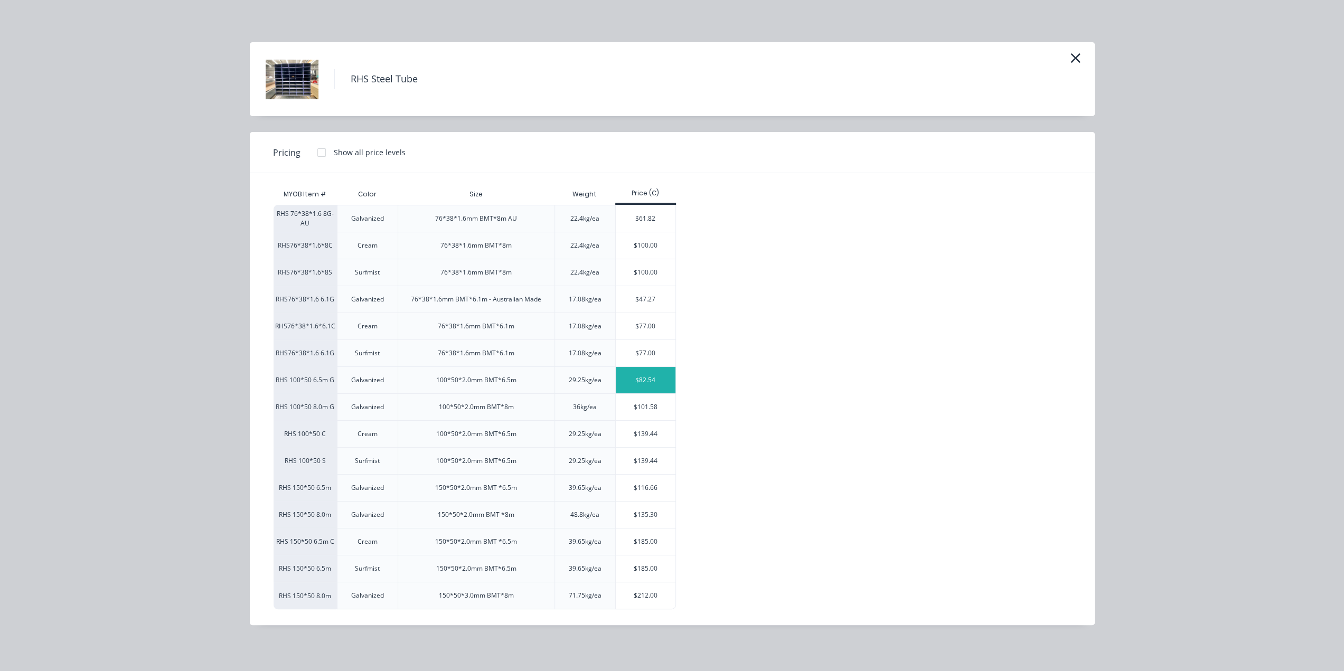
scroll to position [2992, 0]
click at [1216, 296] on div "RHS Steel Tube Pricing Show all price levels MYOB Item # Color Size Weight Pric…" at bounding box center [672, 335] width 1344 height 671
drag, startPoint x: 1074, startPoint y: 48, endPoint x: 1075, endPoint y: 54, distance: 6.4
click at [1074, 52] on div "RHS Steel Tube" at bounding box center [672, 79] width 845 height 74
click at [1075, 54] on icon "button" at bounding box center [1075, 58] width 11 height 15
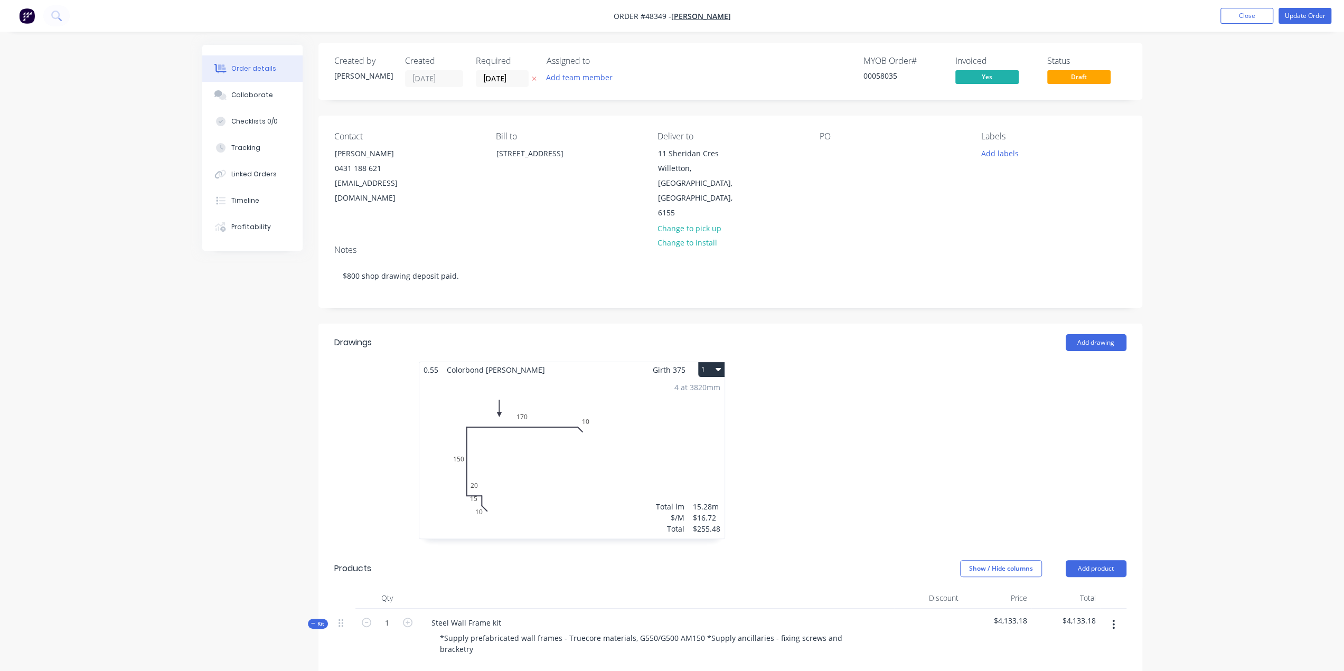
scroll to position [0, 0]
click at [1306, 11] on button "Update Order" at bounding box center [1304, 16] width 53 height 16
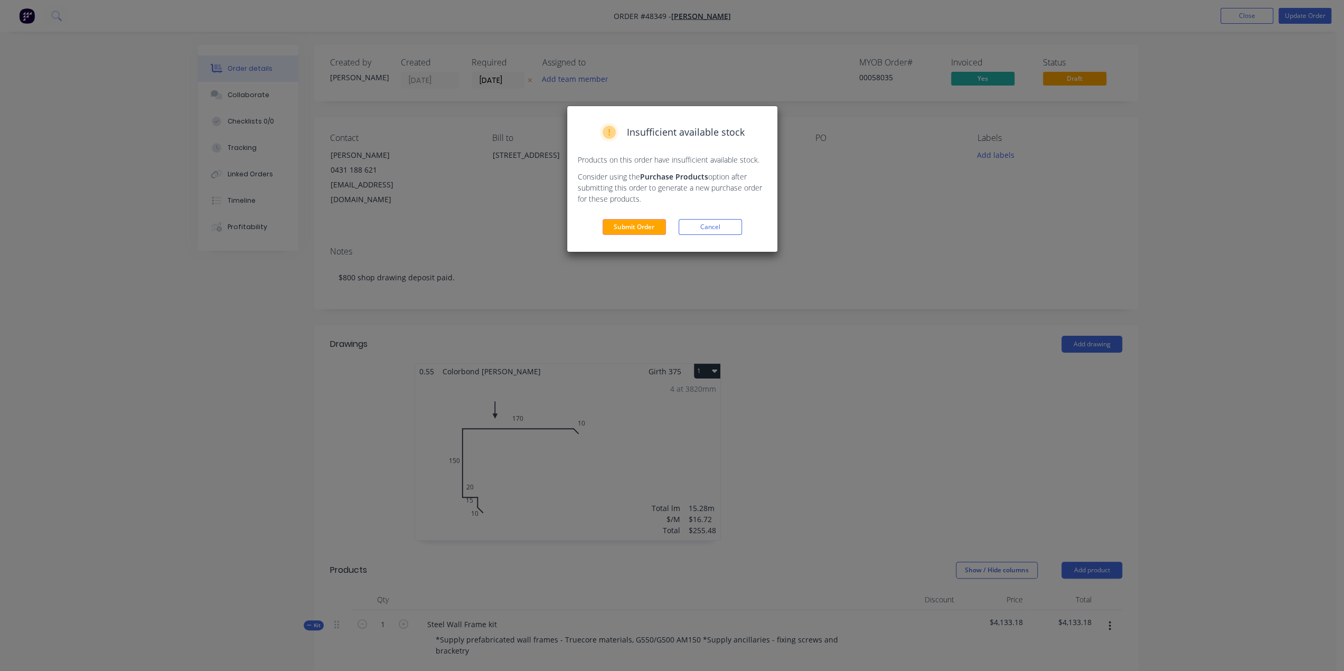
drag, startPoint x: 636, startPoint y: 233, endPoint x: 632, endPoint y: 239, distance: 7.3
click at [636, 233] on button "Submit Order" at bounding box center [633, 227] width 63 height 16
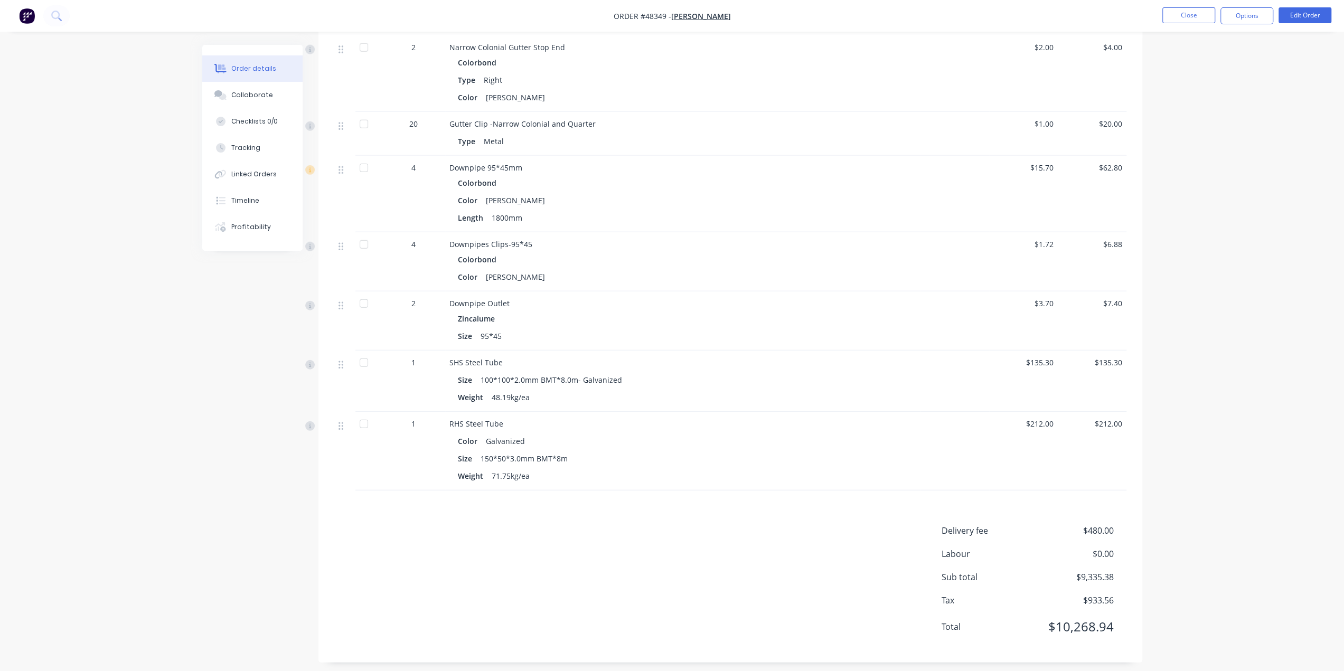
scroll to position [2586, 0]
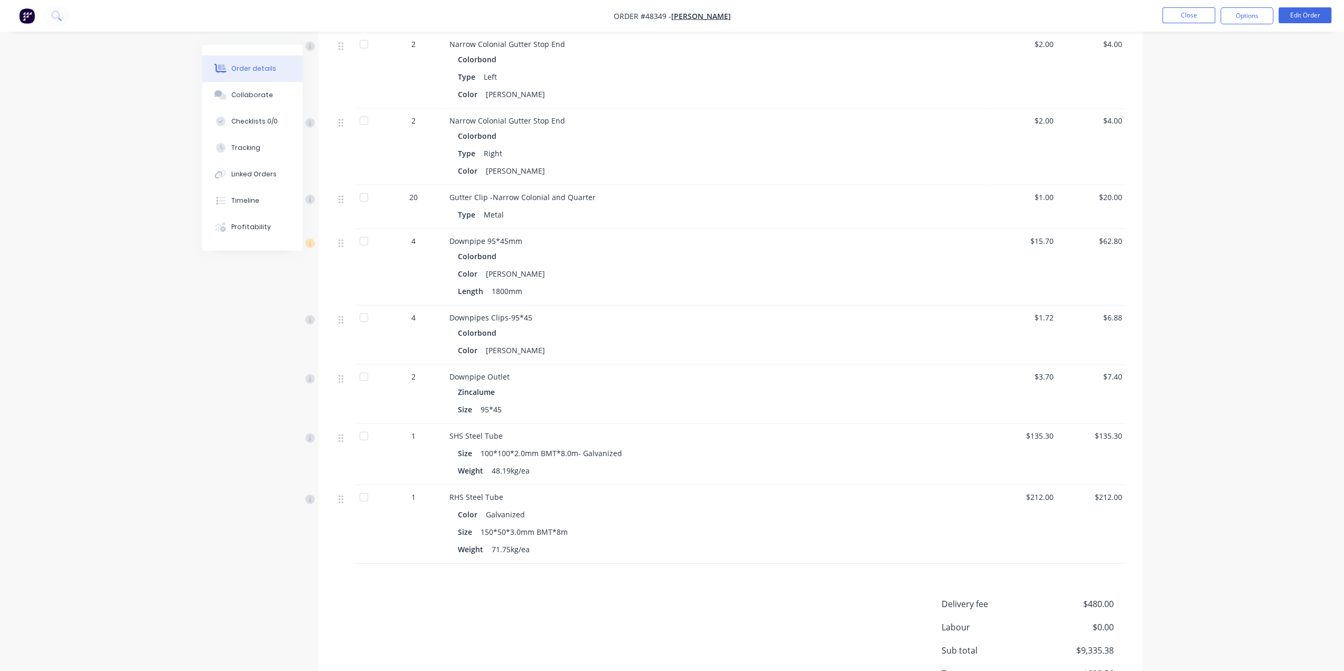
click at [502, 492] on div "RHS Steel Tube" at bounding box center [682, 497] width 467 height 11
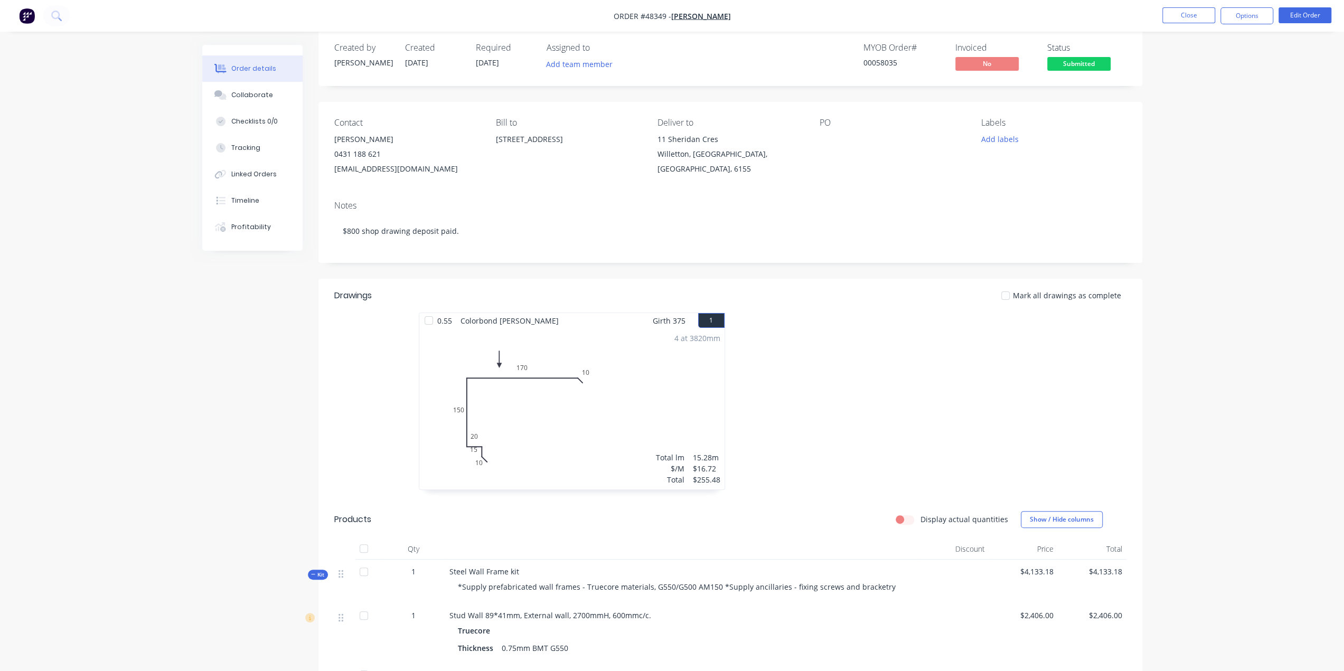
scroll to position [0, 0]
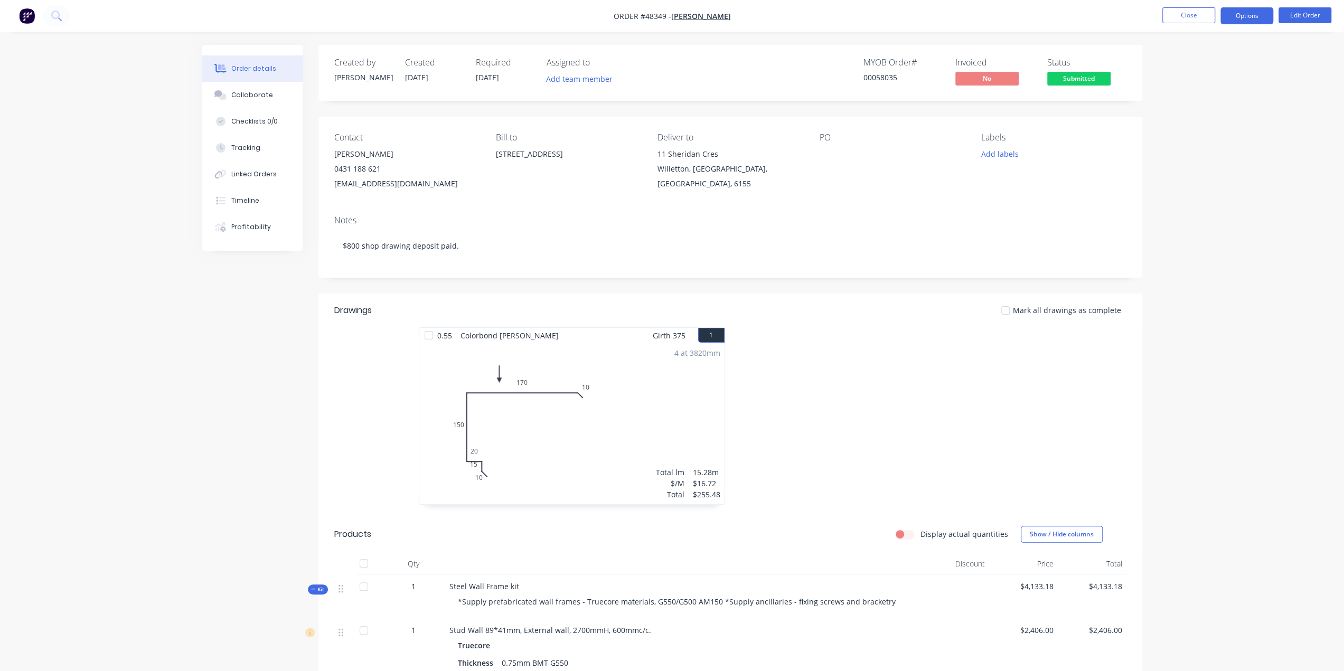
click at [1251, 18] on button "Options" at bounding box center [1246, 15] width 53 height 17
click at [1216, 63] on div "Invoice" at bounding box center [1214, 63] width 97 height 15
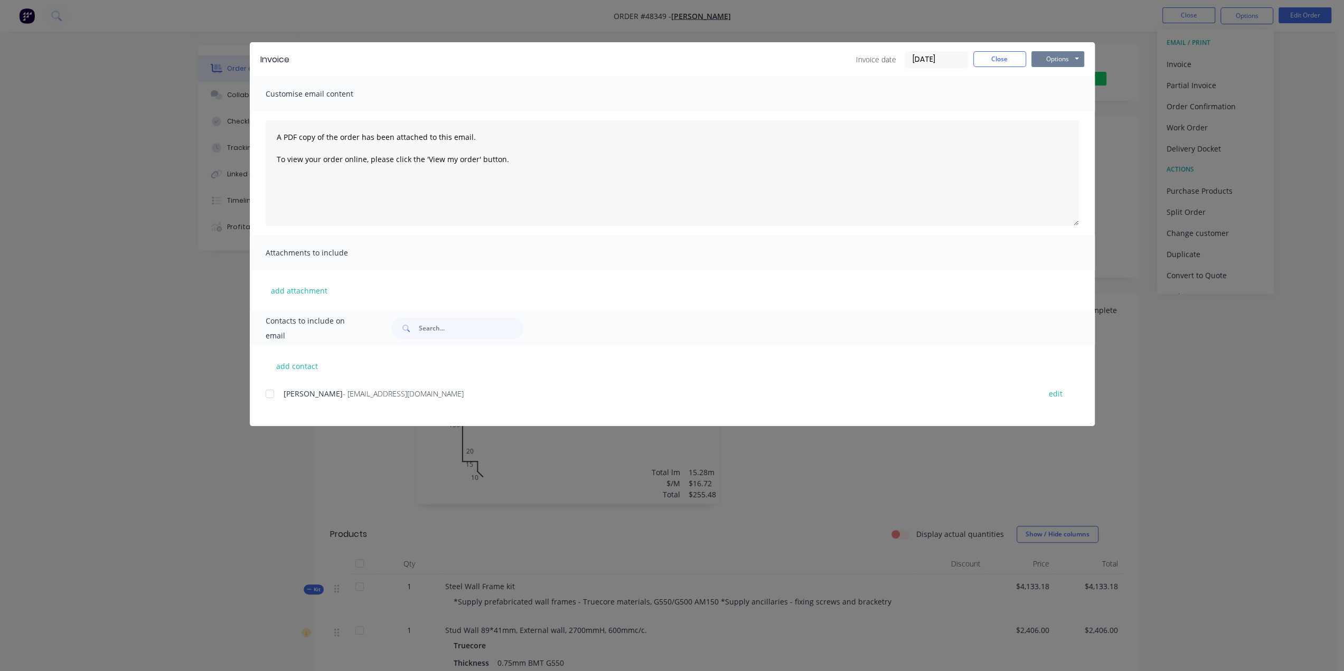
click at [1047, 57] on button "Options" at bounding box center [1057, 59] width 53 height 16
drag, startPoint x: 1301, startPoint y: 121, endPoint x: 1249, endPoint y: 68, distance: 74.7
click at [1300, 120] on div "Invoice Invoice date [DATE] Close Options Preview Print Email Customise email c…" at bounding box center [672, 335] width 1344 height 671
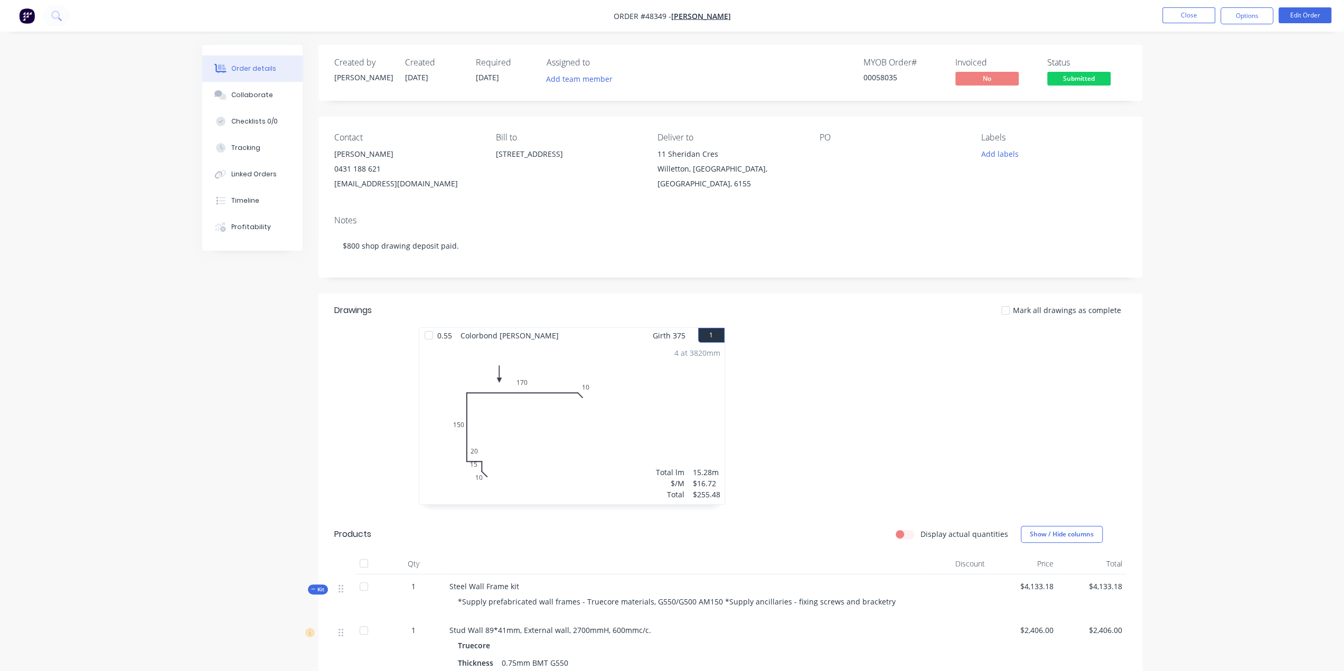
click at [1233, 6] on nav "Order #48349 - [PERSON_NAME] Close Options Edit Order" at bounding box center [672, 16] width 1344 height 32
click at [1238, 16] on button "Options" at bounding box center [1246, 15] width 53 height 17
click at [1224, 264] on button "Convert to Quote" at bounding box center [1215, 274] width 116 height 21
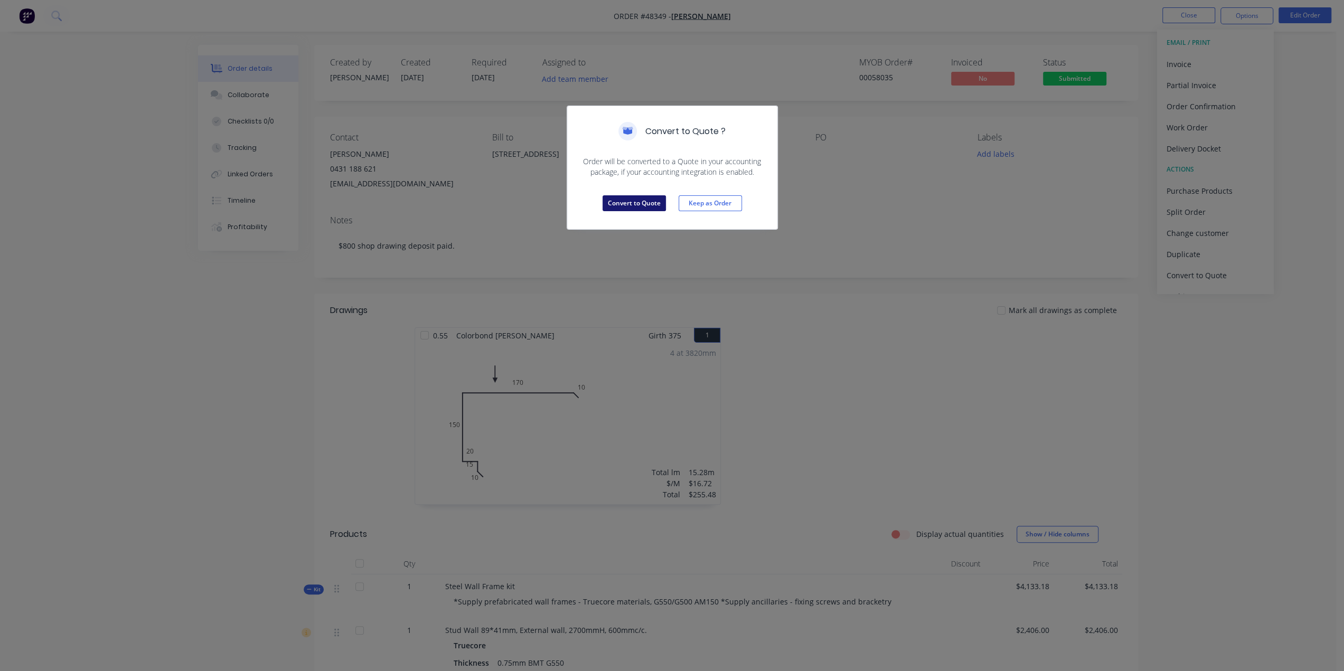
click at [623, 201] on button "Convert to Quote" at bounding box center [633, 203] width 63 height 16
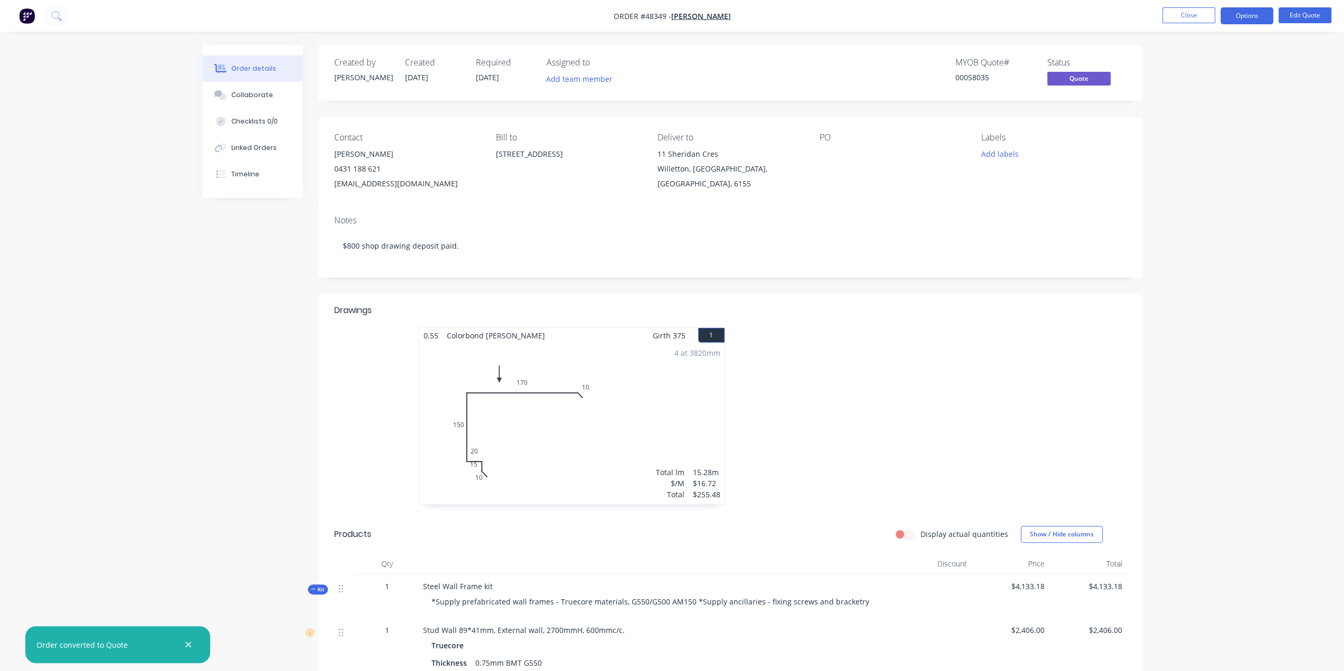
drag, startPoint x: 1247, startPoint y: 16, endPoint x: 1251, endPoint y: 29, distance: 13.2
click at [1247, 16] on button "Options" at bounding box center [1246, 15] width 53 height 17
click at [1195, 61] on div "Quote" at bounding box center [1214, 63] width 97 height 15
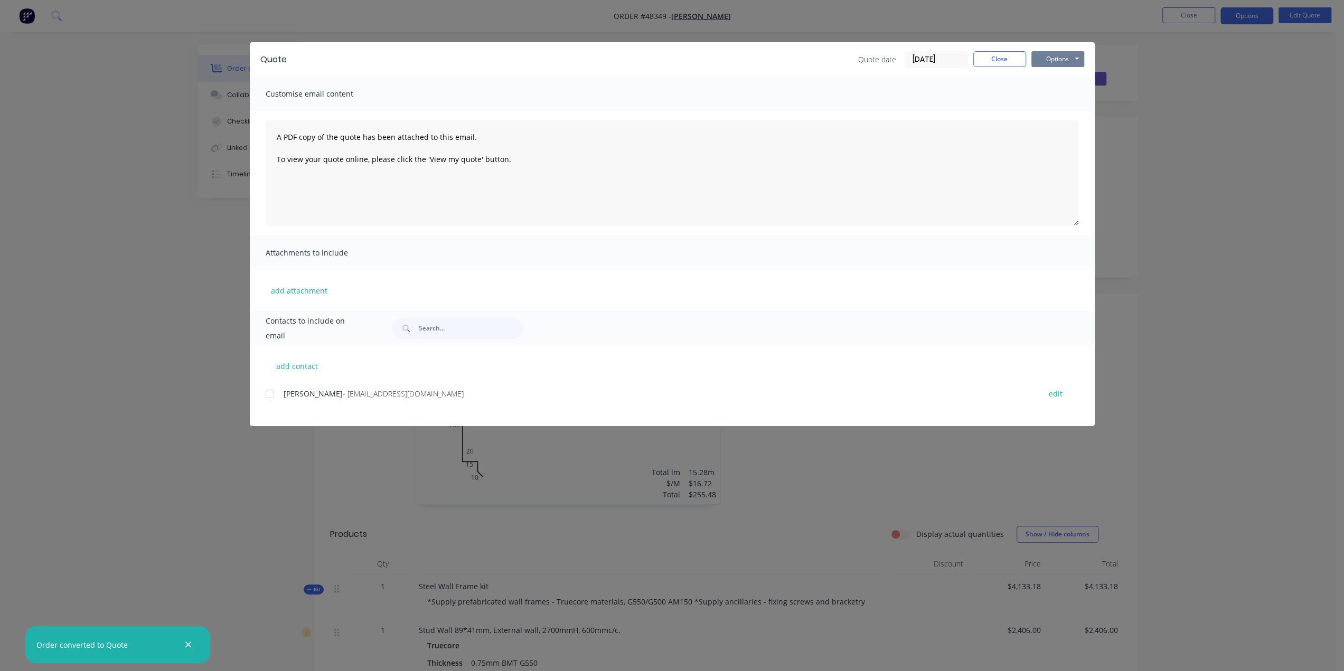
click at [1055, 58] on button "Options" at bounding box center [1057, 59] width 53 height 16
click at [1051, 93] on button "Print" at bounding box center [1065, 95] width 68 height 17
click at [1220, 163] on div "Quote Quote date [DATE] Close Options Preview Print Email Customise email conte…" at bounding box center [672, 335] width 1344 height 671
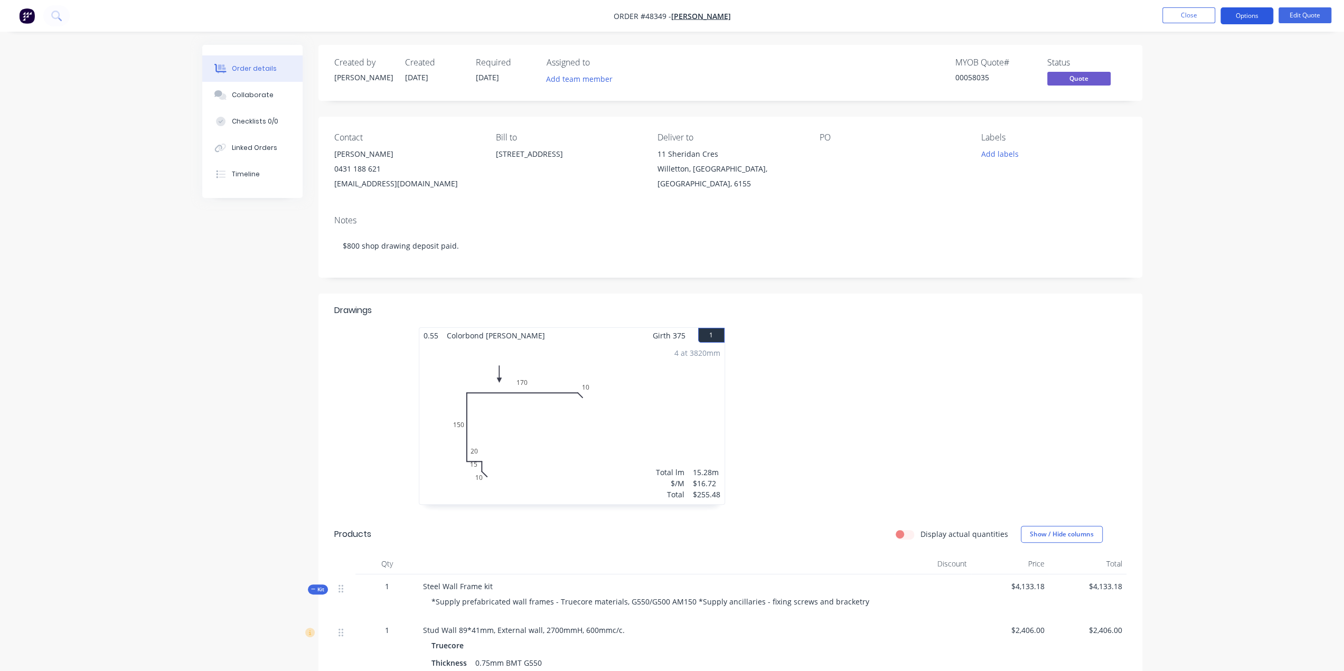
click at [1244, 23] on button "Options" at bounding box center [1246, 15] width 53 height 17
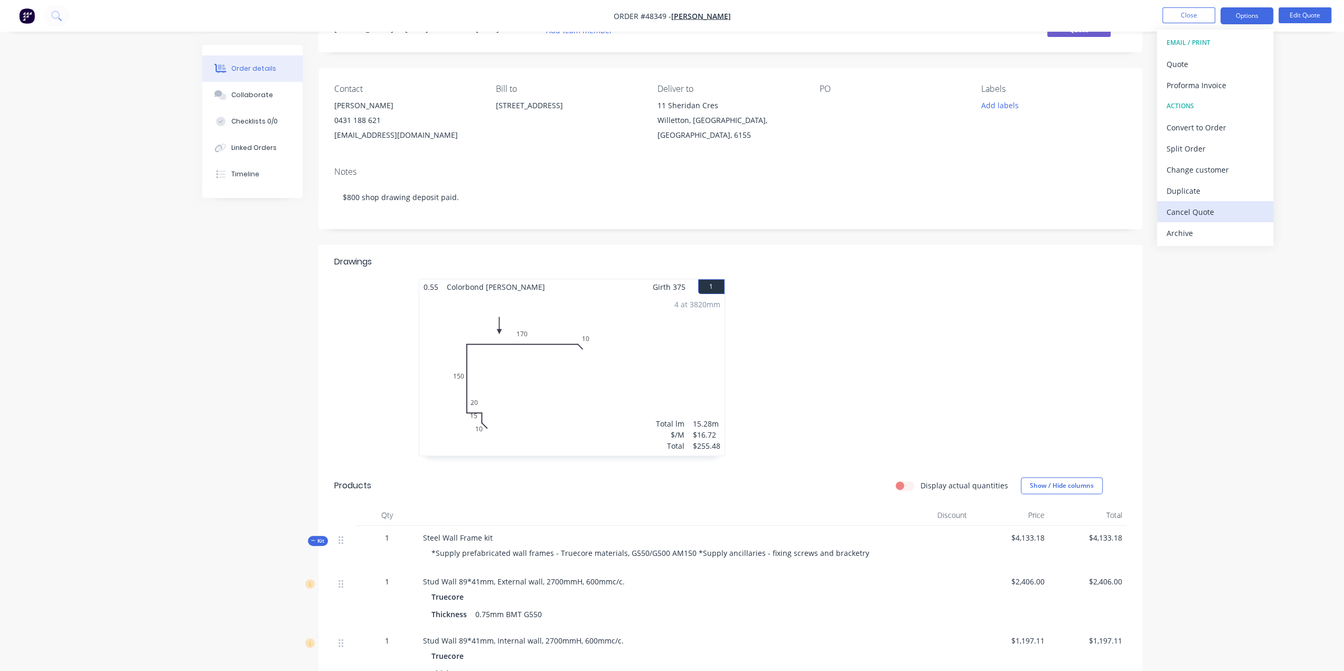
scroll to position [193, 0]
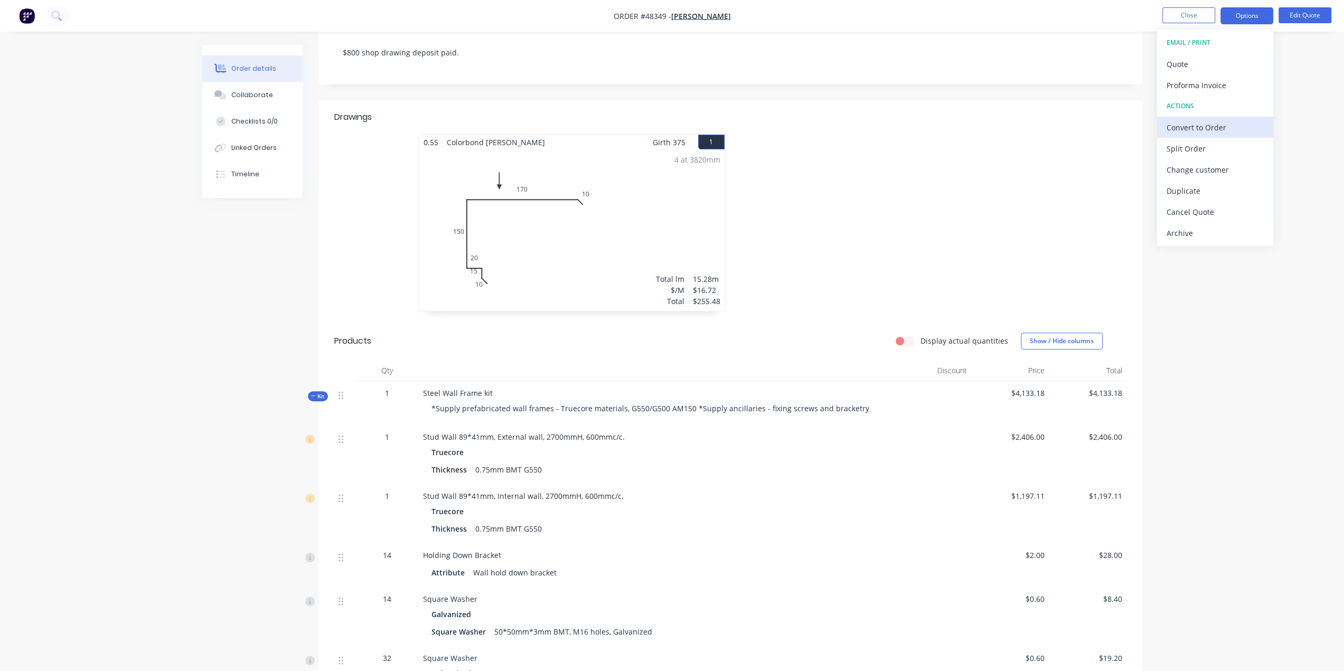
click at [1216, 130] on div "Convert to Order" at bounding box center [1214, 127] width 97 height 15
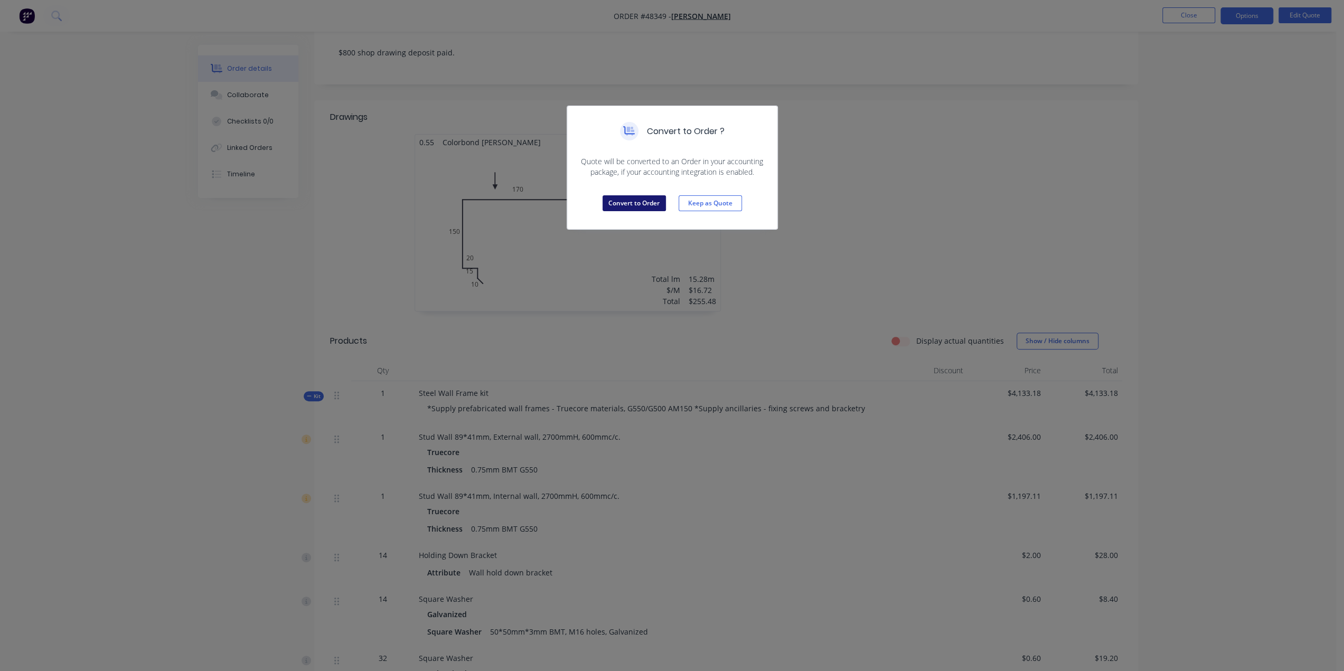
click at [632, 197] on button "Convert to Order" at bounding box center [633, 203] width 63 height 16
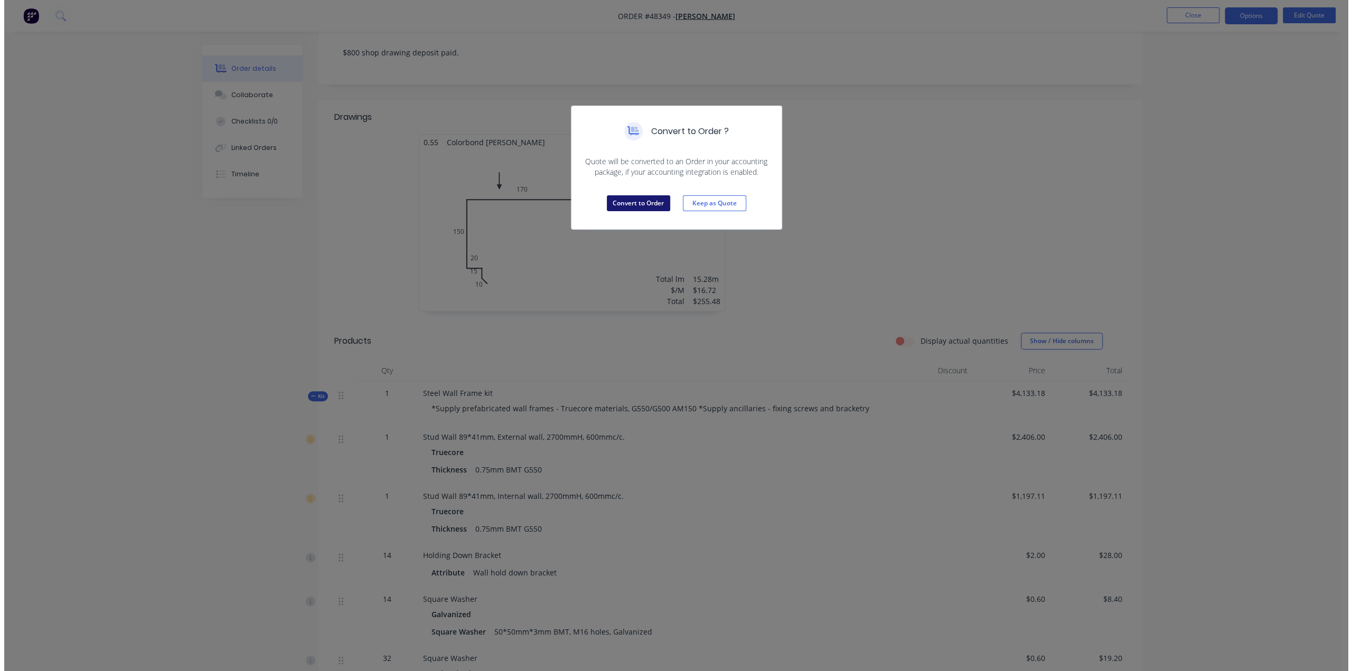
scroll to position [0, 0]
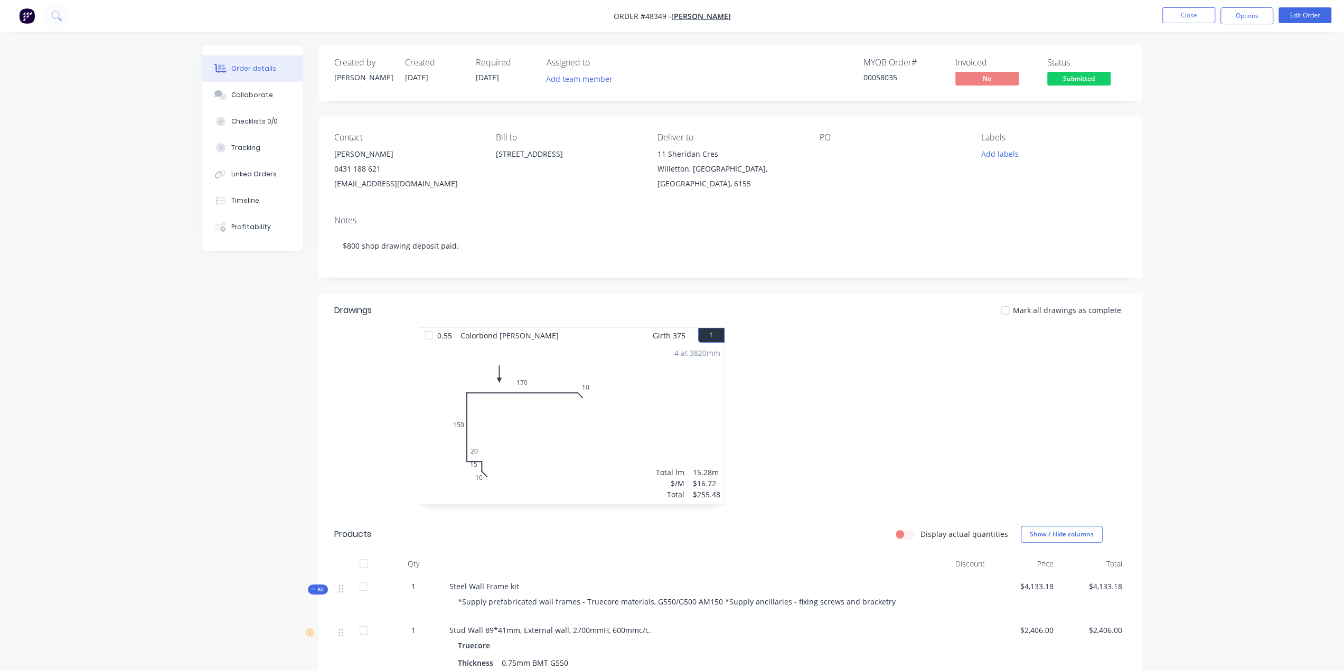
click at [31, 13] on img "button" at bounding box center [27, 16] width 16 height 16
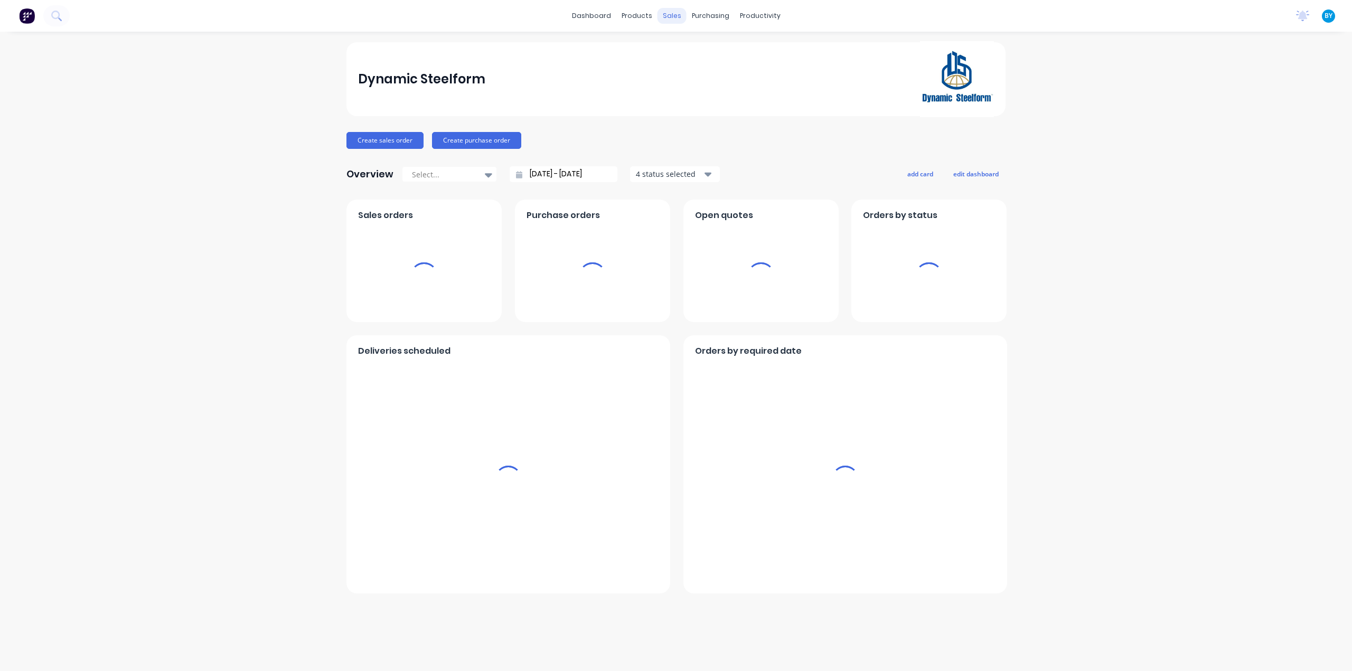
click at [667, 20] on div "sales" at bounding box center [671, 16] width 29 height 16
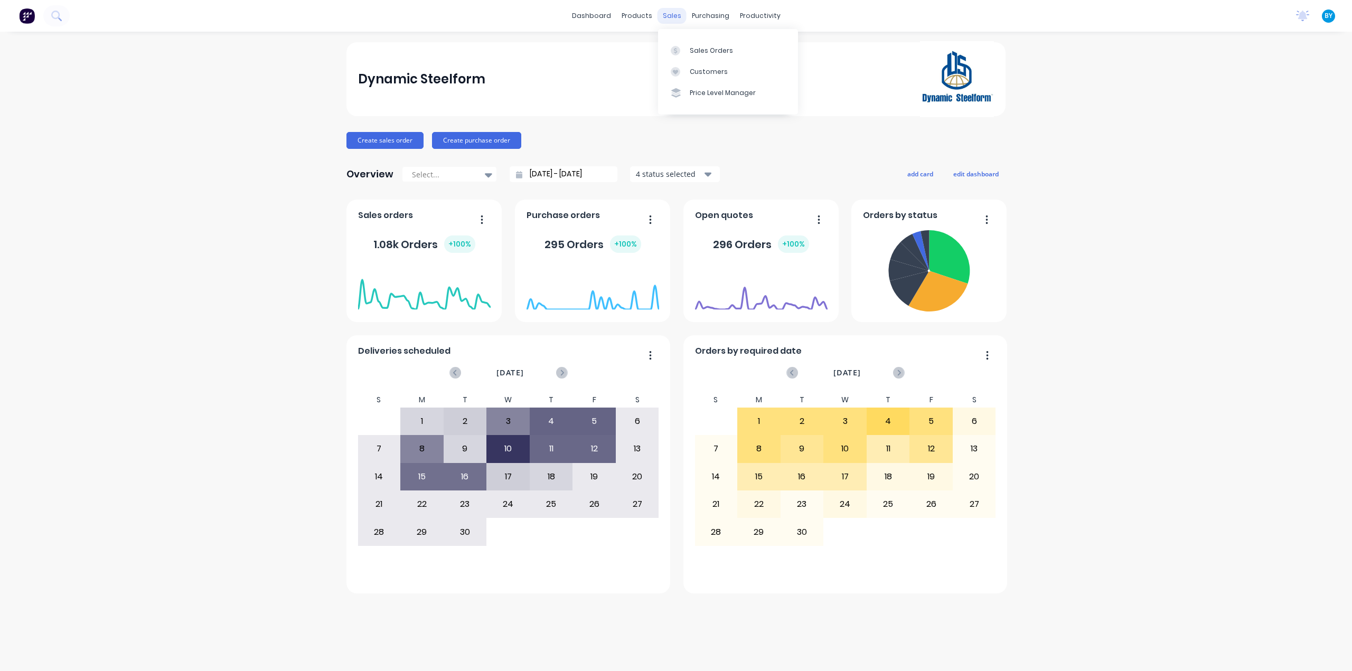
click at [673, 12] on div "sales" at bounding box center [671, 16] width 29 height 16
click at [677, 46] on icon at bounding box center [675, 51] width 10 height 10
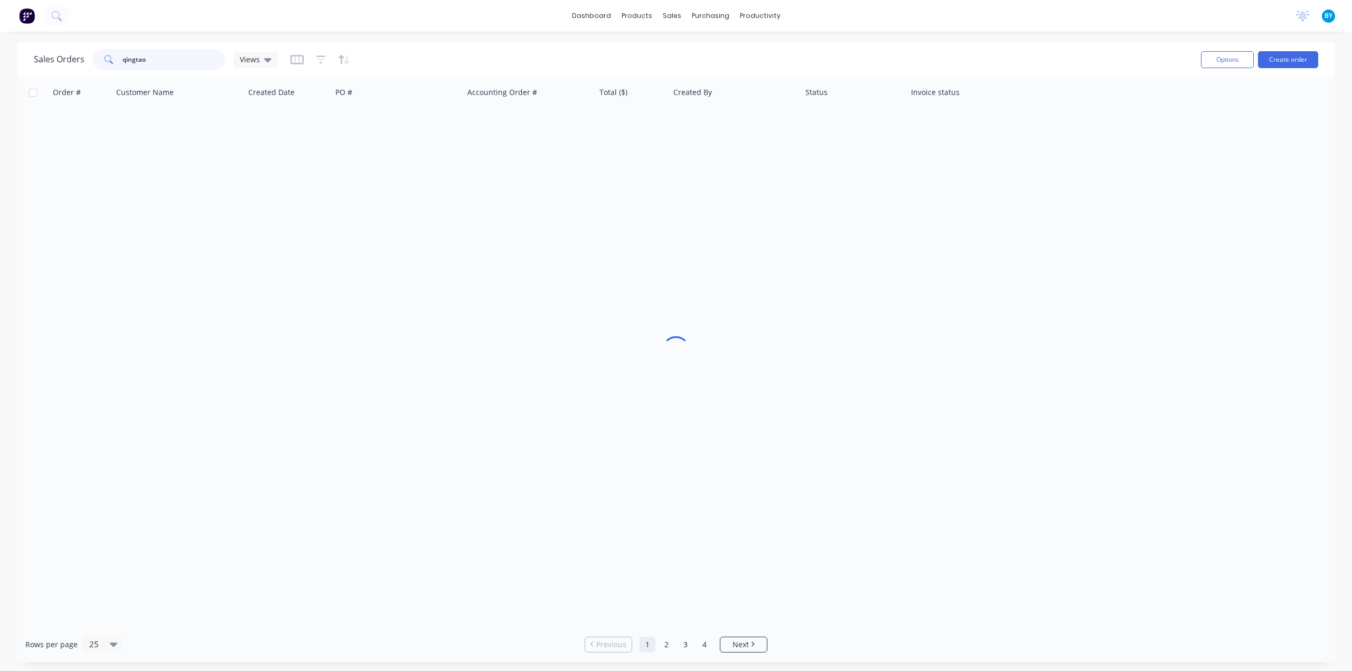
drag, startPoint x: 154, startPoint y: 60, endPoint x: 82, endPoint y: 45, distance: 73.9
click at [82, 45] on div "Sales Orders qingtao Views Options Create order" at bounding box center [676, 59] width 1318 height 34
drag, startPoint x: 167, startPoint y: 59, endPoint x: 20, endPoint y: 60, distance: 147.3
click at [20, 60] on div "Sales Orders 409010811 Views Options Create order" at bounding box center [676, 59] width 1318 height 34
type input "409010811"
